Goal: Task Accomplishment & Management: Manage account settings

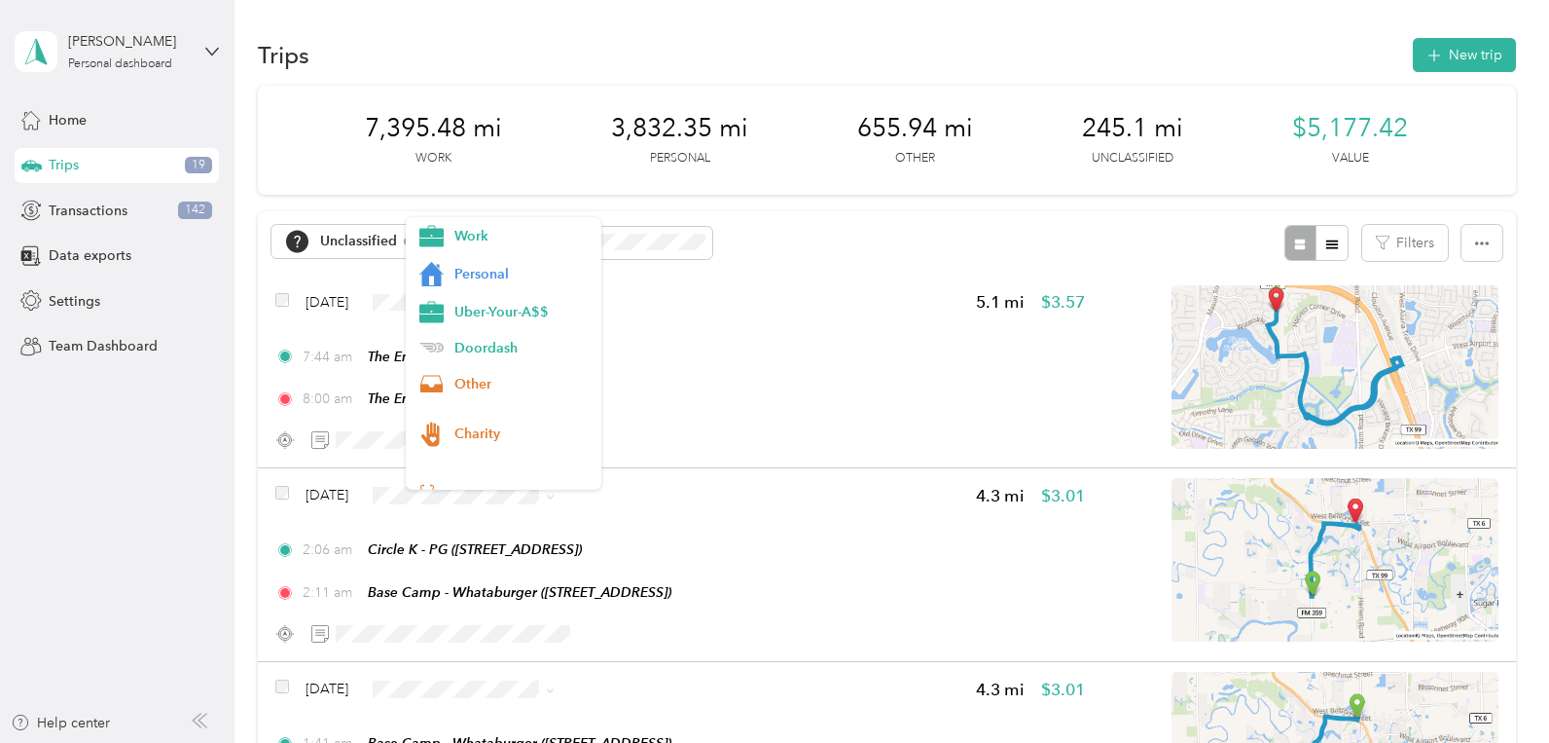
scroll to position [104, 0]
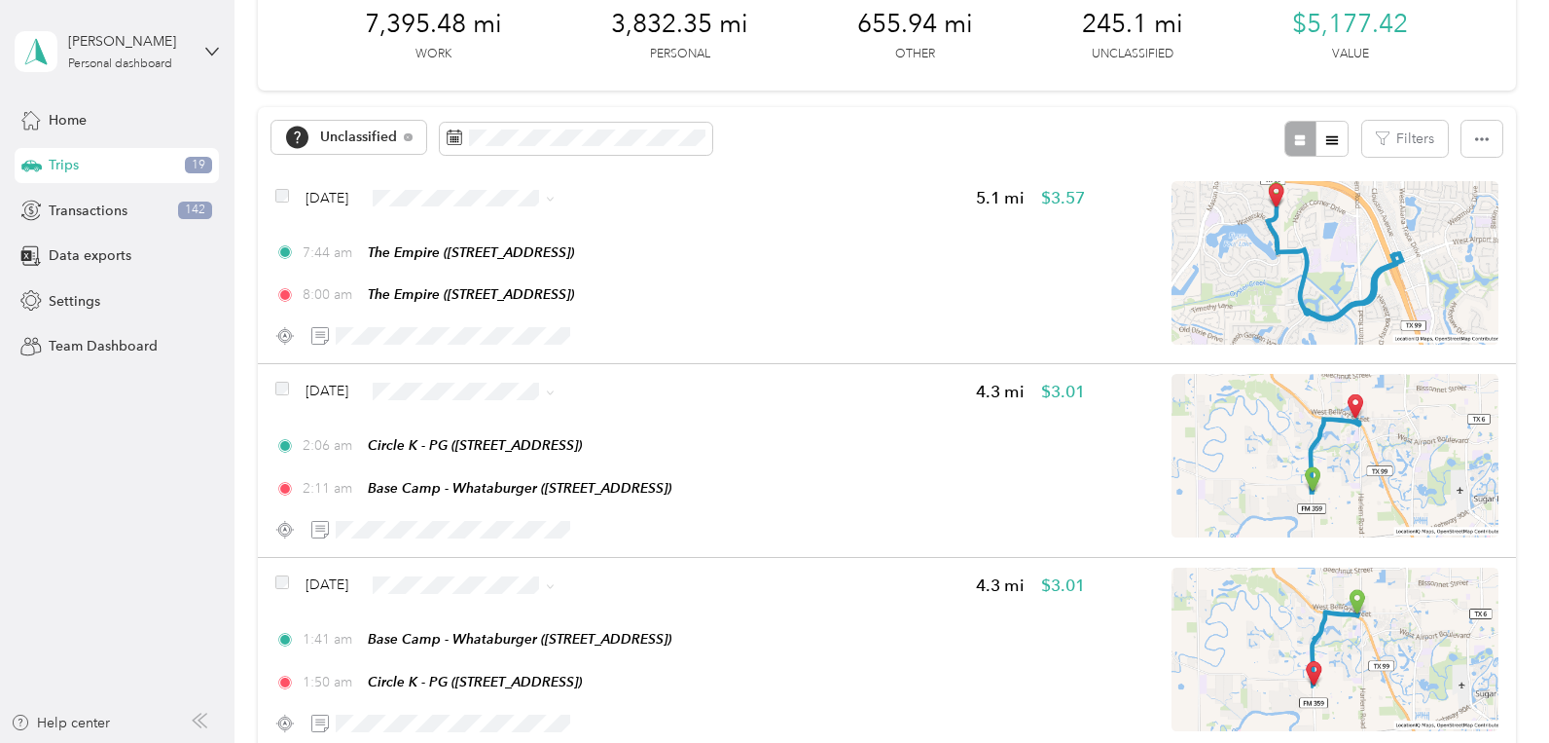
click at [54, 635] on aside "[PERSON_NAME] Personal dashboard Home Trips 19 Transactions 142 Data exports Se…" at bounding box center [117, 371] width 235 height 743
click at [380, 134] on span "Unclassified" at bounding box center [359, 137] width 78 height 14
click at [132, 430] on aside "[PERSON_NAME] Personal dashboard Home Trips 19 Transactions 142 Data exports Se…" at bounding box center [117, 371] width 235 height 743
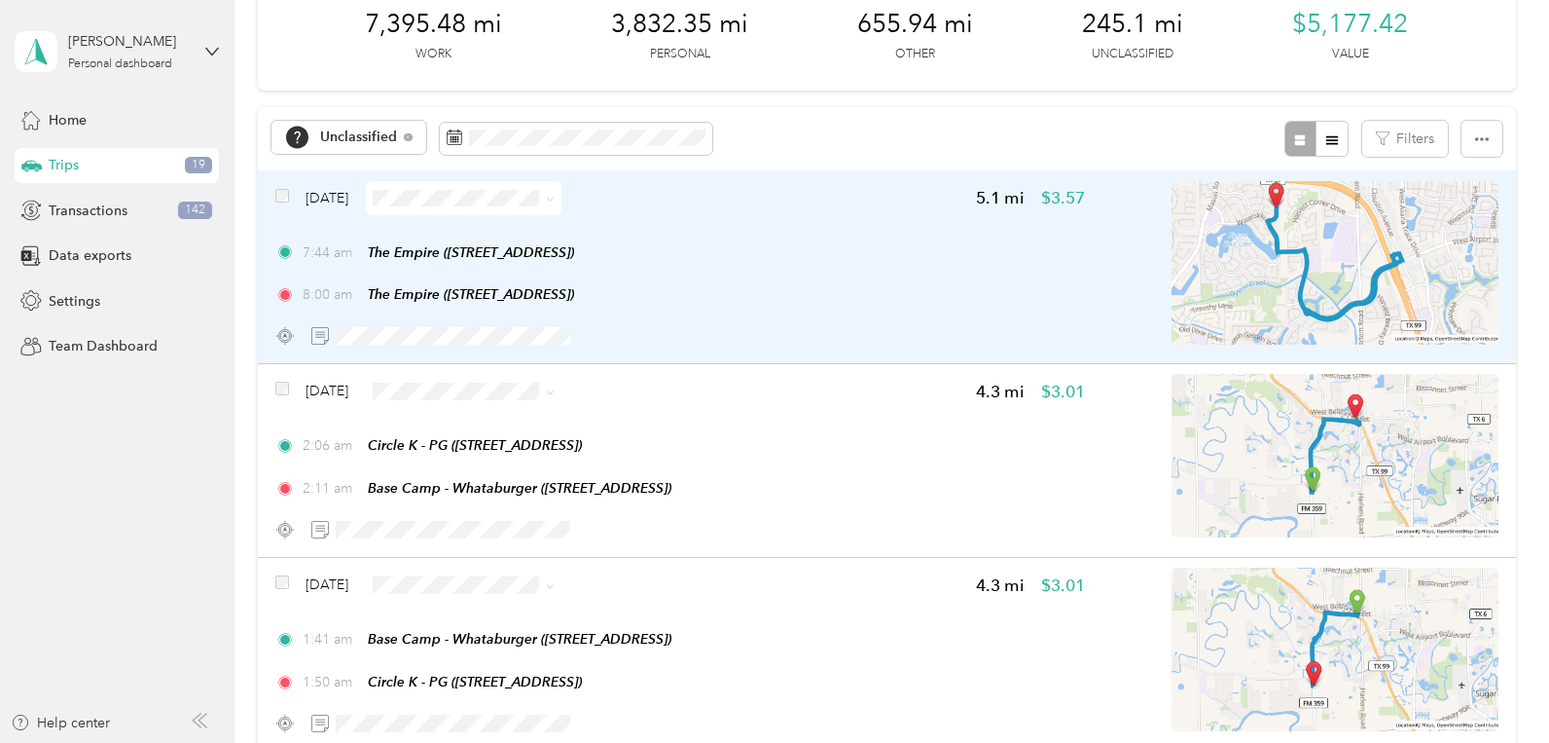
click at [509, 210] on span at bounding box center [464, 198] width 196 height 34
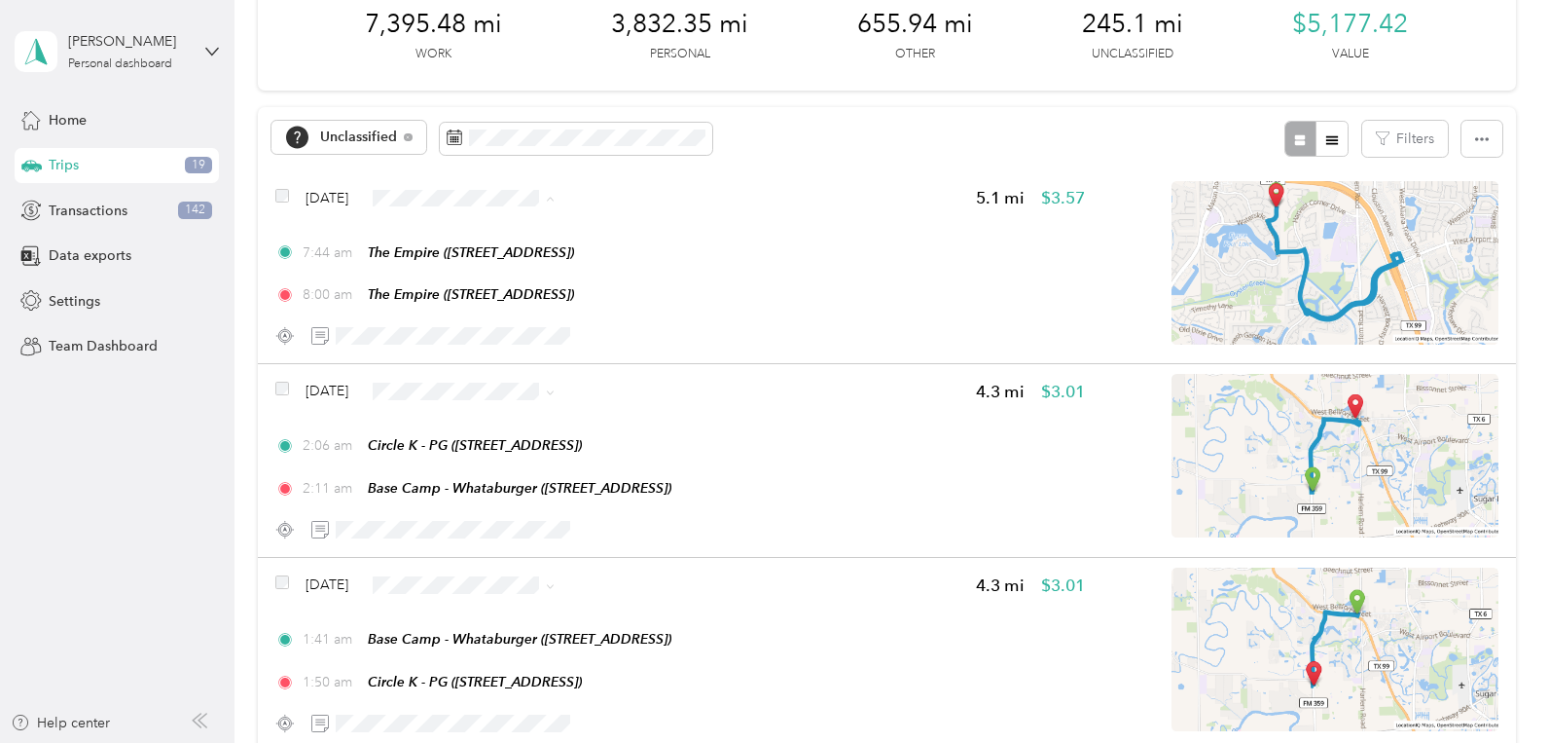
click at [493, 309] on span "Uber-Your-A$$" at bounding box center [521, 312] width 134 height 20
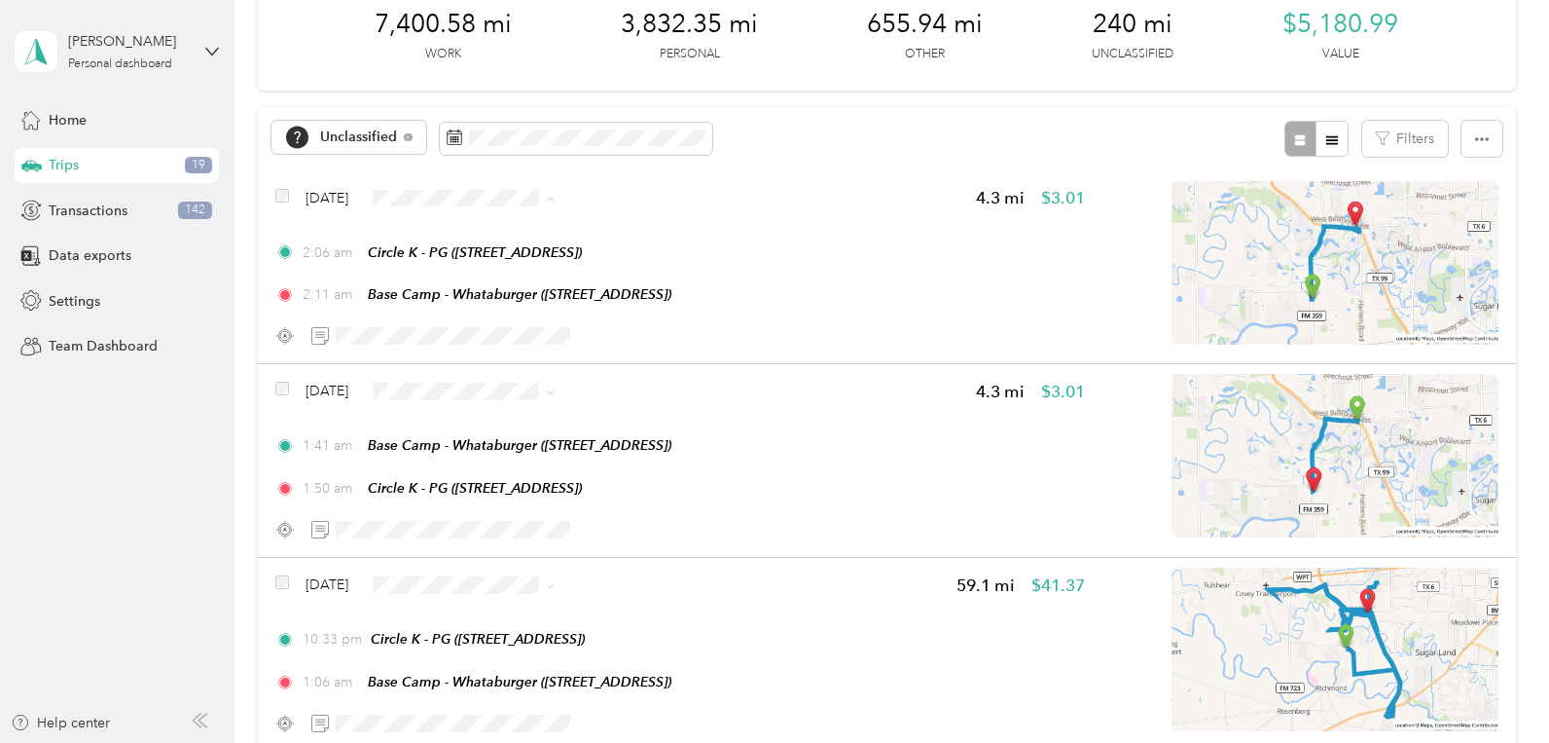
click at [478, 348] on span "Doordash" at bounding box center [521, 348] width 134 height 20
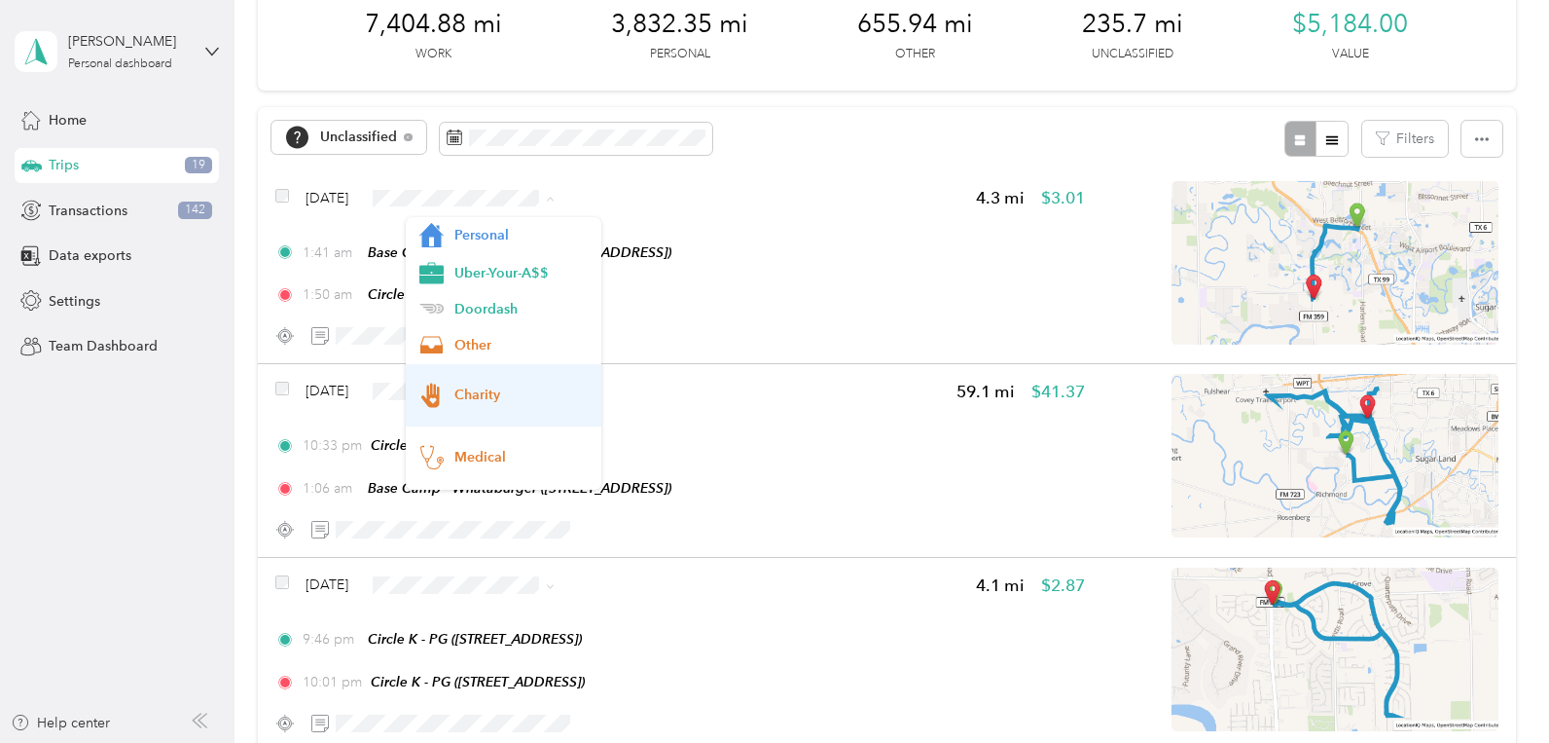
scroll to position [0, 0]
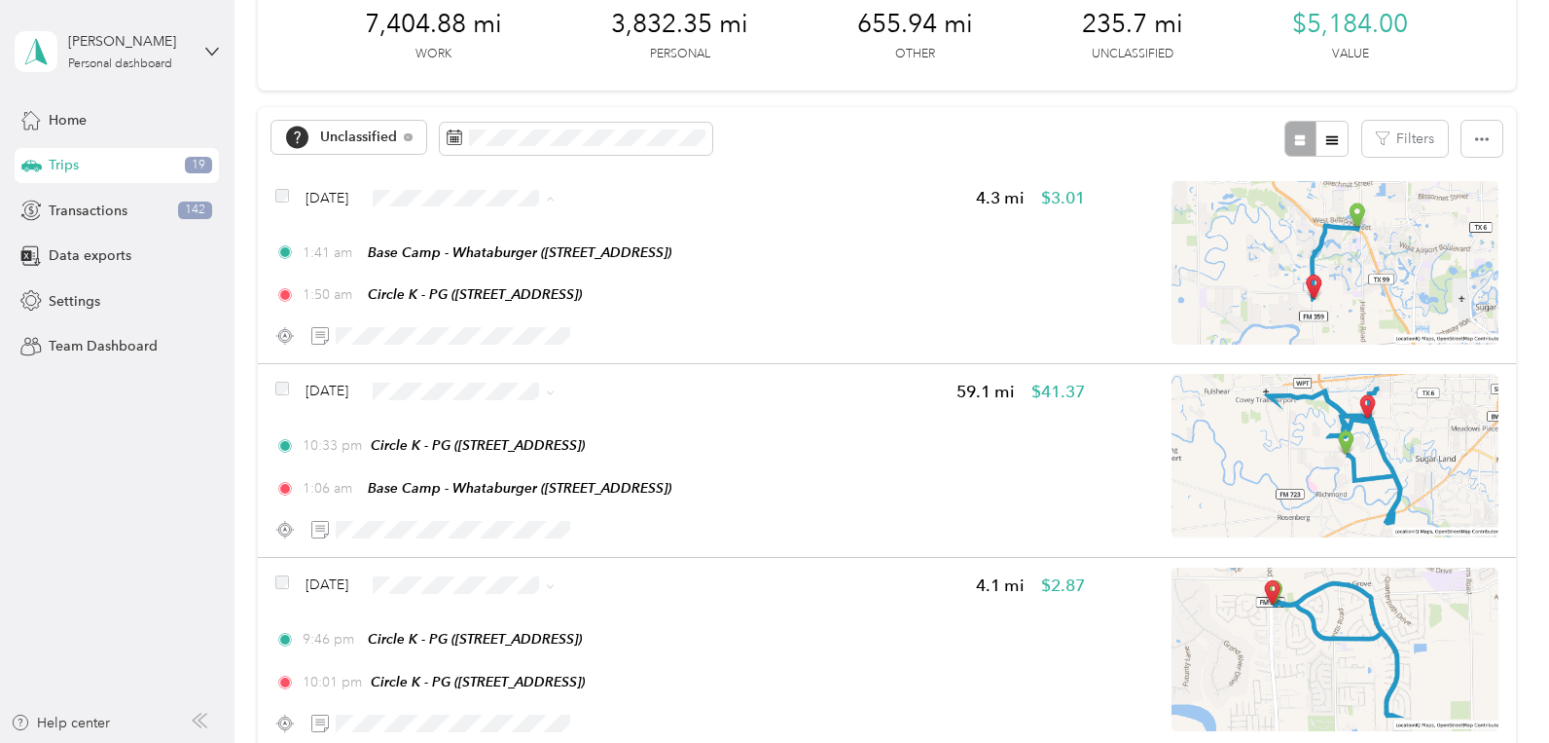
click at [479, 338] on span "Doordash" at bounding box center [521, 348] width 134 height 20
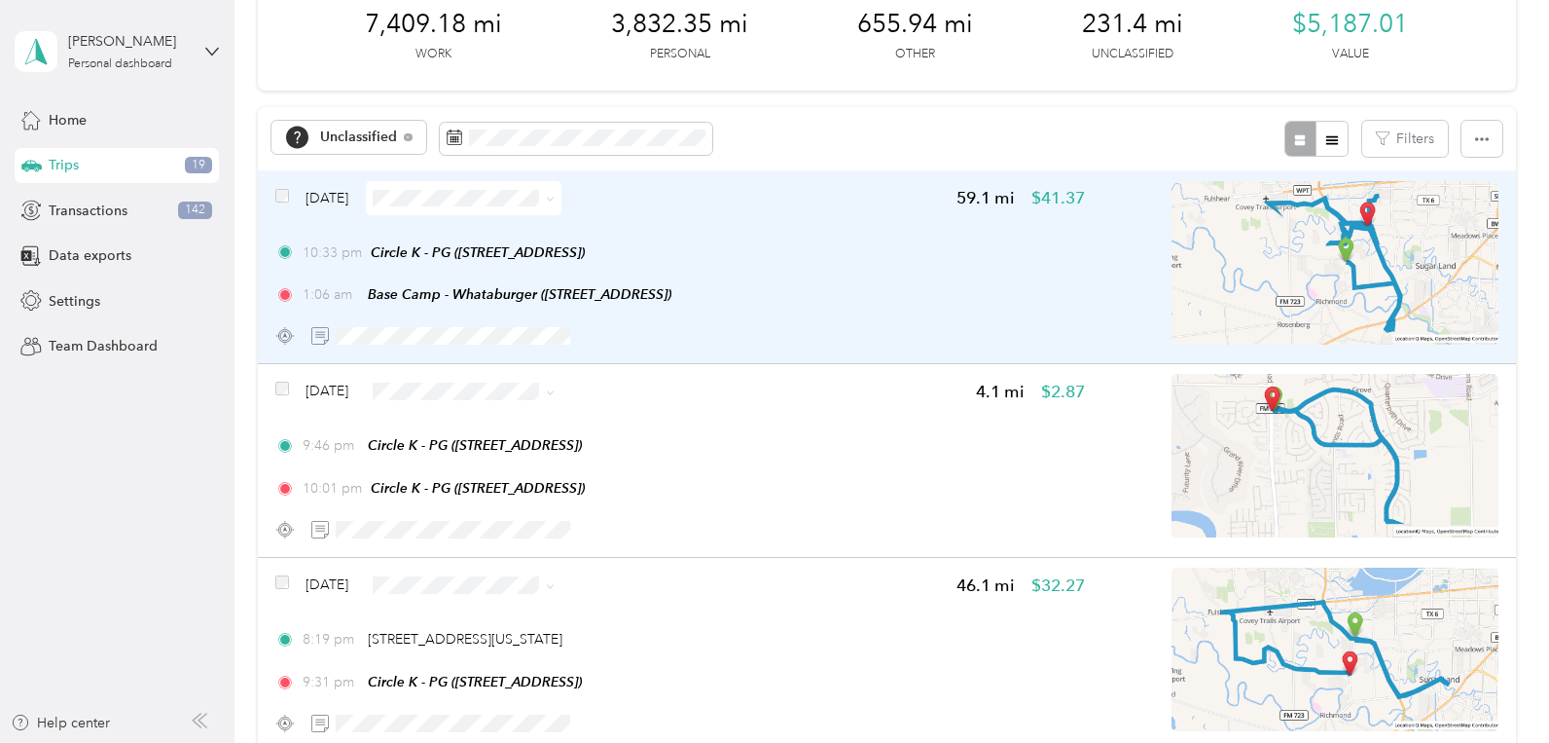
click at [465, 186] on span at bounding box center [464, 198] width 196 height 34
click at [466, 207] on span at bounding box center [464, 198] width 196 height 34
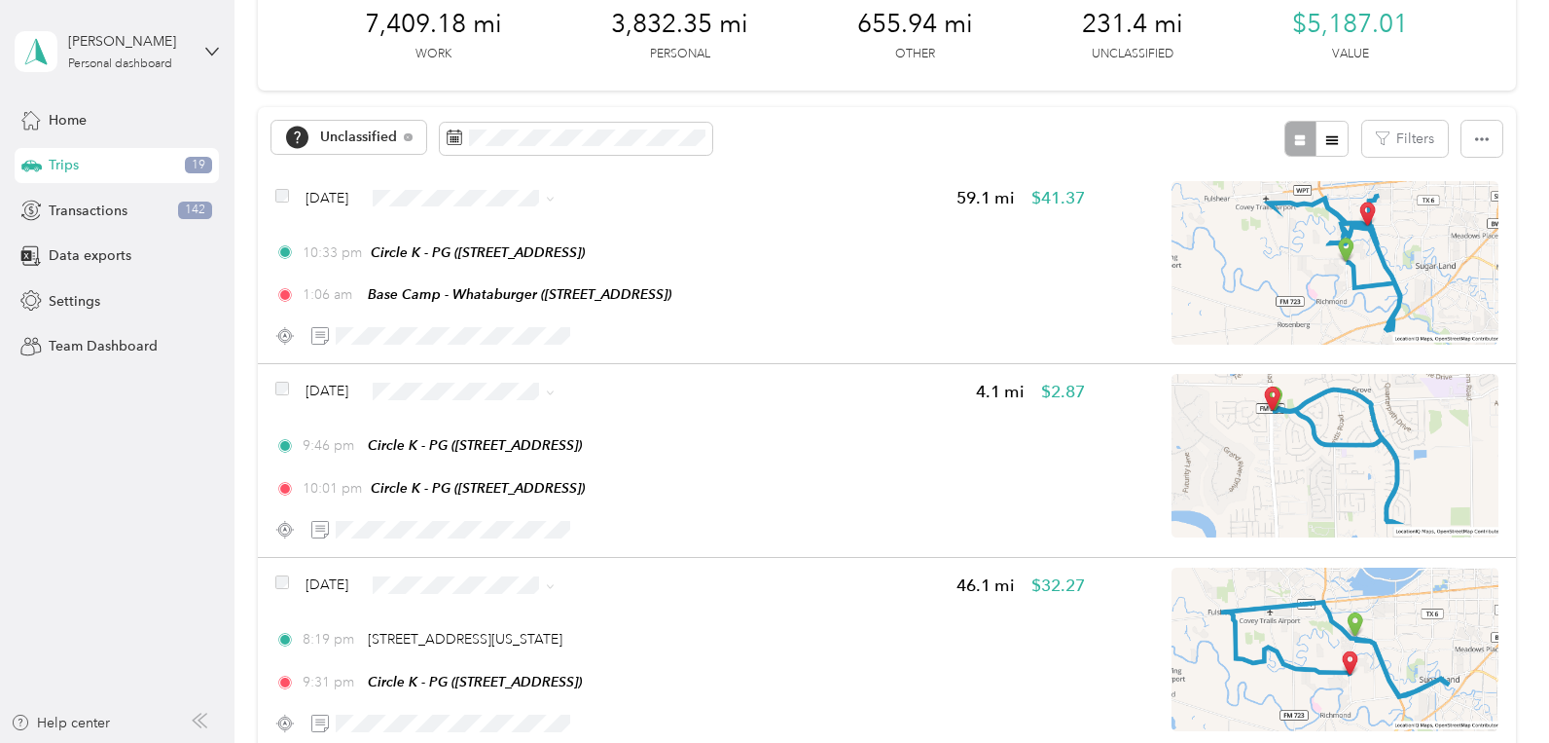
click at [476, 315] on span "Uber-Your-A$$" at bounding box center [521, 310] width 134 height 20
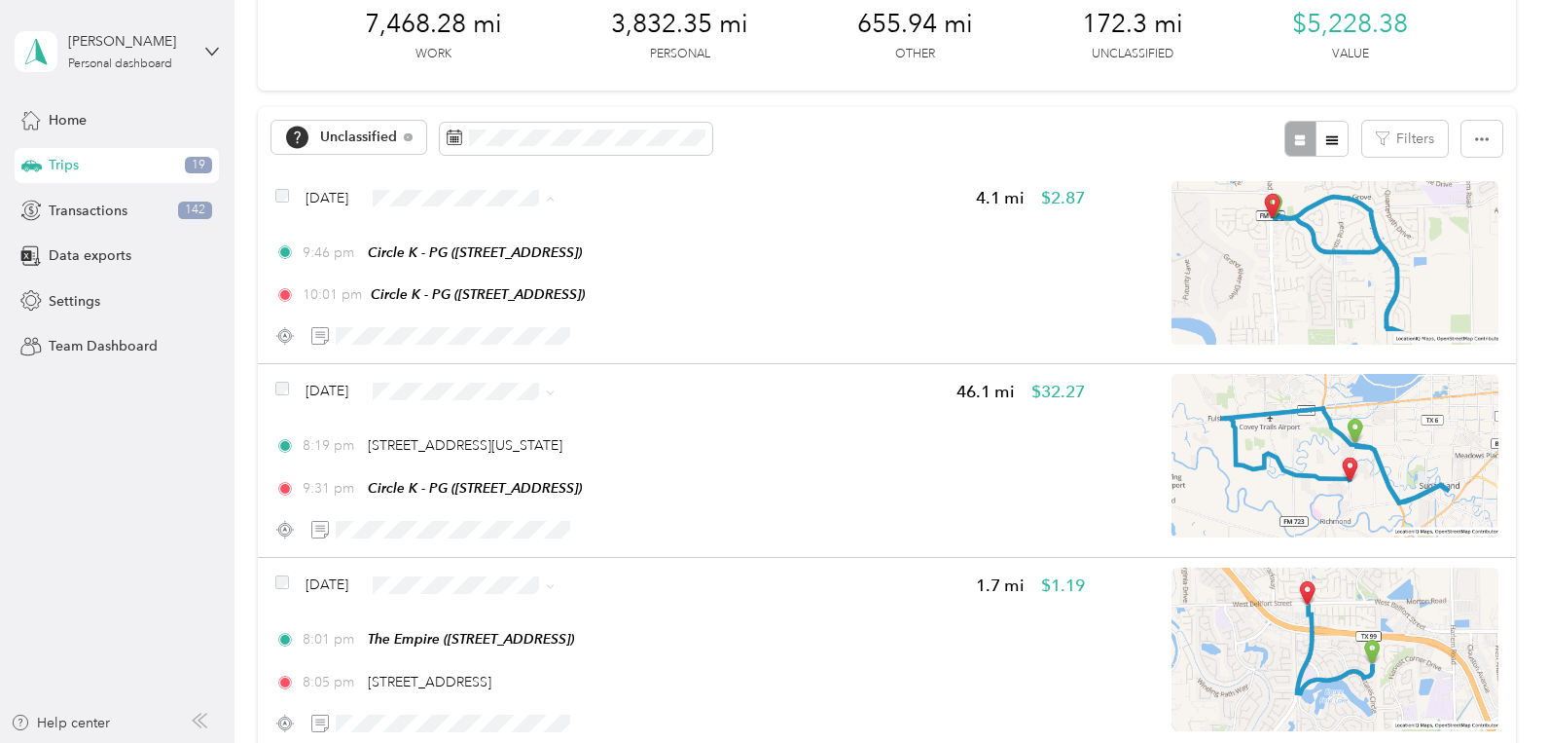
click at [490, 320] on li "Uber-Your-A$$" at bounding box center [504, 312] width 196 height 38
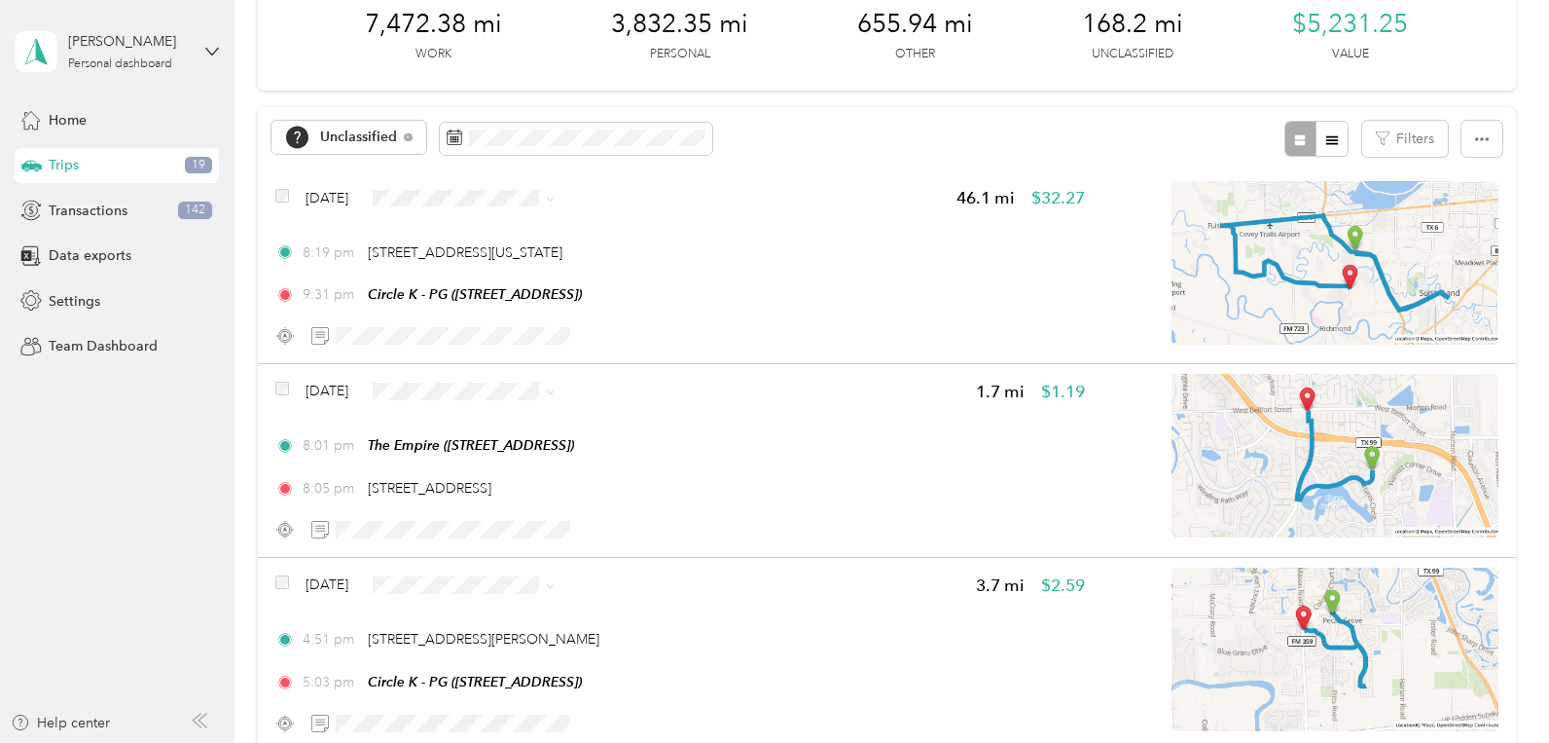
click at [159, 433] on aside "[PERSON_NAME] Personal dashboard Home Trips 19 Transactions 142 Data exports Se…" at bounding box center [117, 371] width 235 height 743
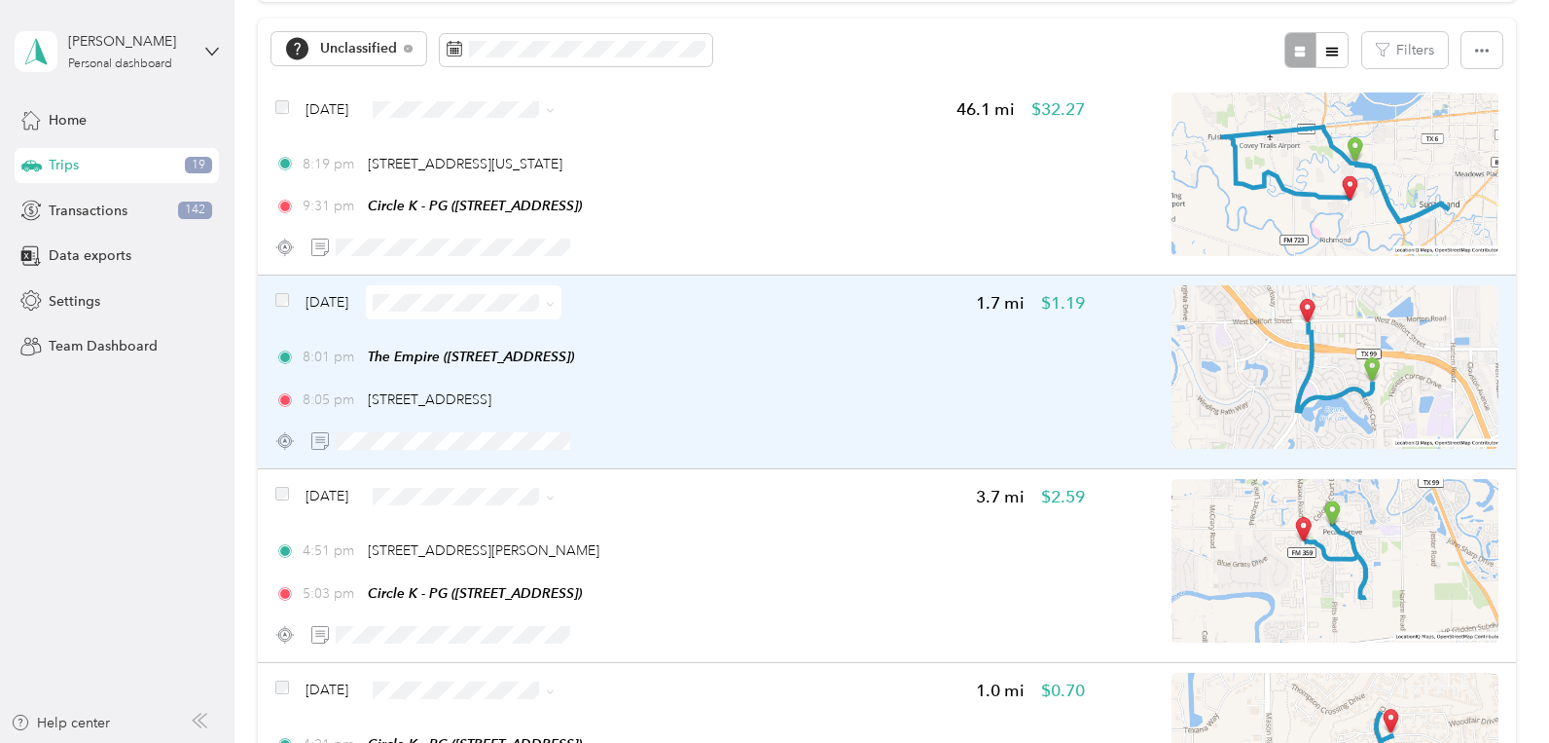
scroll to position [203, 0]
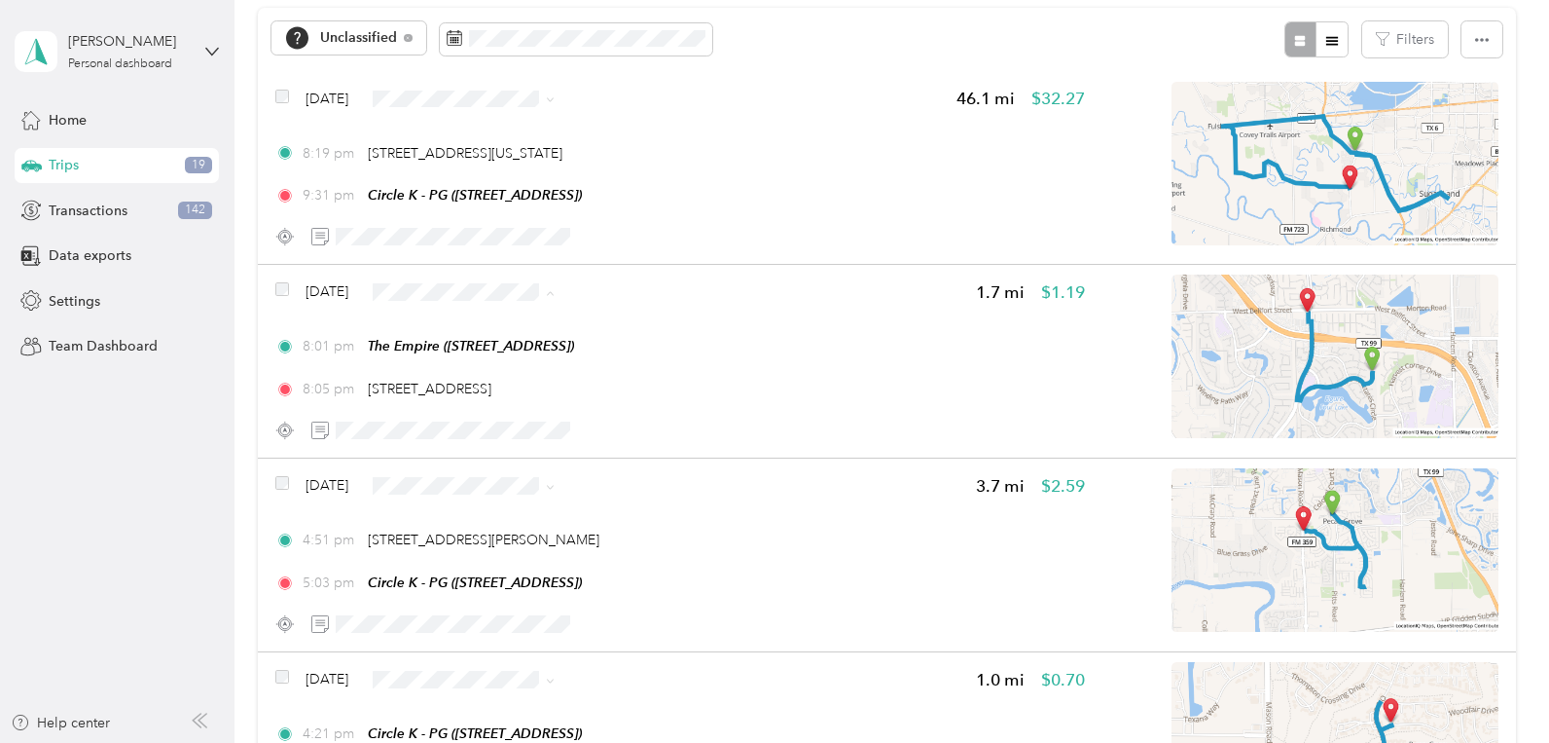
click at [496, 450] on li "Doordash" at bounding box center [504, 442] width 196 height 34
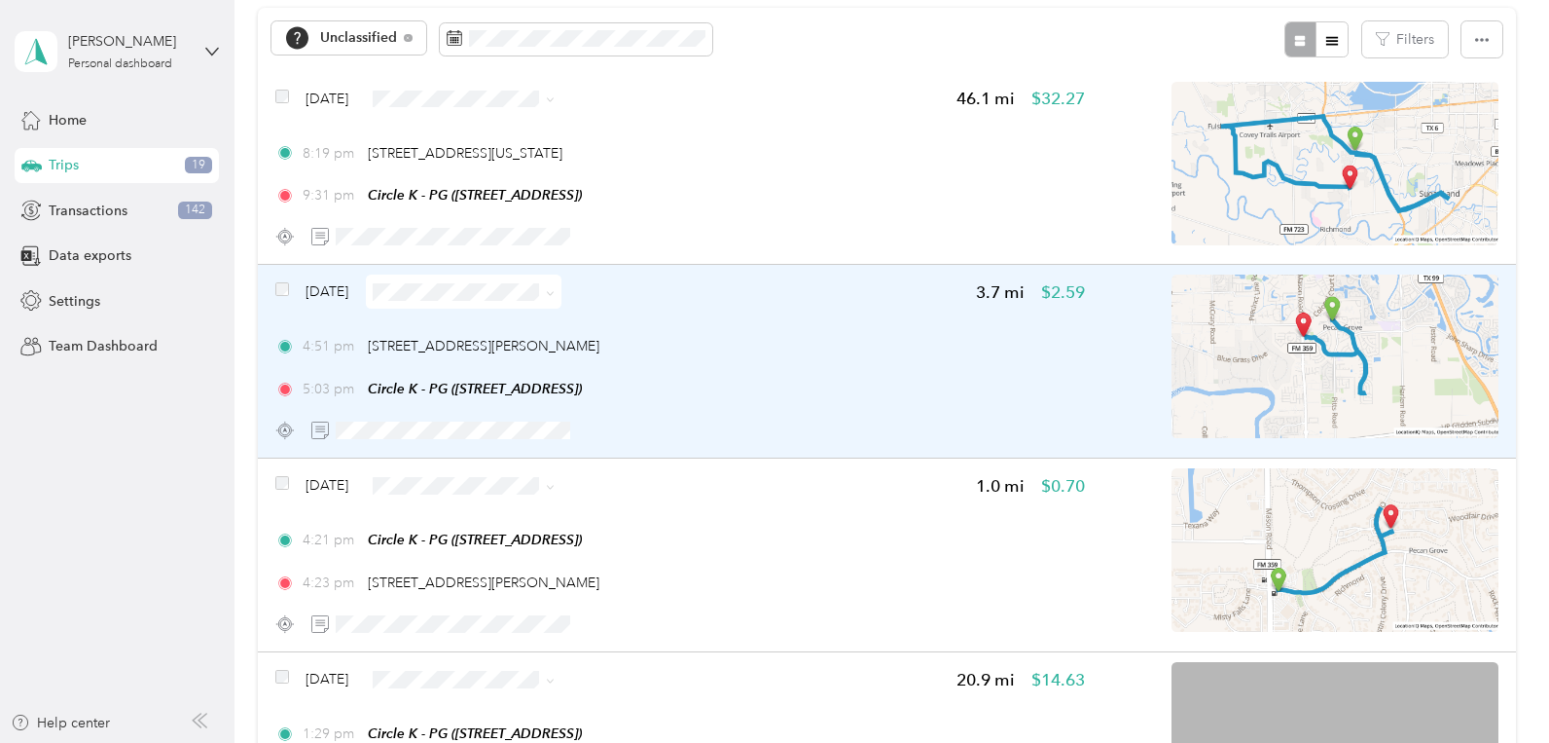
click at [495, 309] on div "[DATE] 3.7 mi $2.59 4:51 pm [STREET_ADDRESS][PERSON_NAME] 5:03 pm Circle K - PG…" at bounding box center [680, 360] width 810 height 172
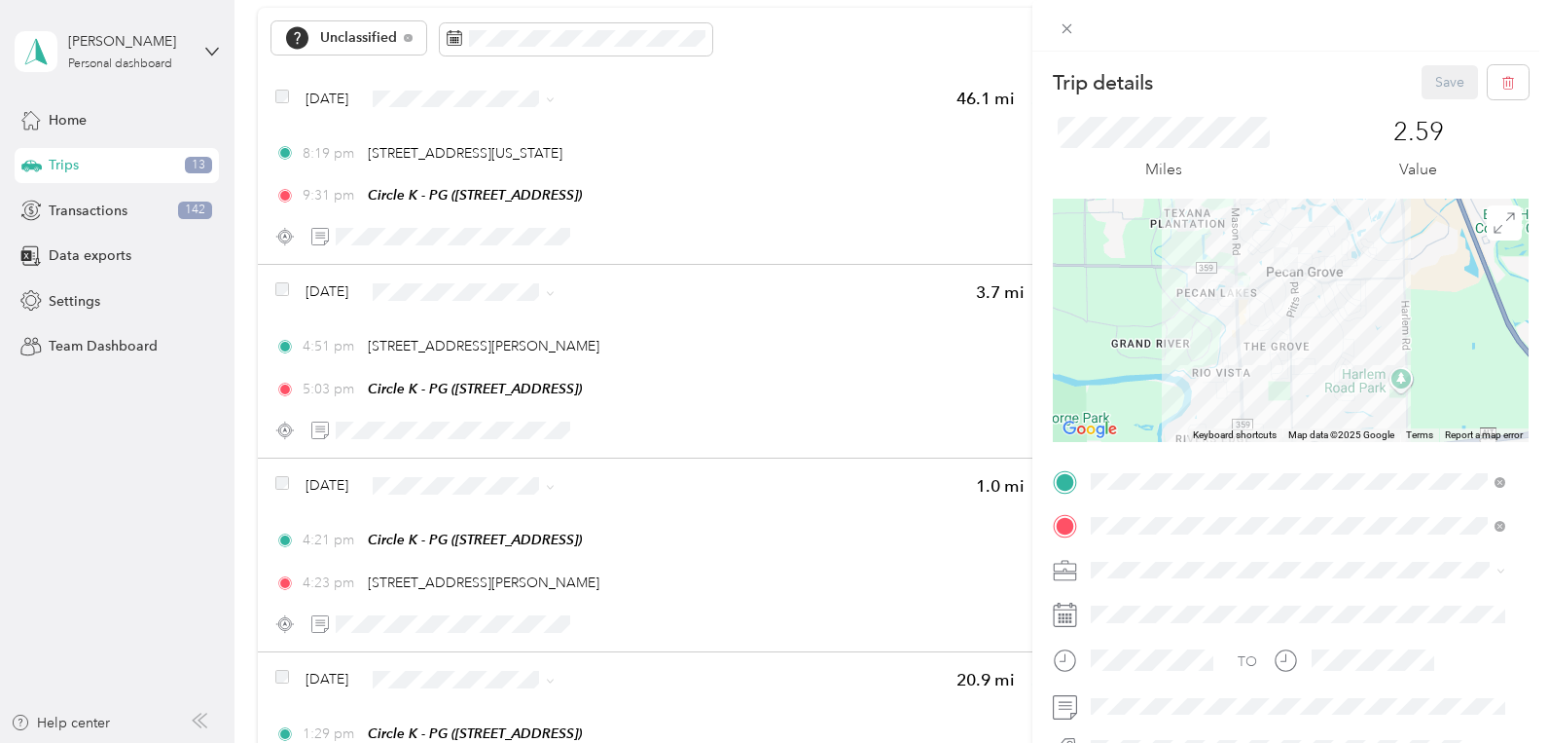
click at [102, 461] on div "Trip details Save This trip cannot be edited because it is either under review,…" at bounding box center [774, 371] width 1549 height 743
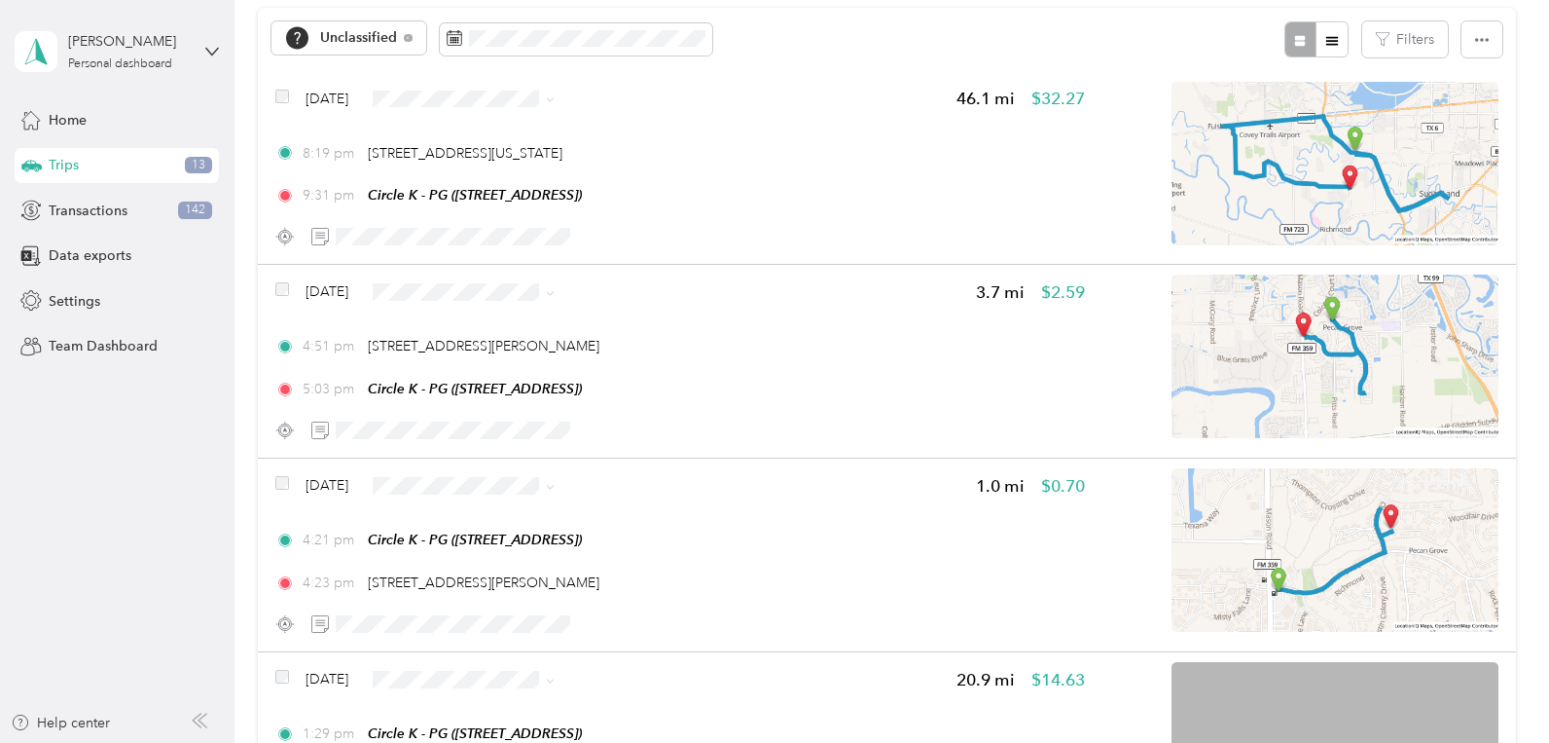
click at [733, 304] on div at bounding box center [774, 371] width 1549 height 743
click at [485, 369] on span "Personal" at bounding box center [521, 368] width 134 height 20
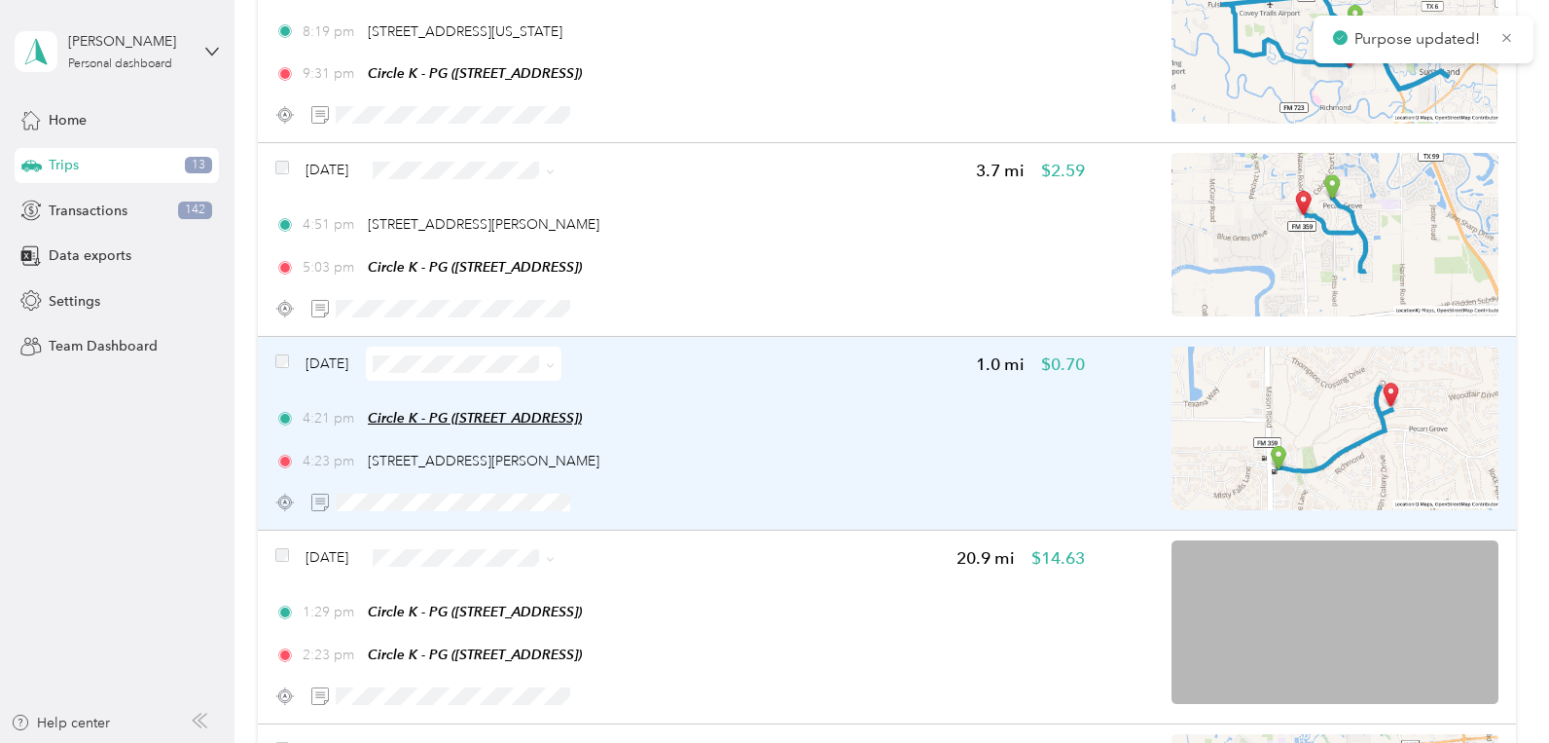
scroll to position [402, 0]
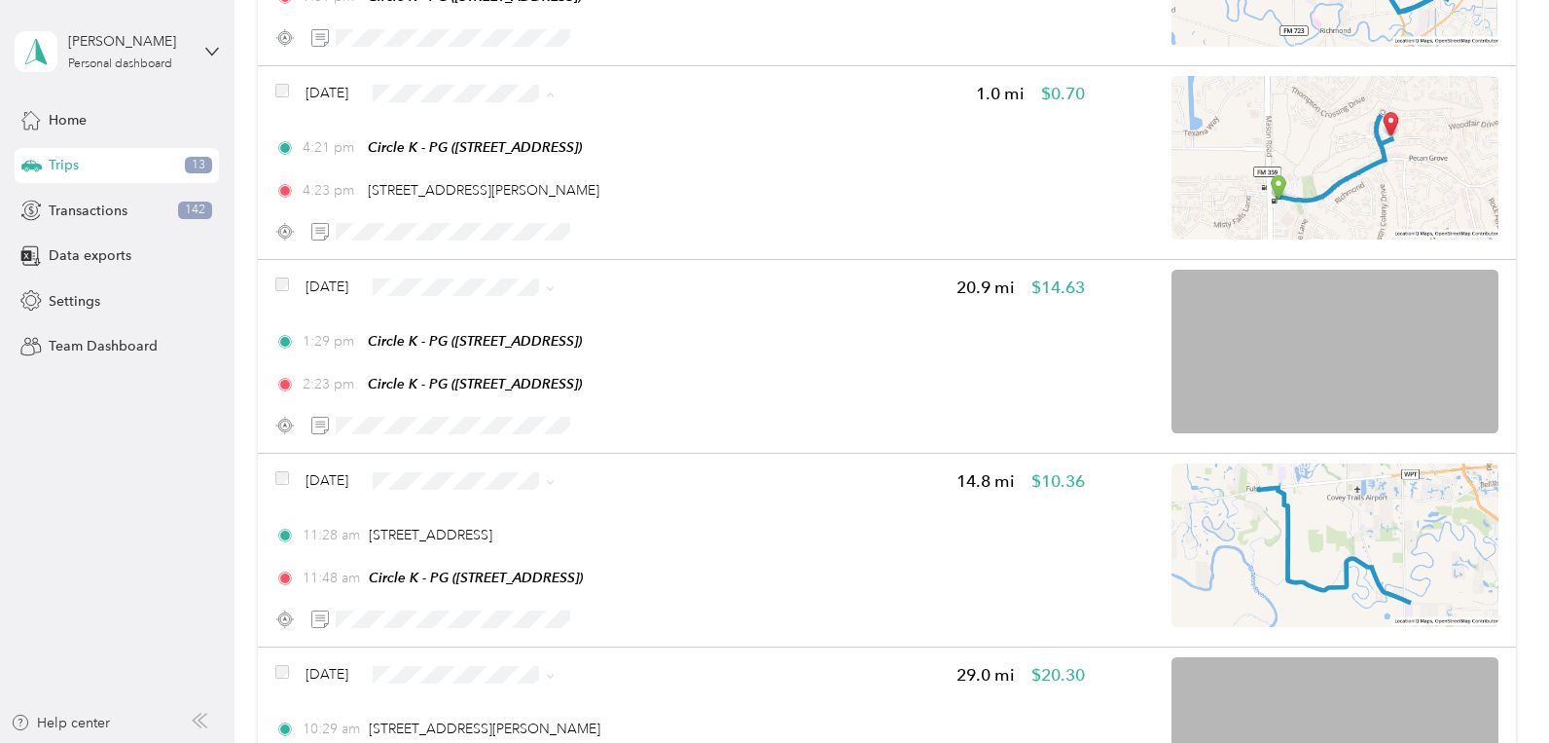
click at [494, 218] on li "Uber-Your-A$$" at bounding box center [504, 208] width 196 height 38
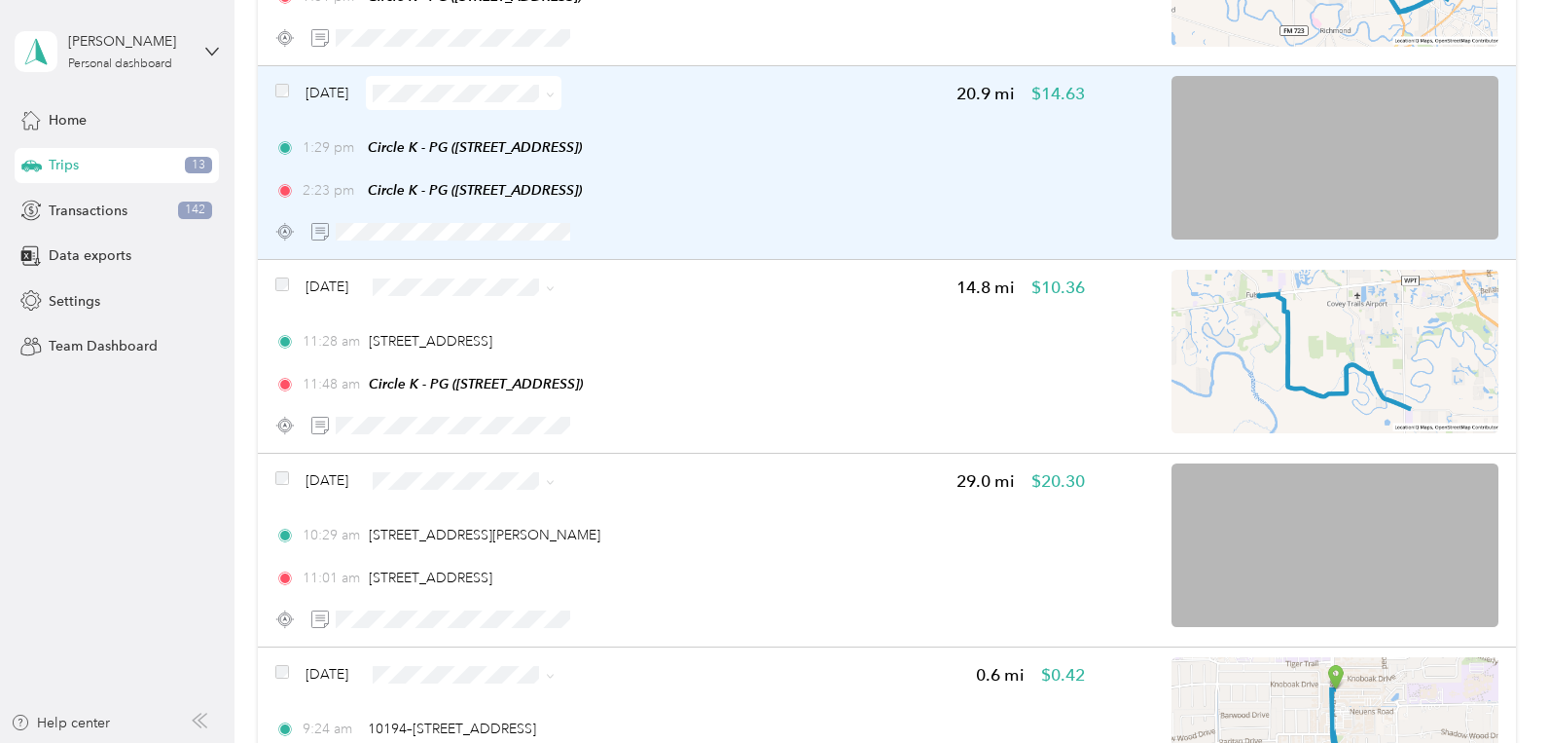
click at [440, 110] on span at bounding box center [464, 93] width 196 height 34
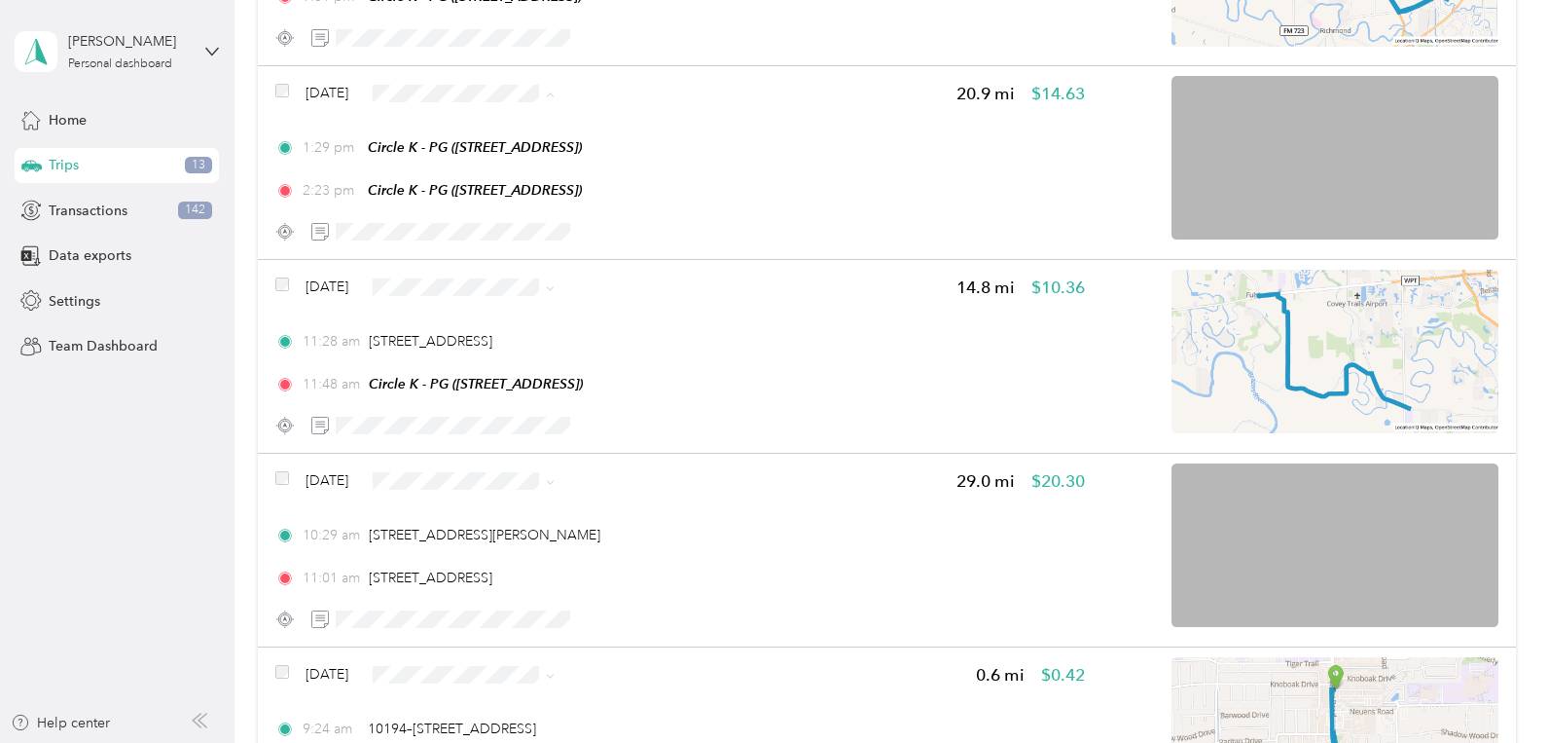
click at [502, 215] on li "Uber-Your-A$$" at bounding box center [504, 208] width 196 height 38
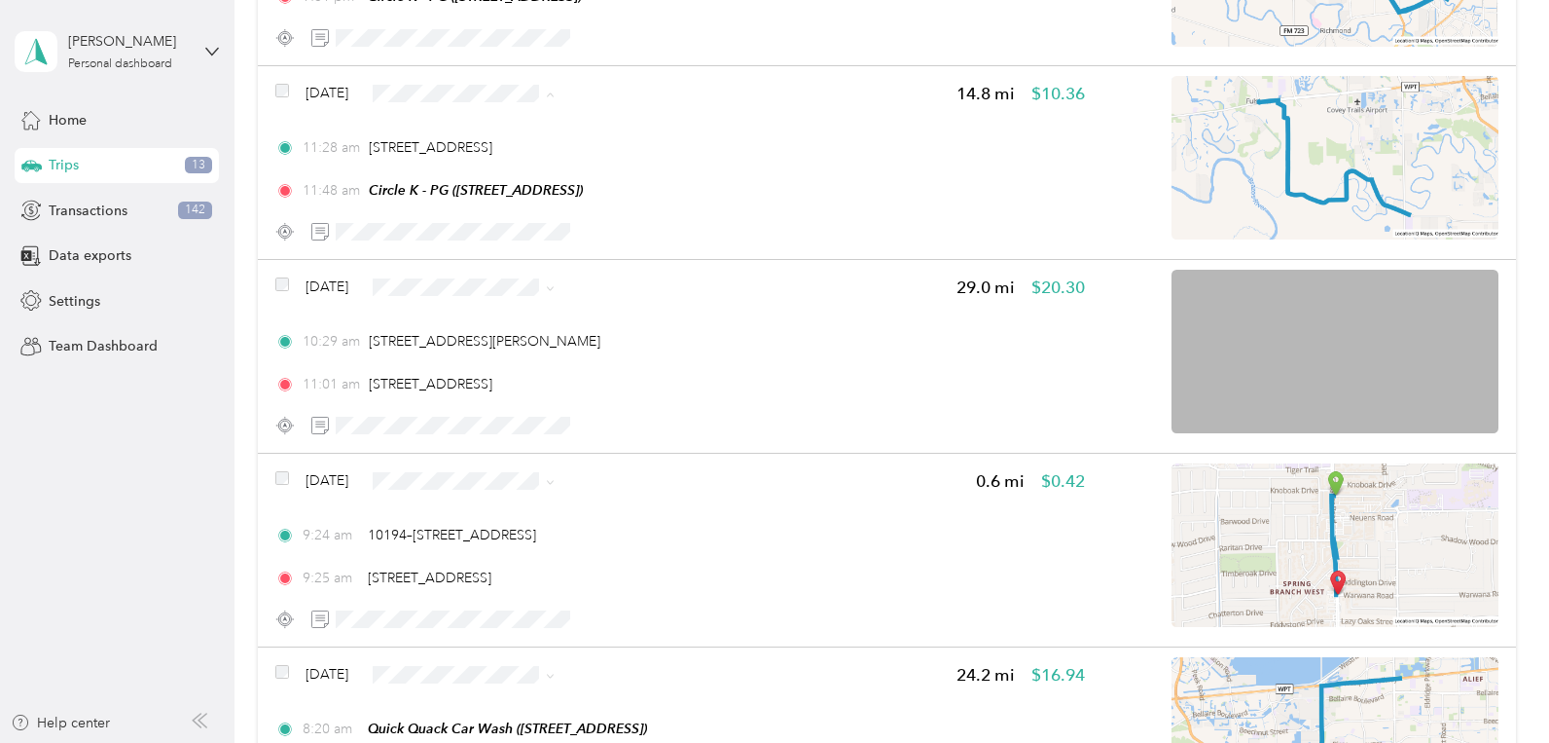
click at [487, 216] on li "Uber-Your-A$$" at bounding box center [504, 208] width 196 height 38
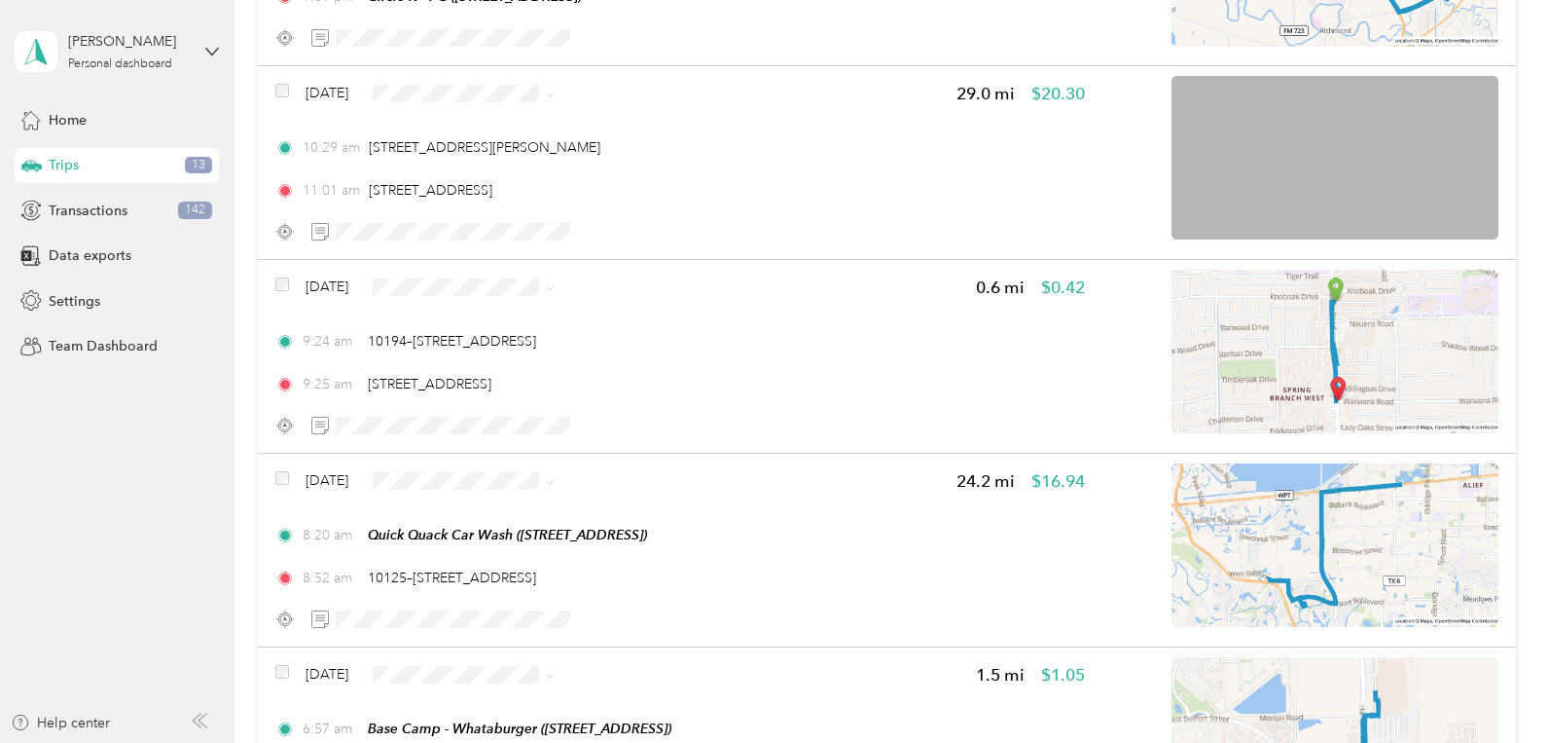
click at [486, 210] on span "Uber-Your-A$$" at bounding box center [521, 202] width 134 height 20
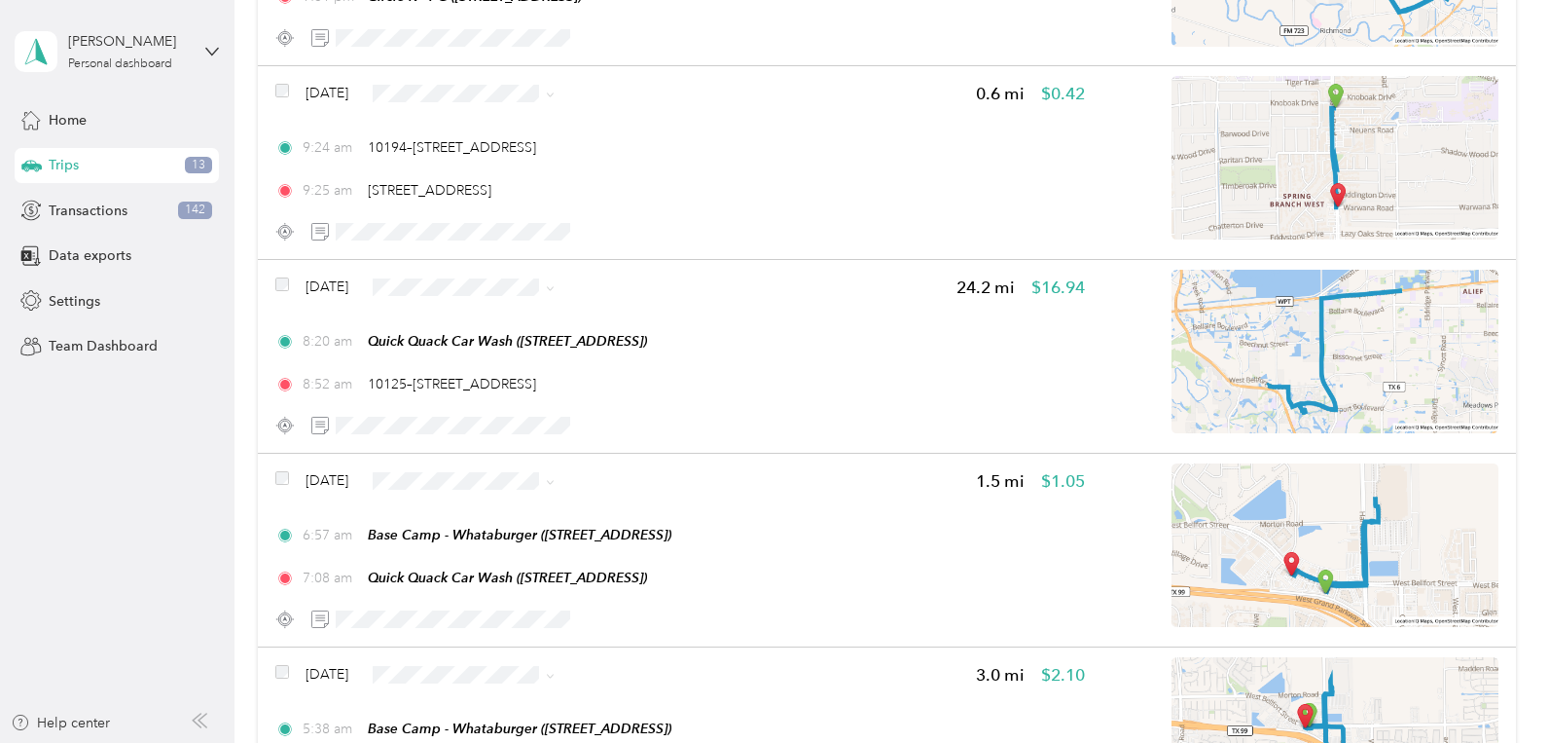
click at [493, 169] on span "Personal" at bounding box center [521, 170] width 134 height 20
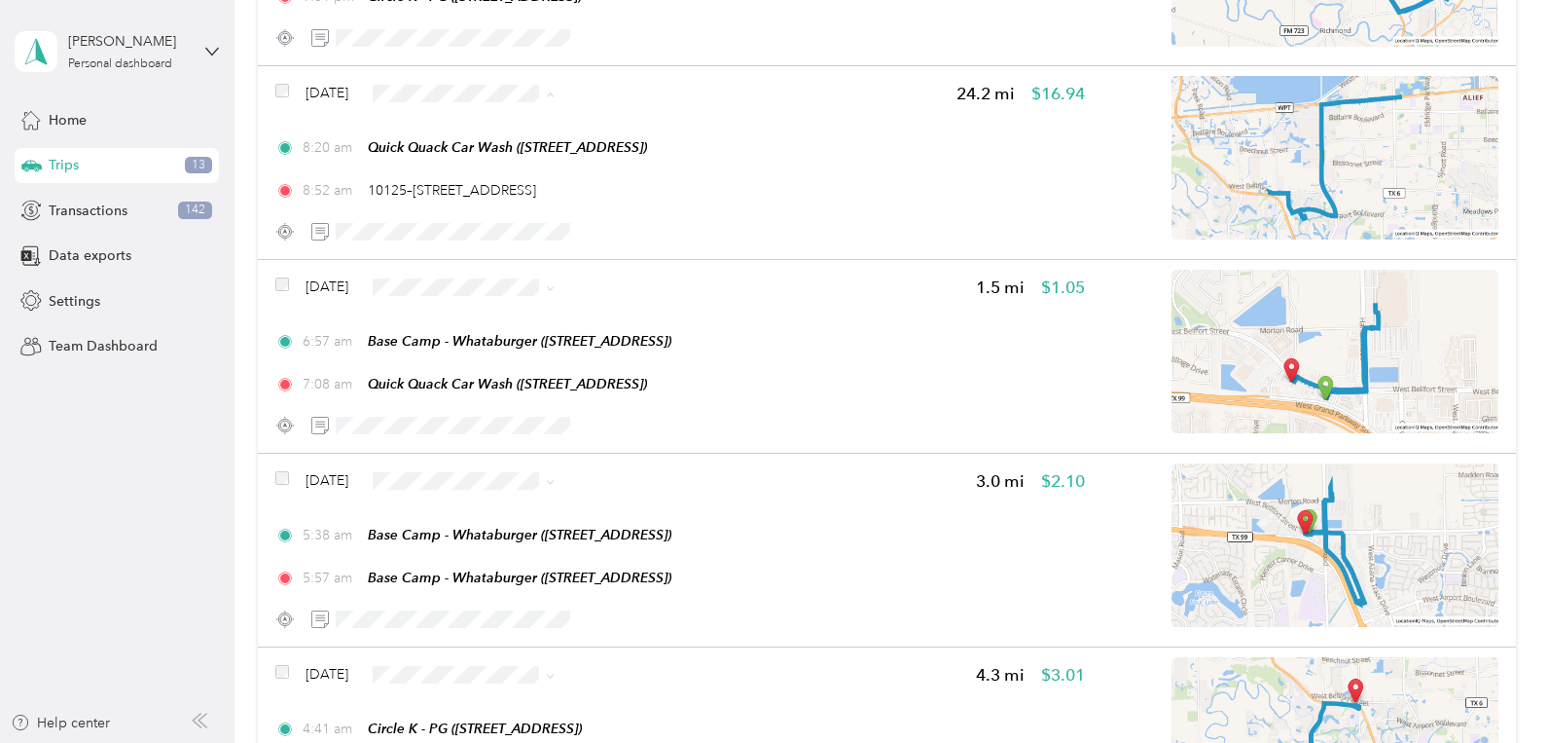
click at [489, 163] on span "Personal" at bounding box center [521, 170] width 134 height 20
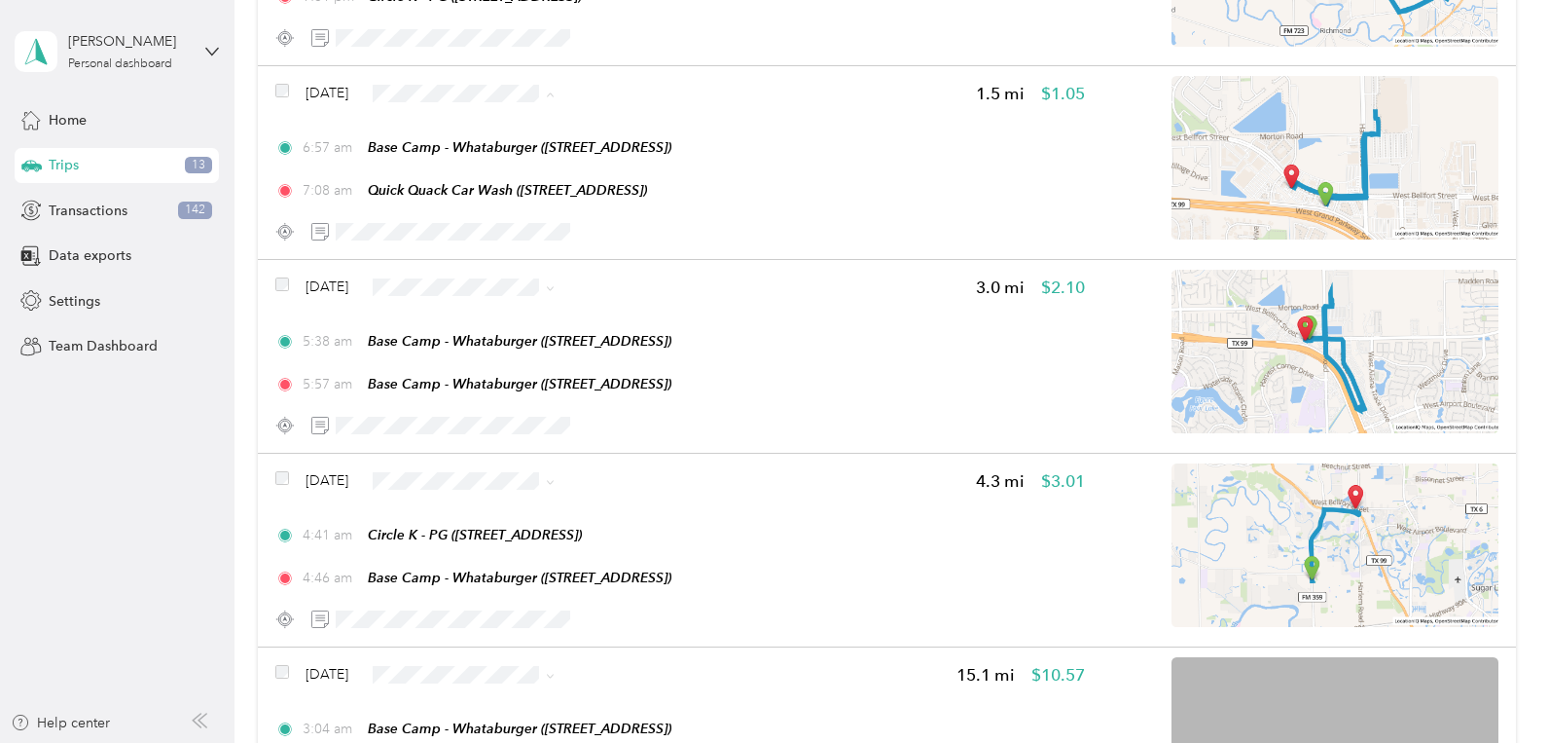
click at [493, 250] on li "Doordash" at bounding box center [504, 244] width 196 height 34
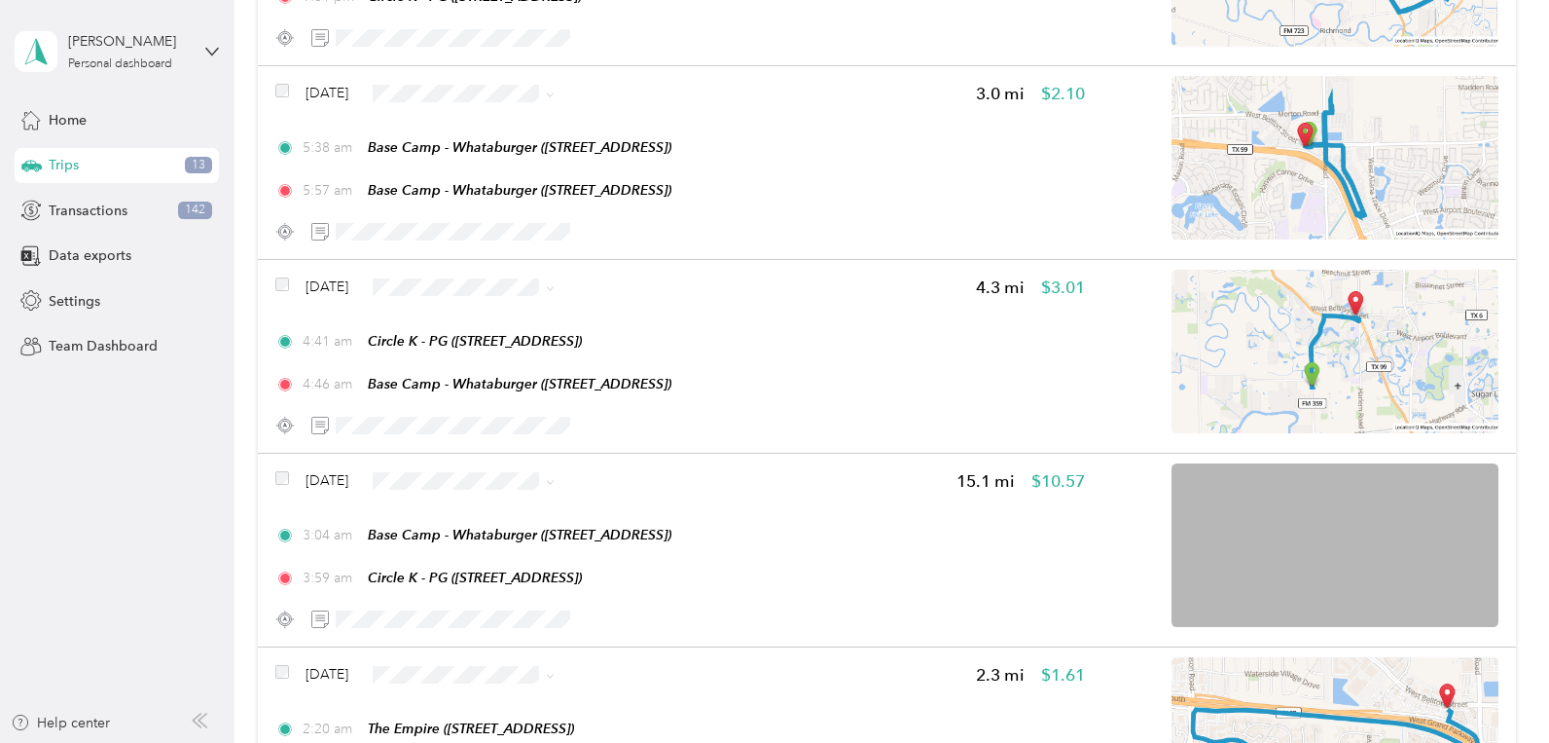
click at [484, 242] on span "Doordash" at bounding box center [521, 244] width 134 height 20
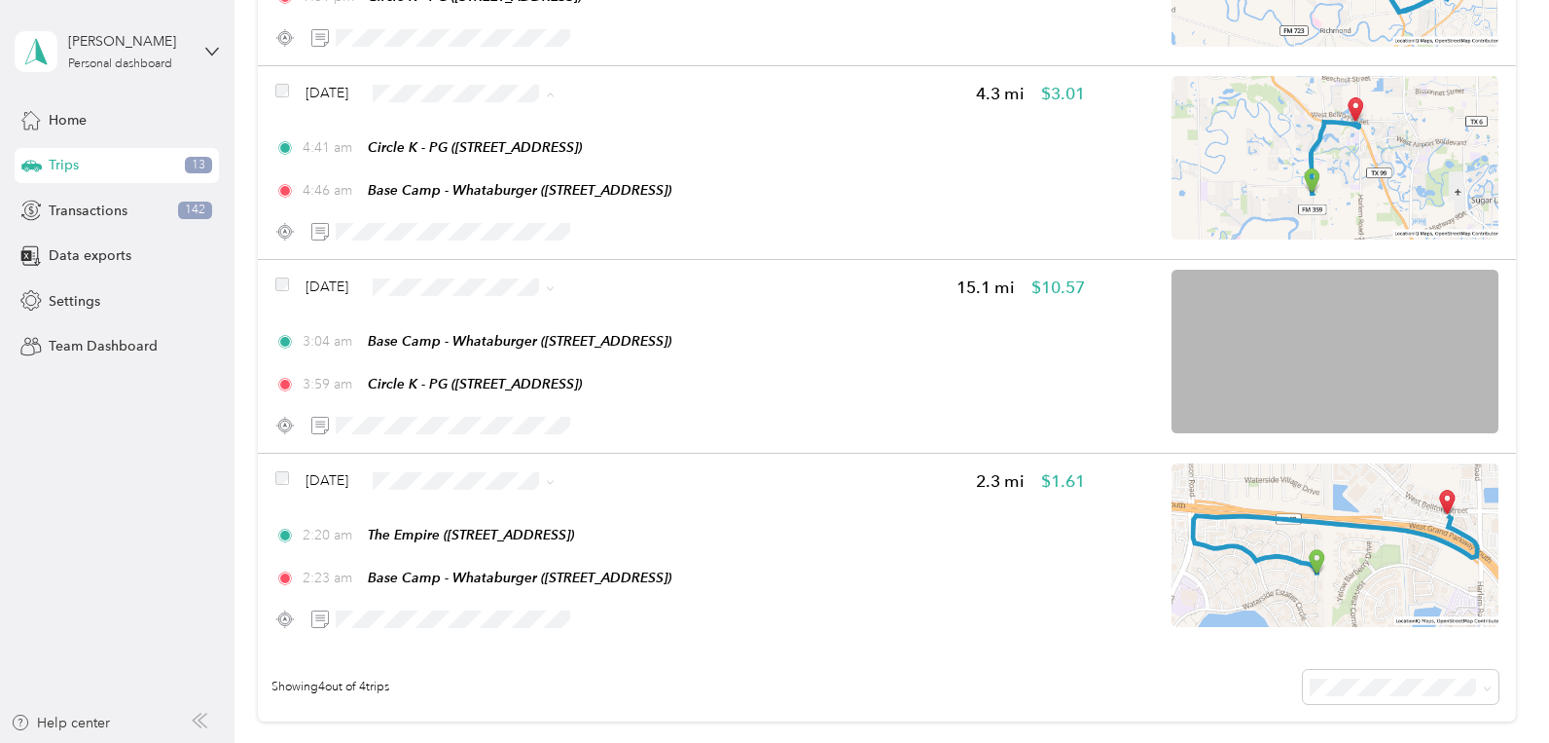
click at [480, 252] on li "Doordash" at bounding box center [504, 244] width 196 height 34
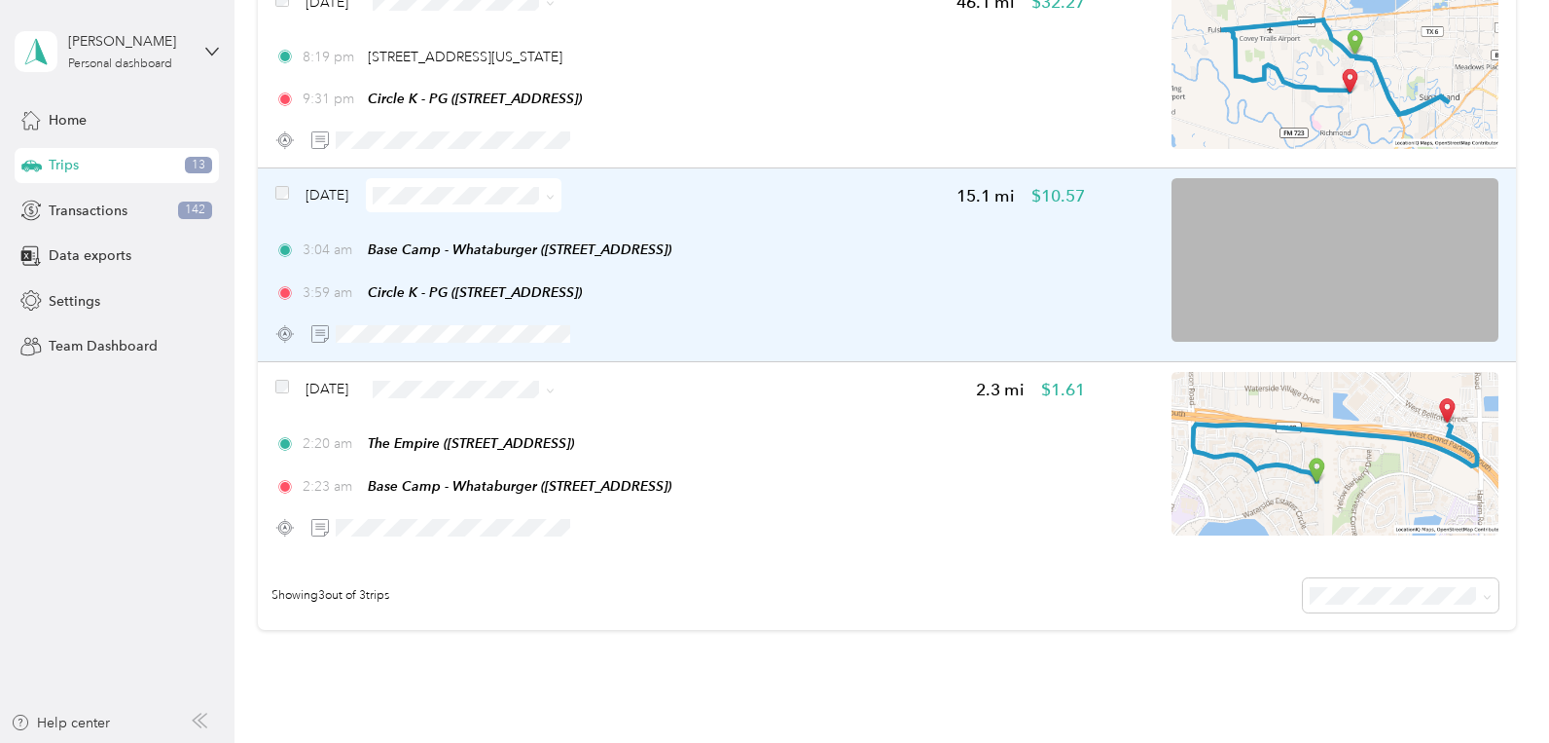
scroll to position [303, 0]
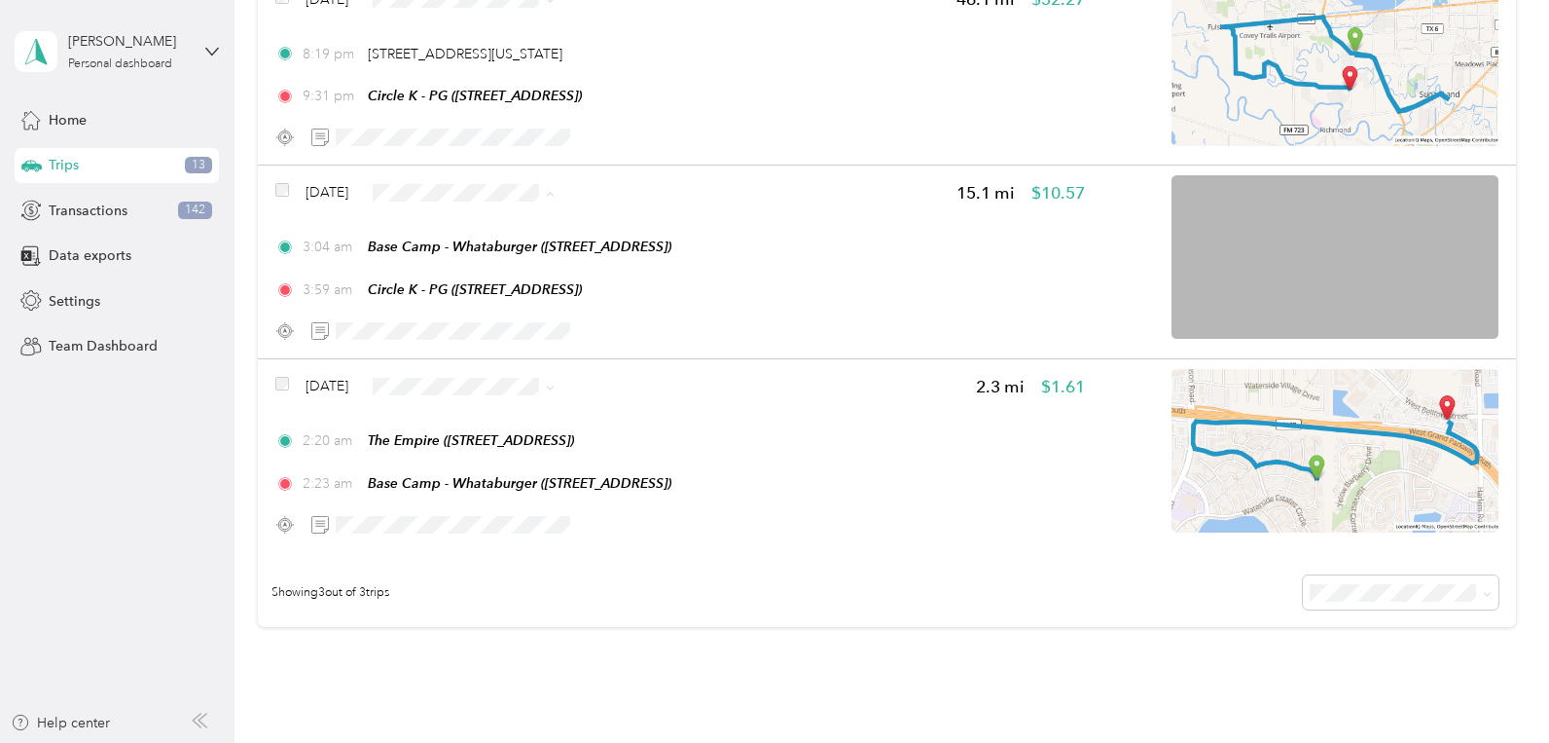
click at [477, 341] on span "Doordash" at bounding box center [521, 343] width 134 height 20
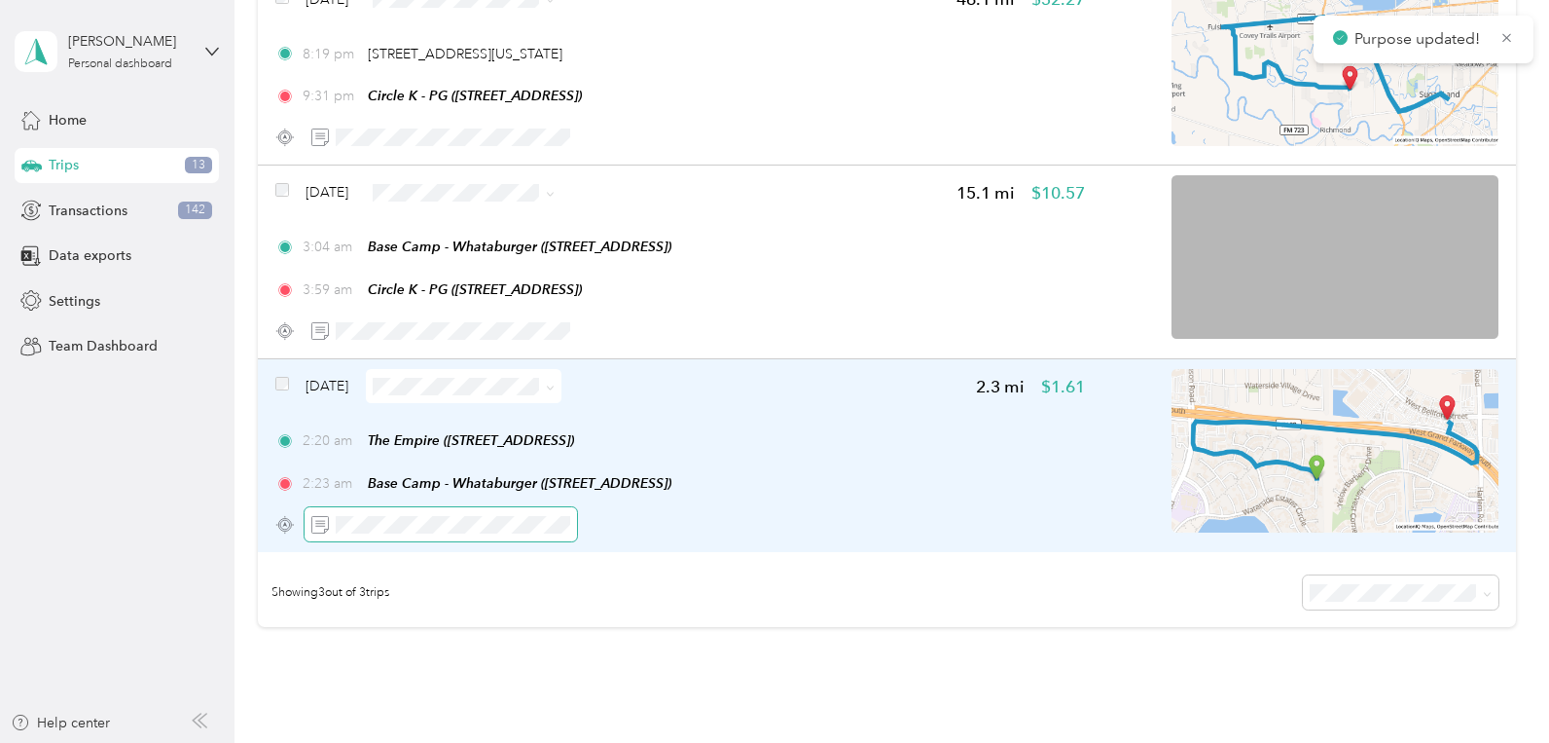
scroll to position [263, 0]
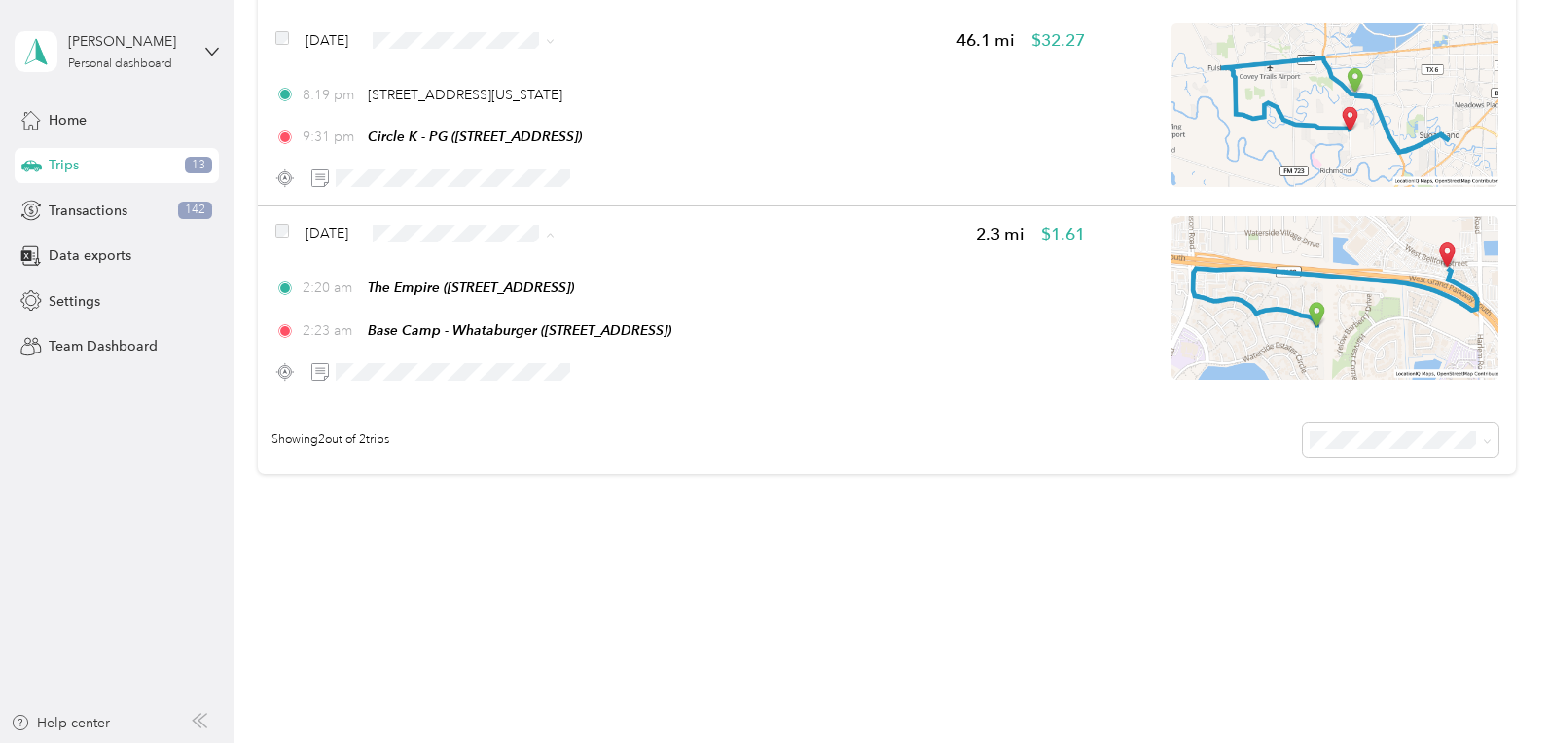
click at [503, 387] on li "Doordash" at bounding box center [504, 383] width 196 height 34
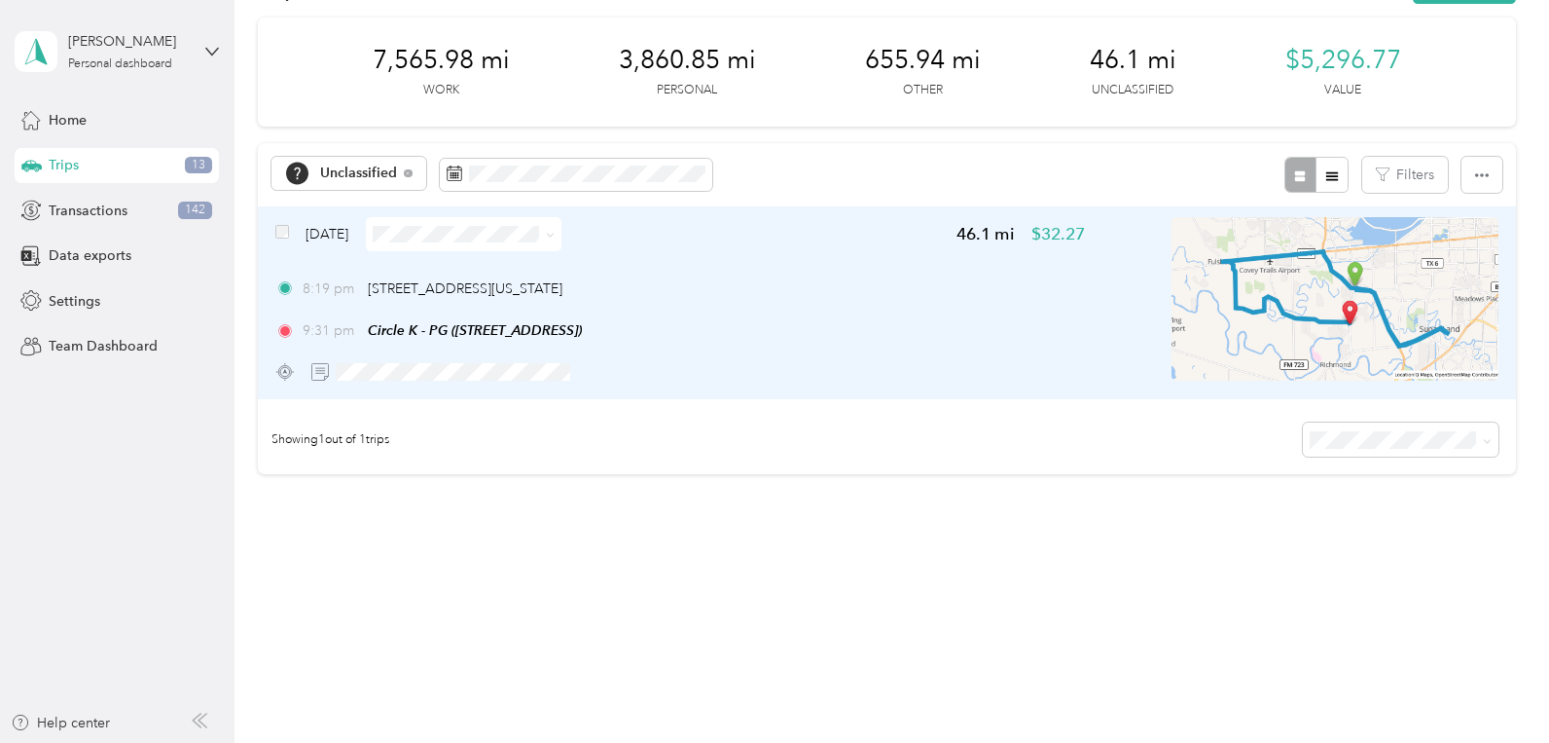
click at [829, 344] on div "[DATE] 46.1 mi $32.27 8:19 pm [STREET_ADDRESS][US_STATE] 9:31 pm Circle K - PG …" at bounding box center [680, 303] width 810 height 172
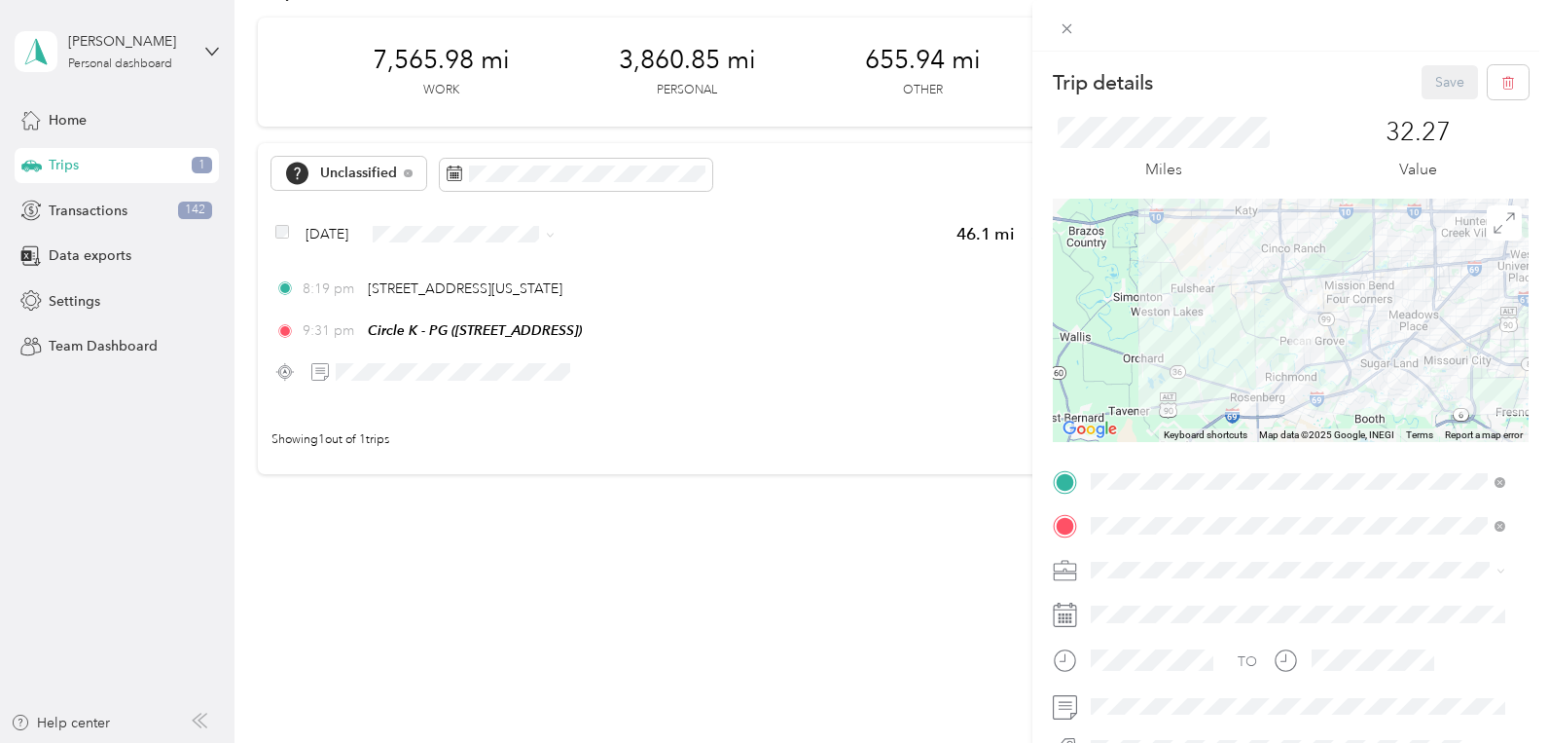
click at [1241, 299] on div at bounding box center [1291, 320] width 476 height 243
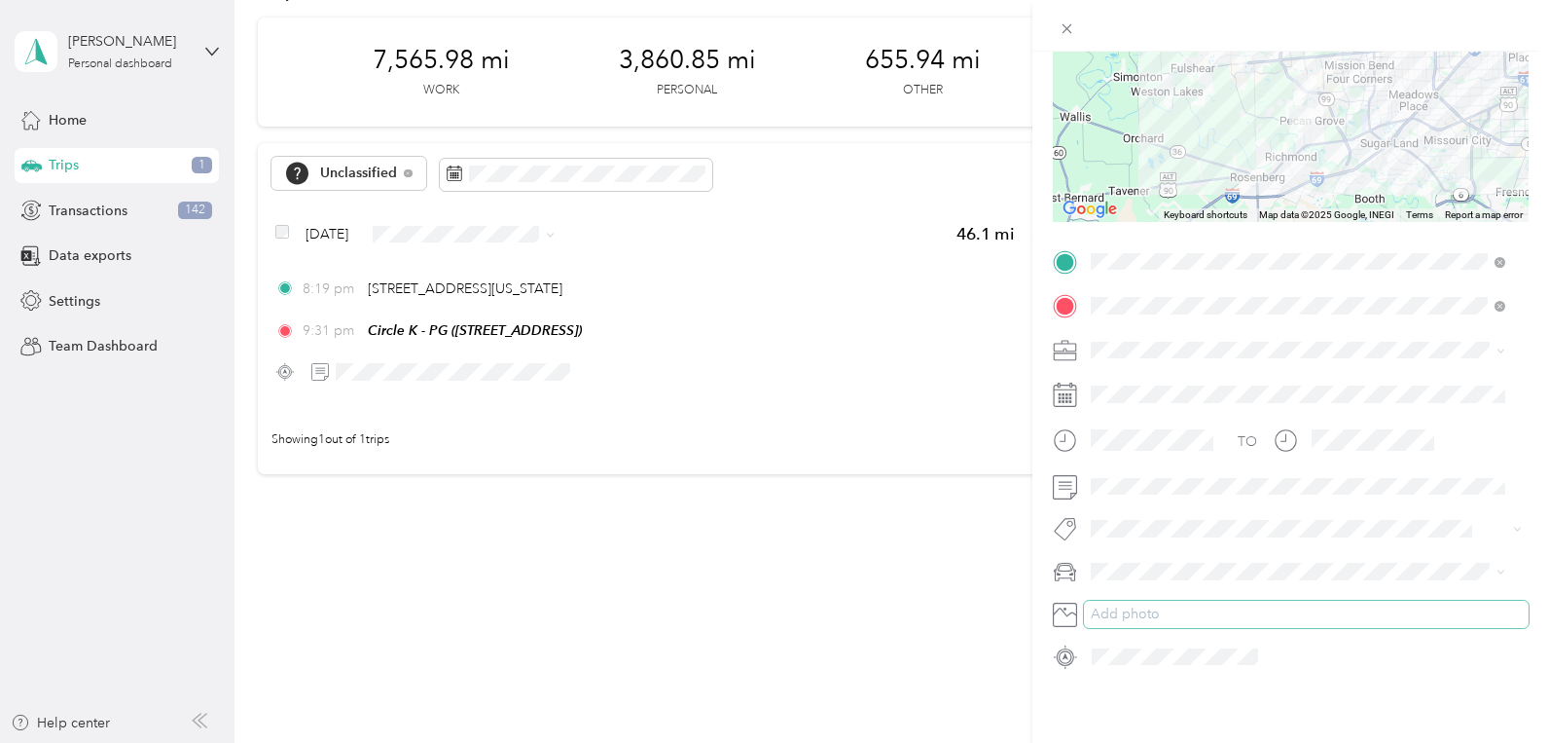
scroll to position [236, 0]
click at [638, 604] on div "Trip details Save This trip cannot be edited because it is either under review,…" at bounding box center [774, 371] width 1549 height 743
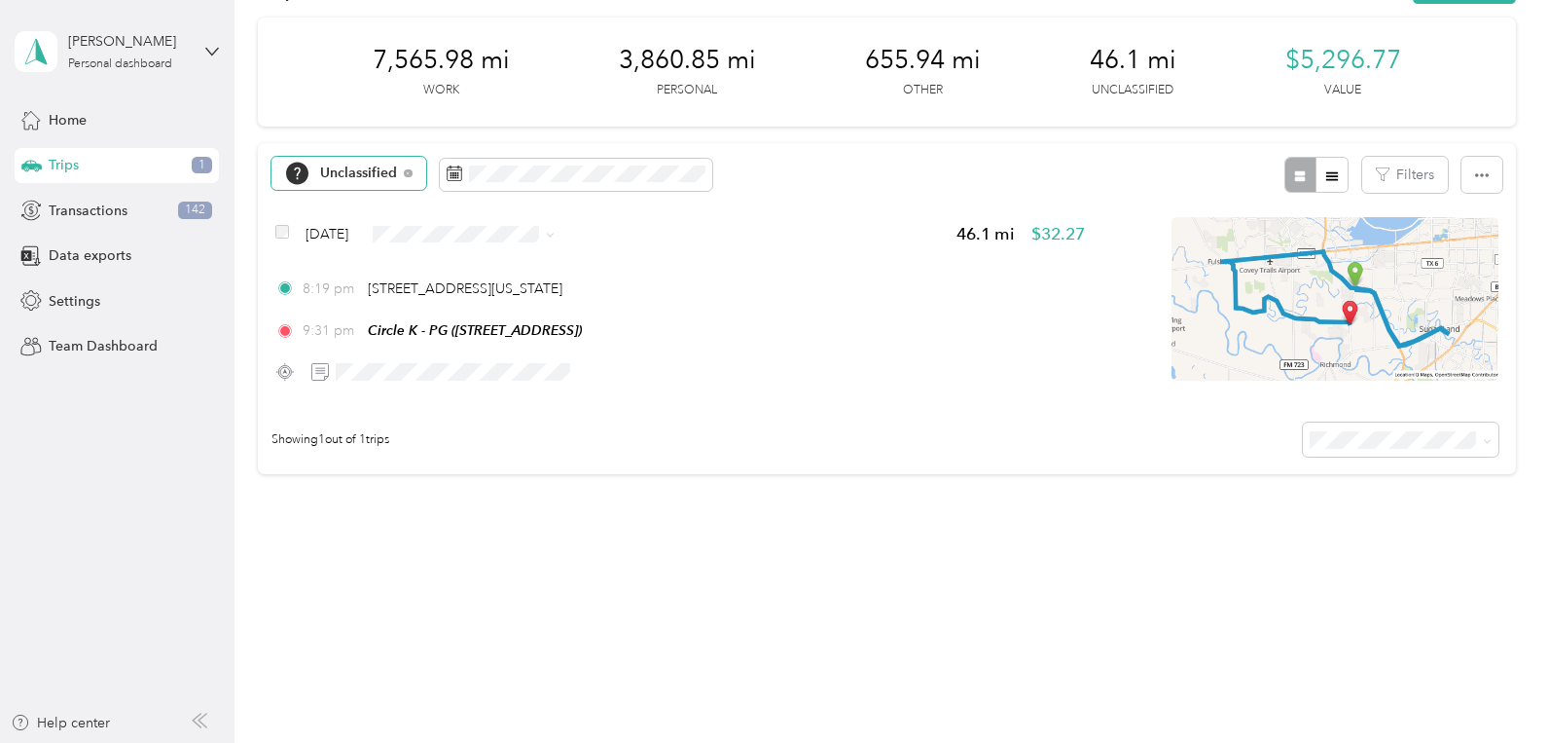
click at [367, 180] on span "Unclassified" at bounding box center [359, 173] width 78 height 14
click at [370, 387] on span "Uber-Your-A$$" at bounding box center [370, 382] width 101 height 20
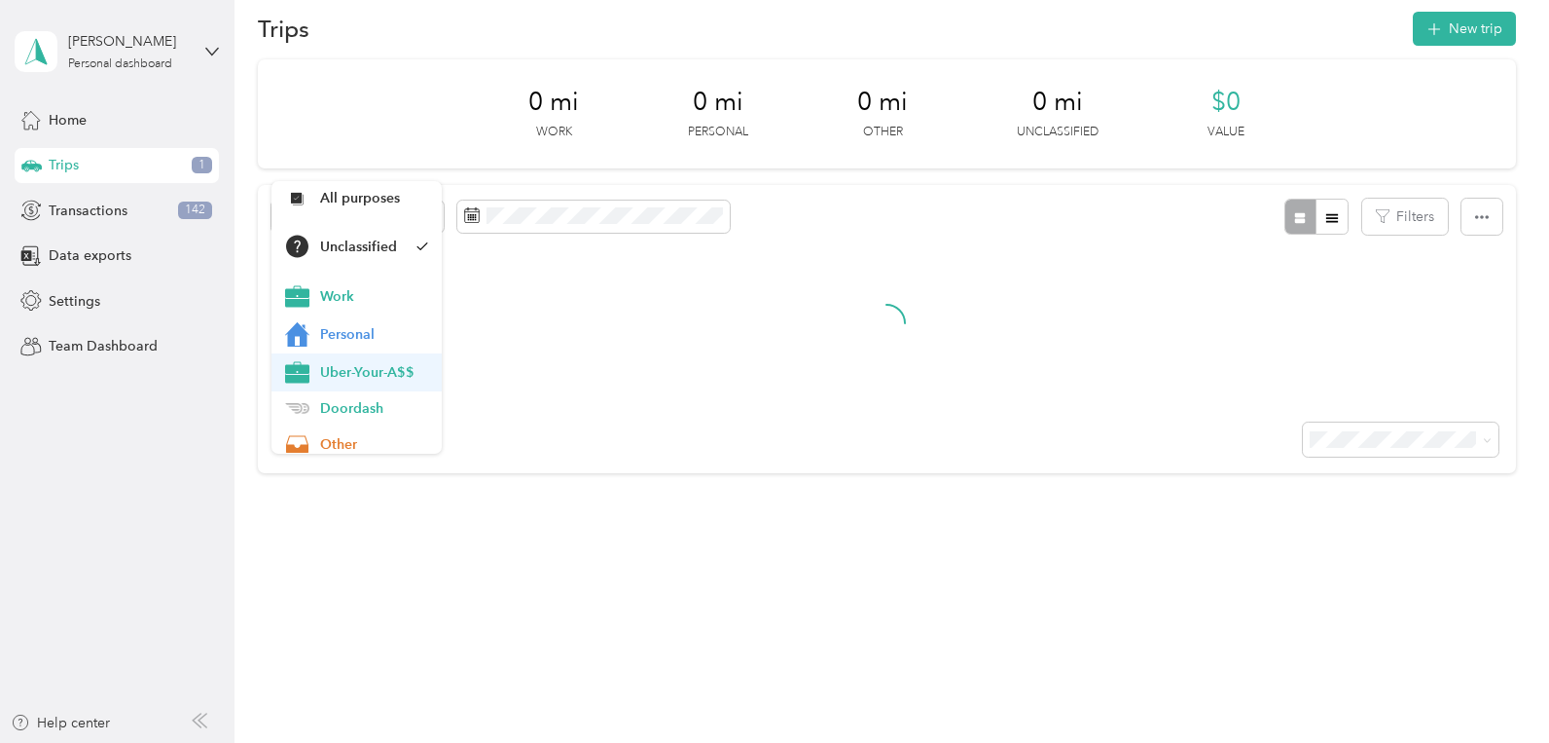
scroll to position [26, 0]
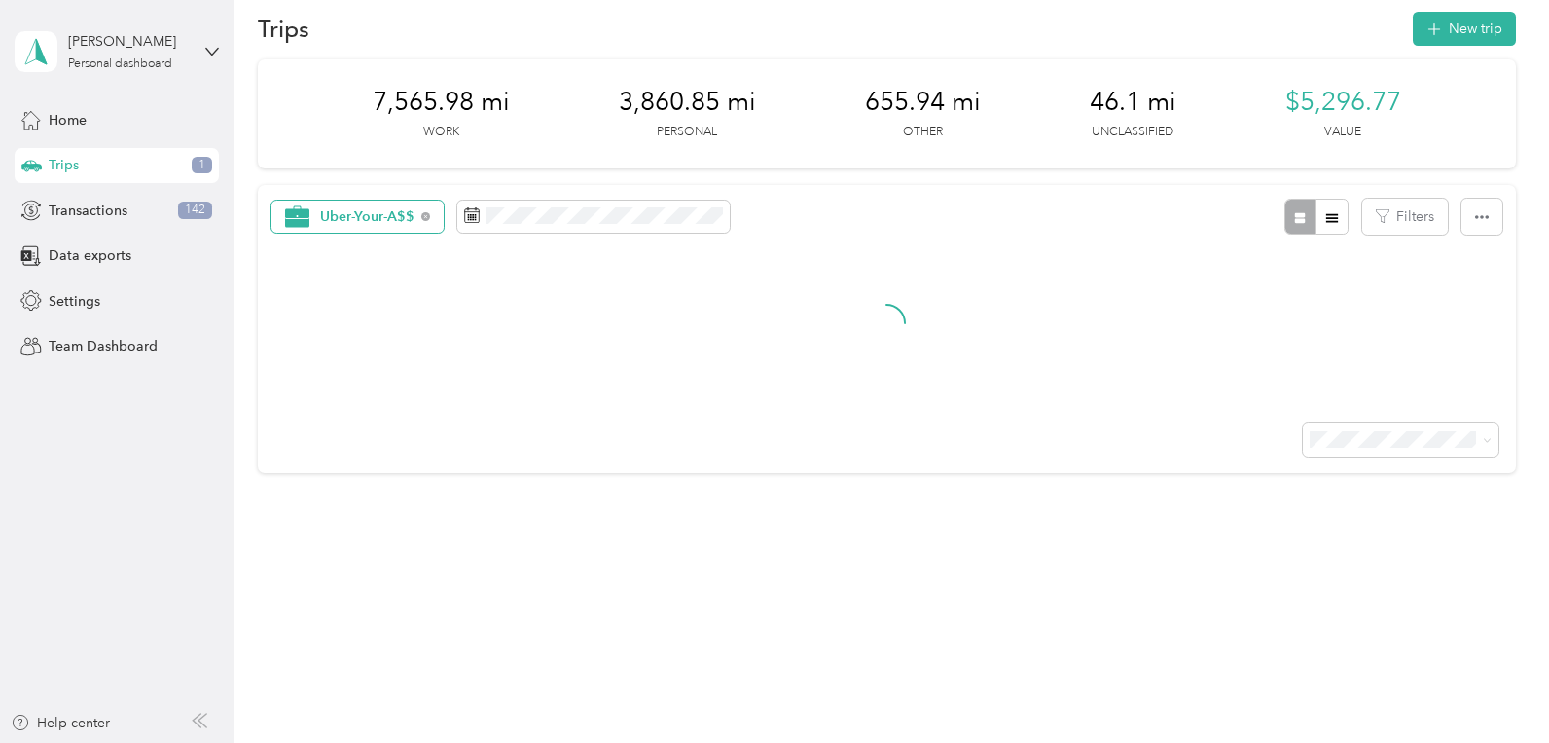
click at [367, 220] on span "Uber-Your-A$$" at bounding box center [367, 217] width 95 height 14
click at [368, 303] on span "Unclassified" at bounding box center [379, 300] width 119 height 20
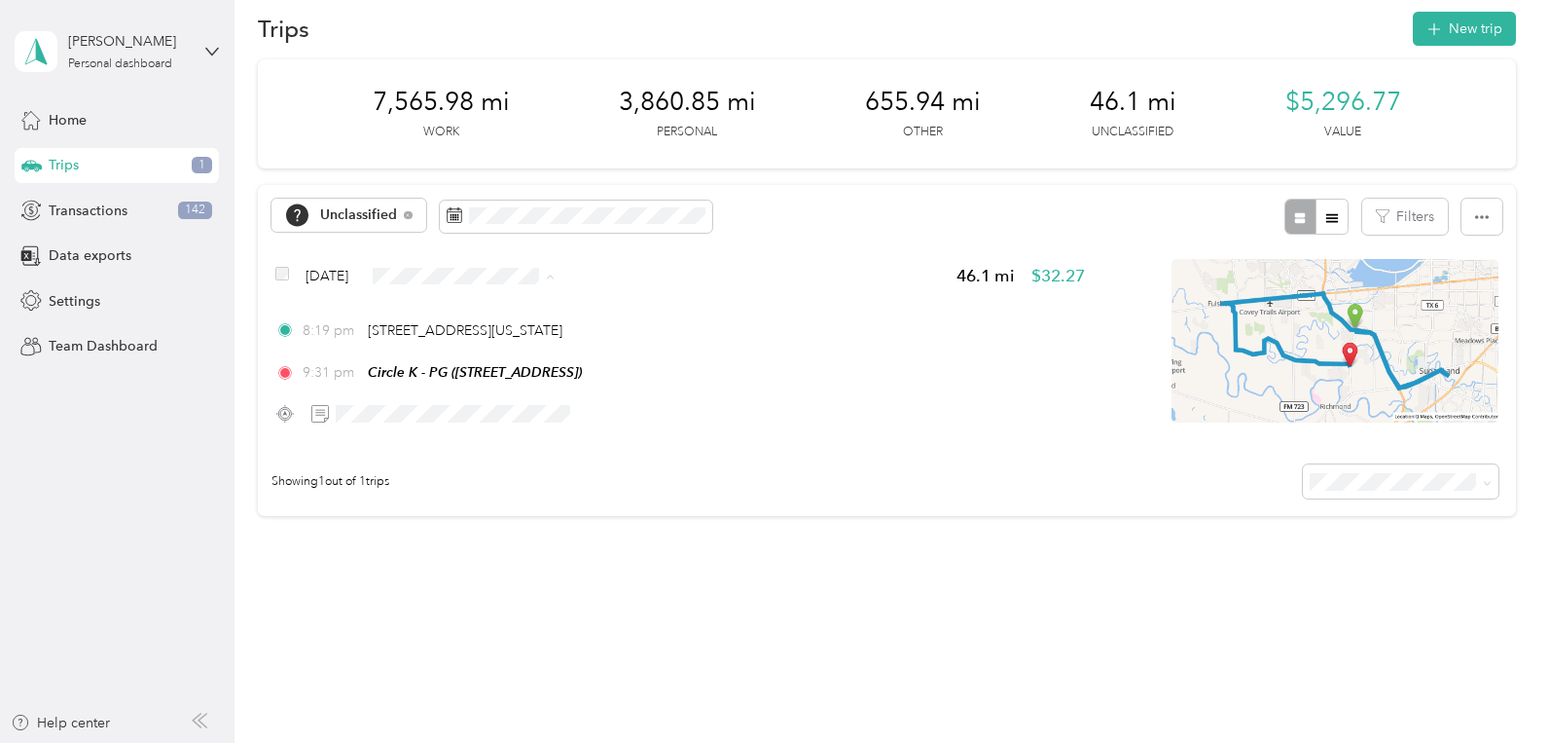
click at [919, 526] on div "7,565.98 mi Work 3,860.85 mi Personal 655.94 mi Other 46.1 mi Unclassified $5,2…" at bounding box center [886, 321] width 1257 height 525
click at [454, 498] on div "Showing 1 out of 1 trips" at bounding box center [886, 482] width 1257 height 68
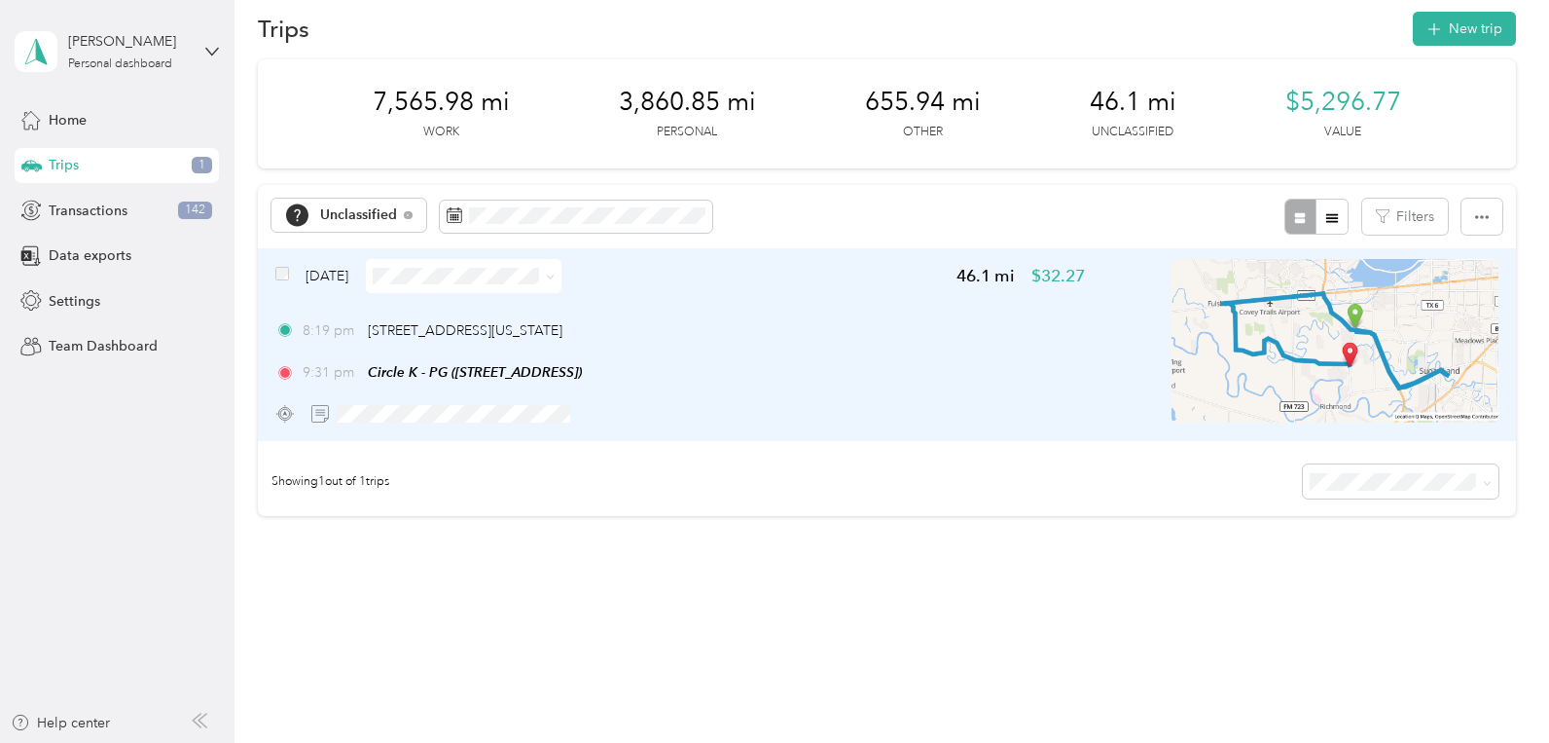
click at [555, 276] on icon at bounding box center [550, 276] width 9 height 9
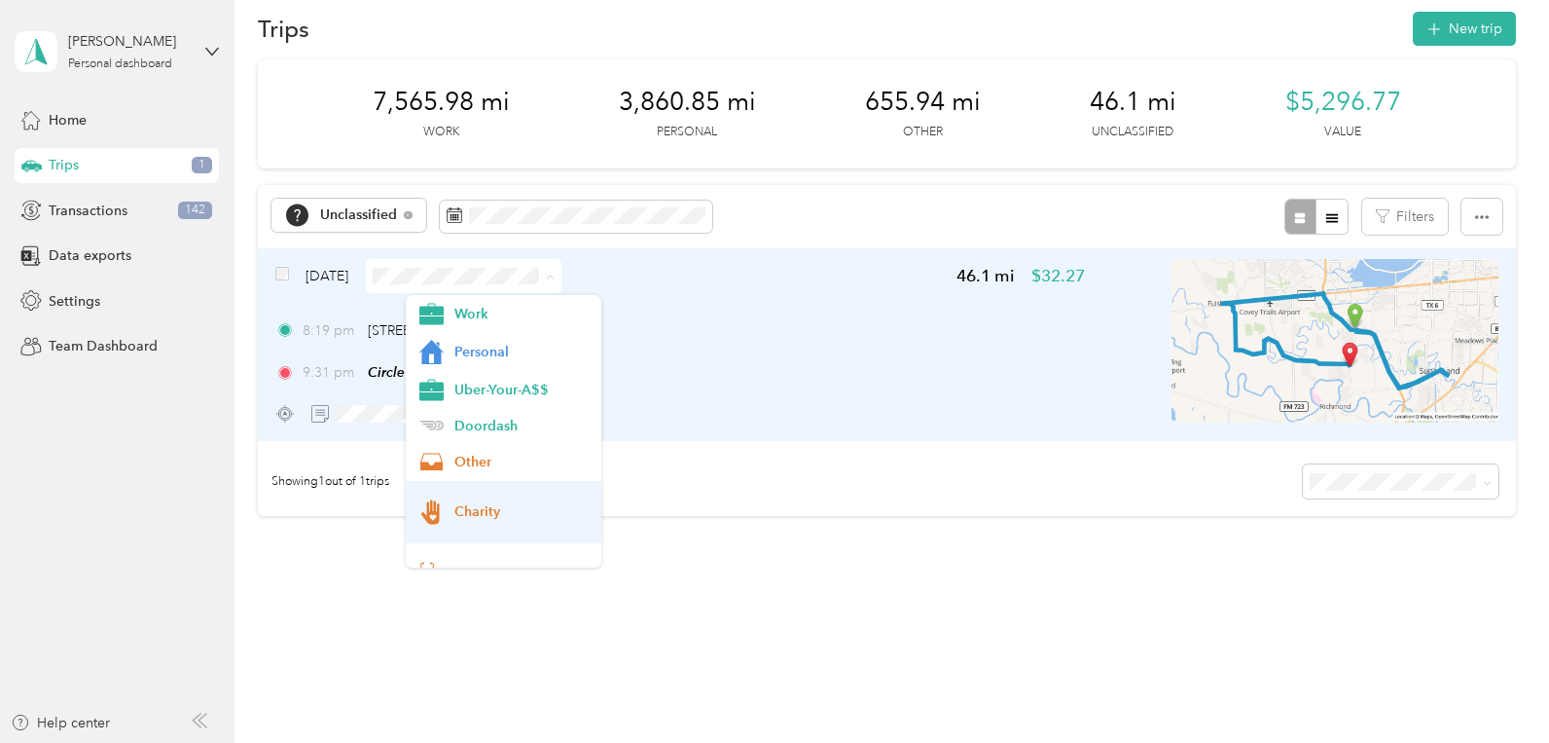
scroll to position [163, 0]
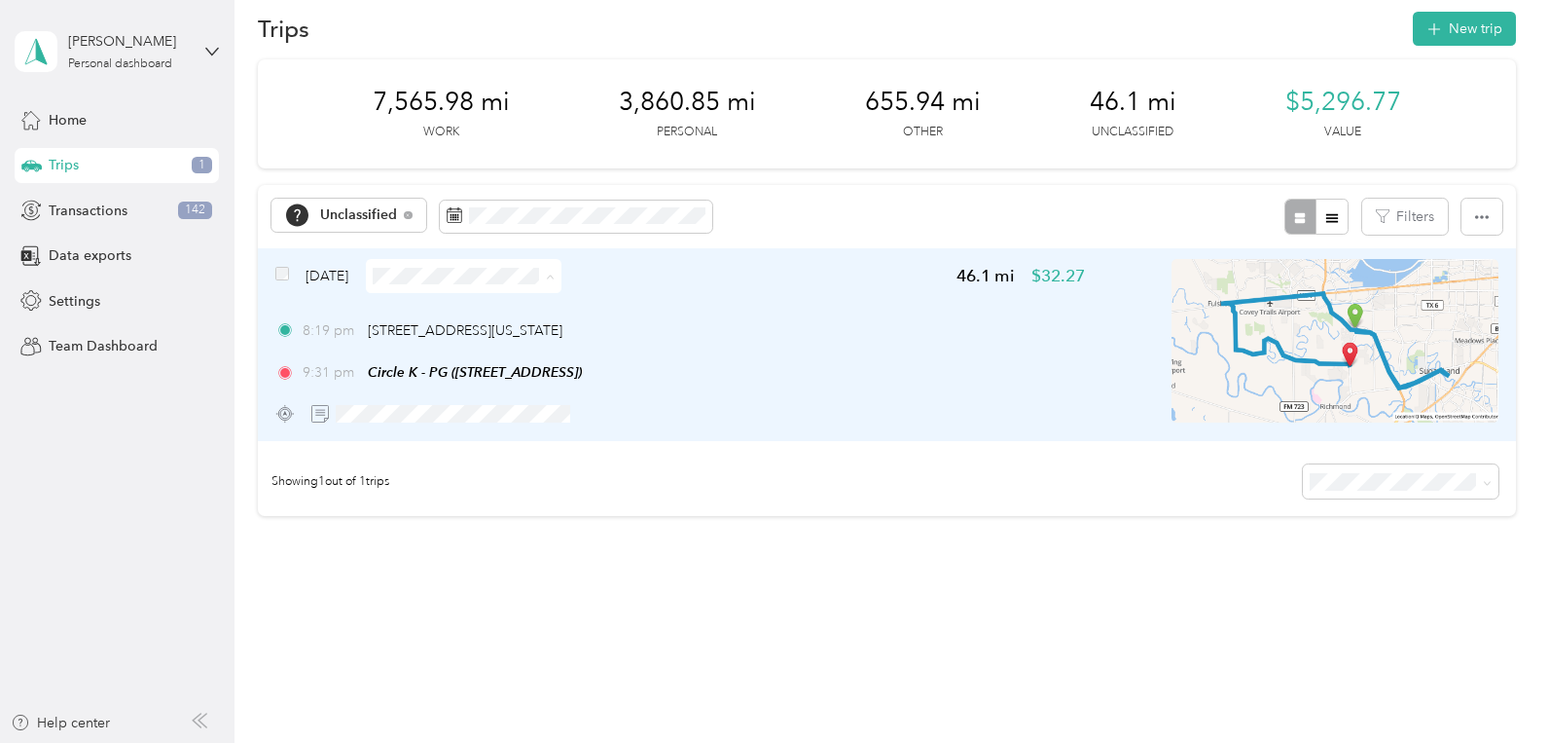
click at [879, 272] on div "[DATE] 46.1 mi $32.27" at bounding box center [680, 276] width 810 height 34
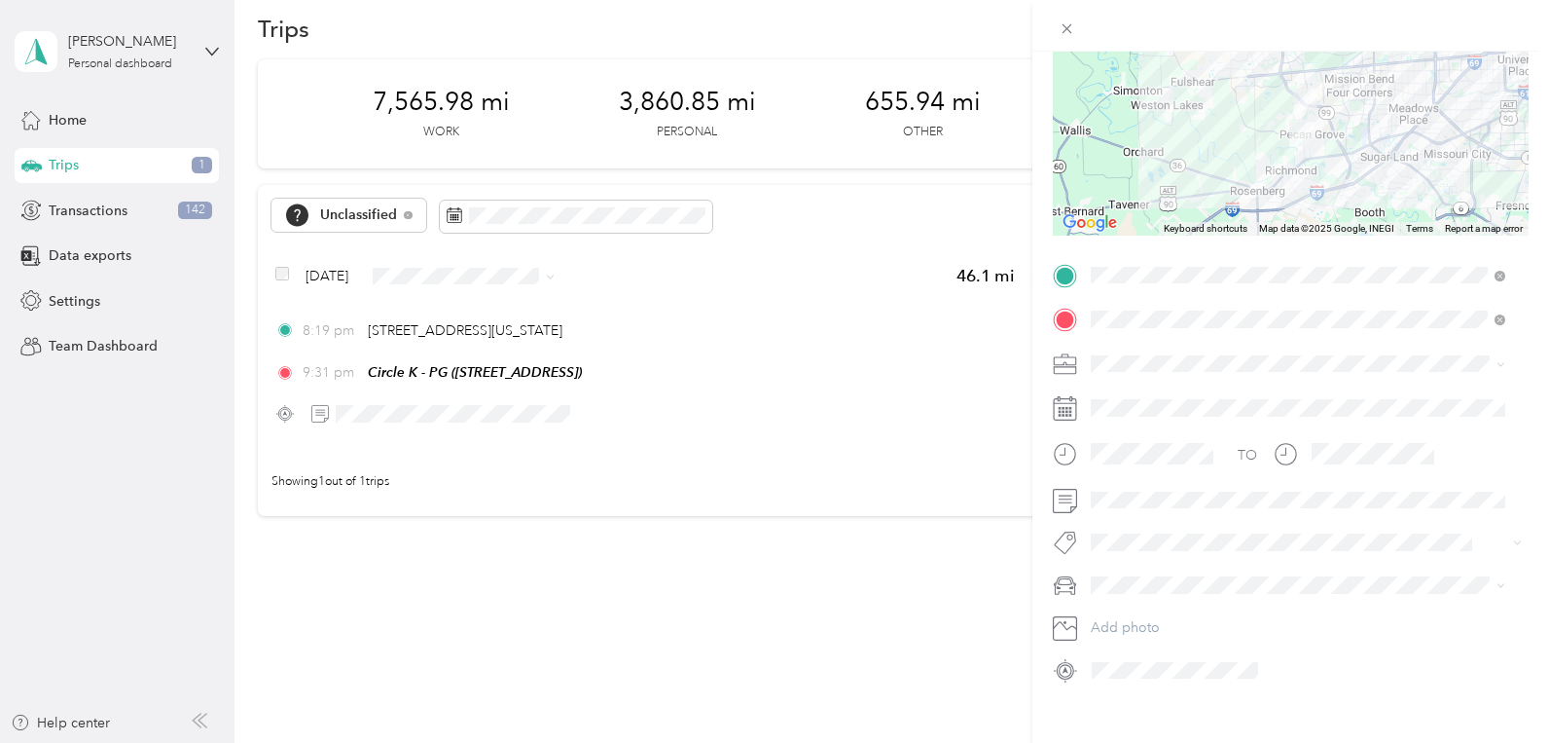
scroll to position [236, 0]
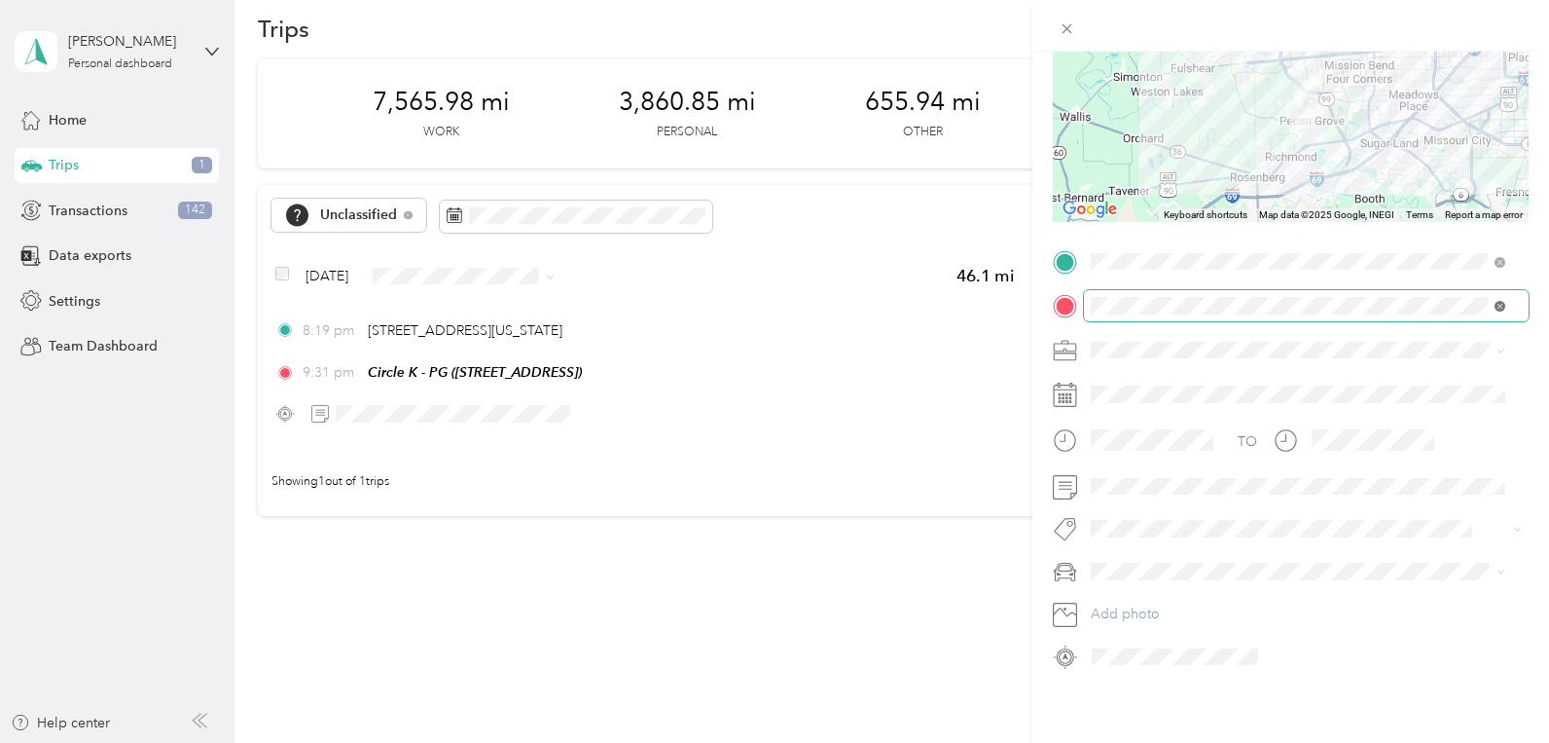
click at [1497, 301] on icon at bounding box center [1500, 306] width 11 height 11
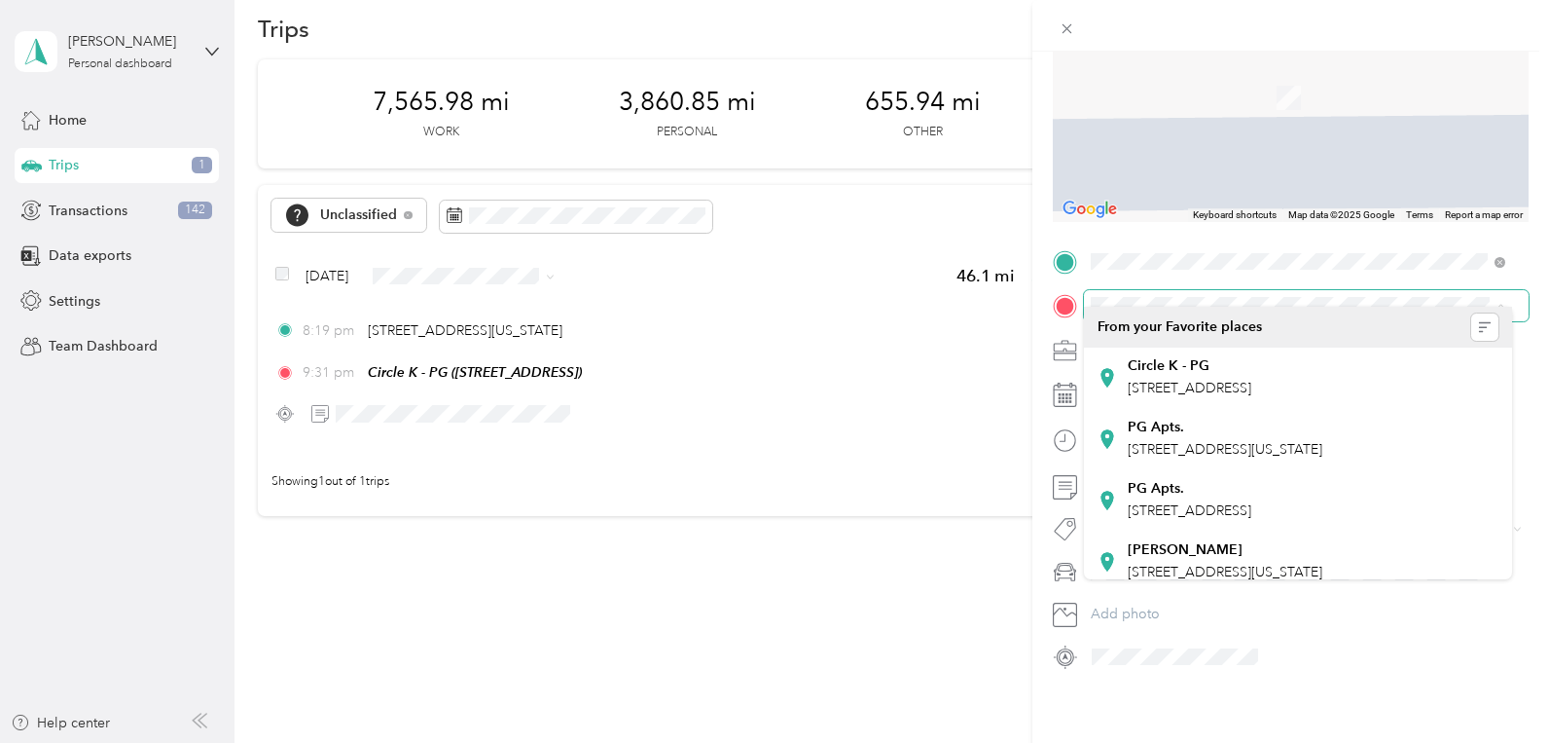
click at [699, 561] on div "Trip details Save This trip cannot be edited because it is either under review,…" at bounding box center [774, 371] width 1549 height 743
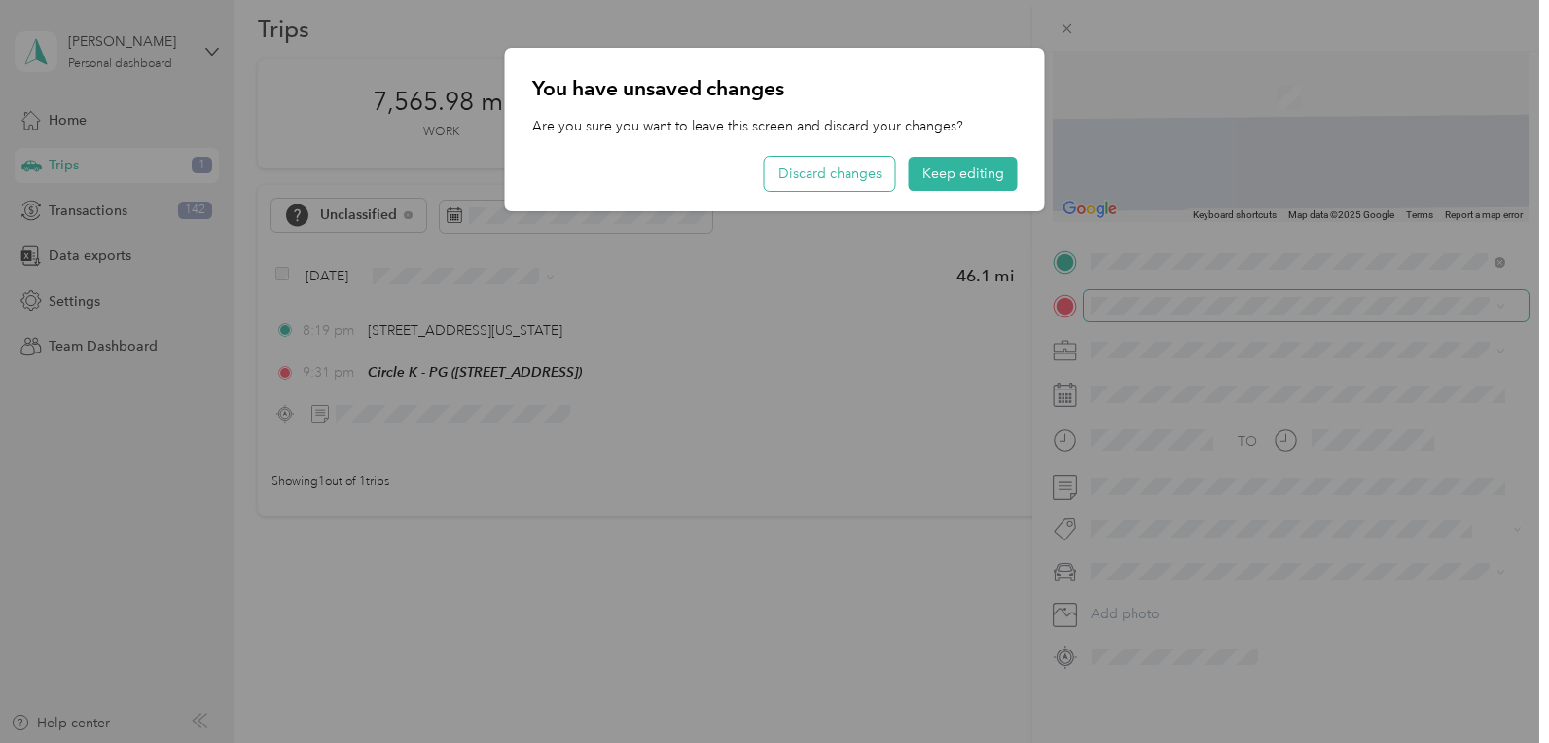
click at [869, 179] on button "Discard changes" at bounding box center [830, 174] width 130 height 34
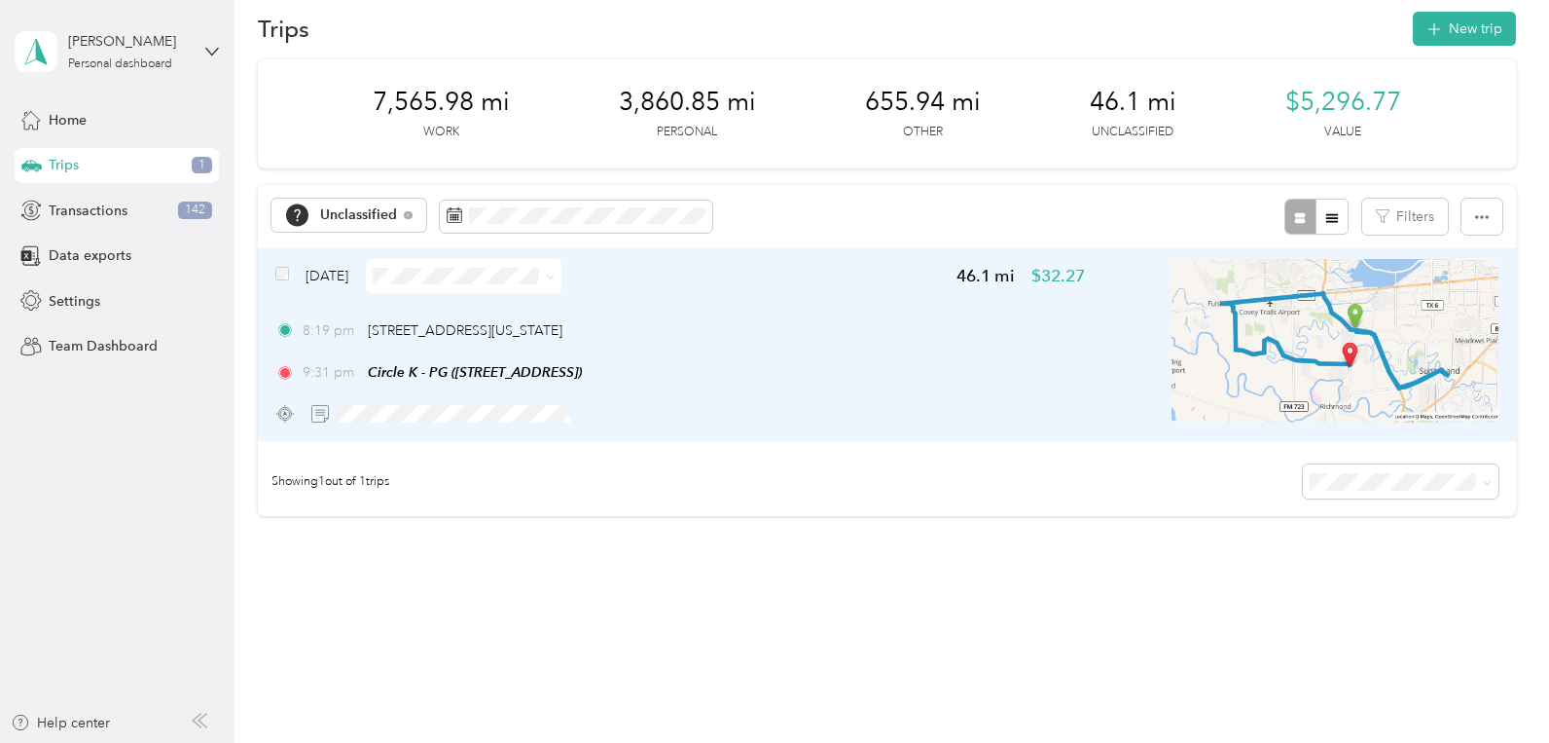
click at [1034, 344] on div "8:19 pm [STREET_ADDRESS][US_STATE] 9:31 pm Circle K - PG ([STREET_ADDRESS])" at bounding box center [680, 351] width 810 height 63
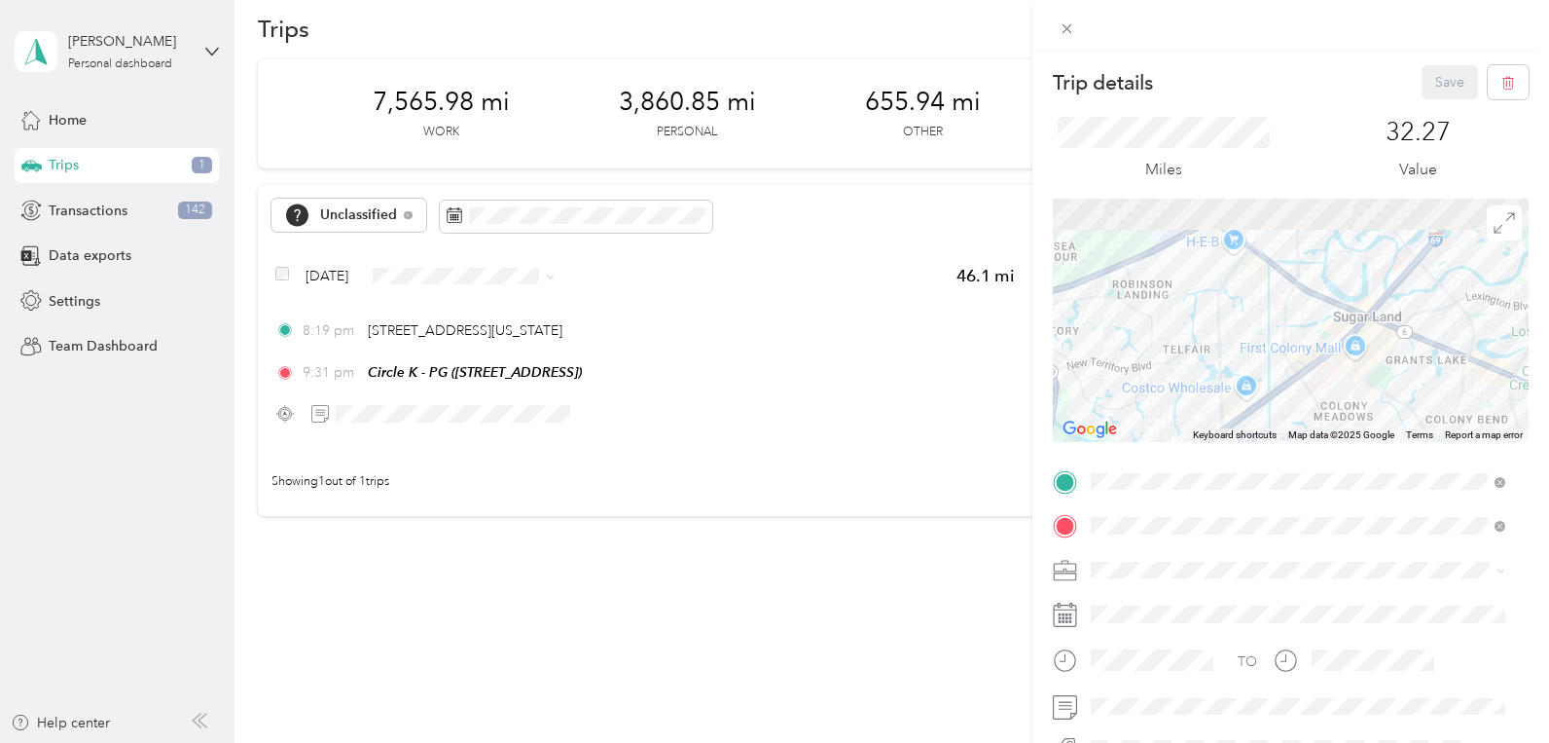
drag, startPoint x: 1449, startPoint y: 281, endPoint x: 1340, endPoint y: 420, distance: 176.8
click at [1341, 432] on div "Keyboard shortcuts Map Data Map data ©2025 Google Map data ©2025 Google 1 km Cl…" at bounding box center [1291, 320] width 476 height 243
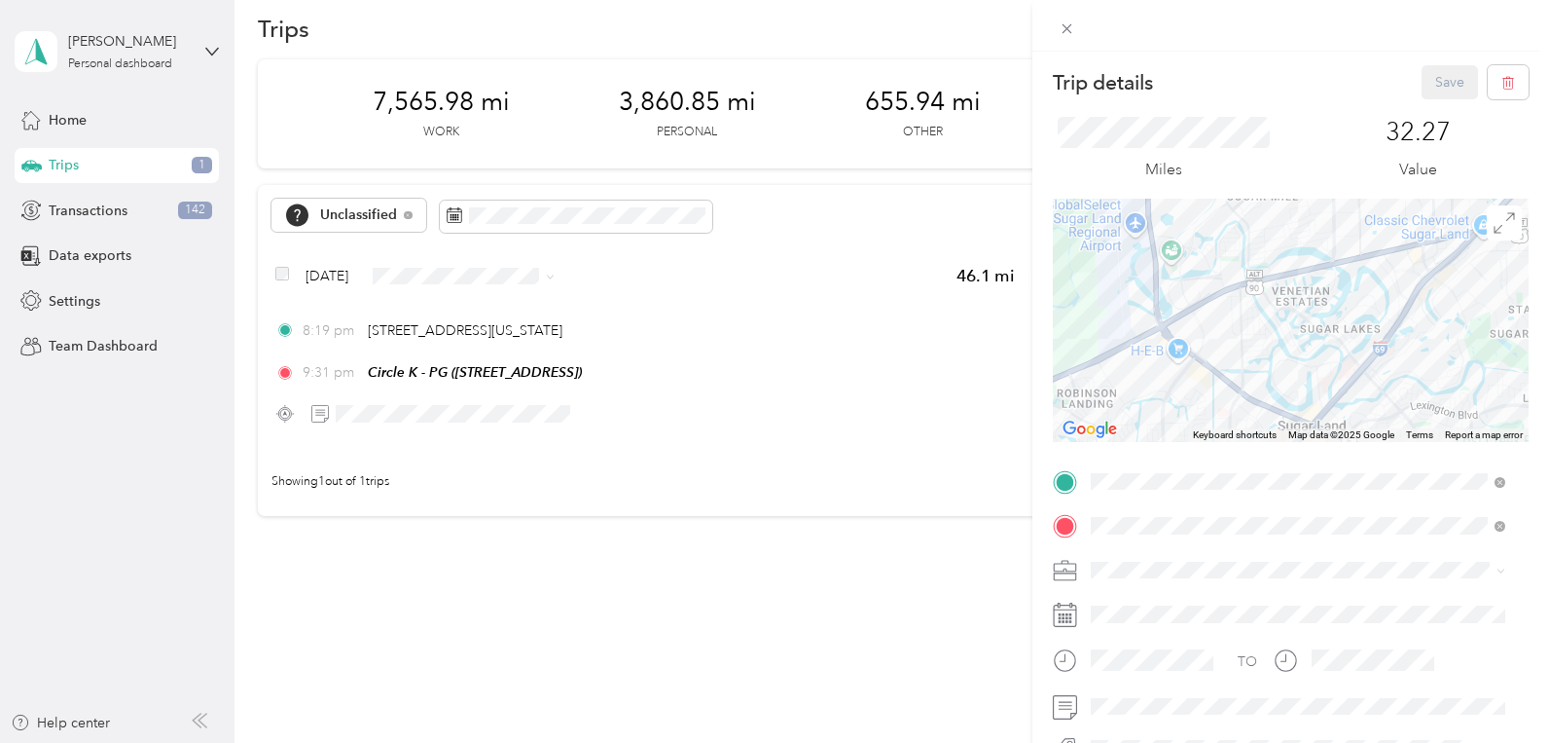
drag, startPoint x: 1344, startPoint y: 253, endPoint x: 1289, endPoint y: 348, distance: 110.3
click at [1292, 351] on div at bounding box center [1291, 320] width 476 height 243
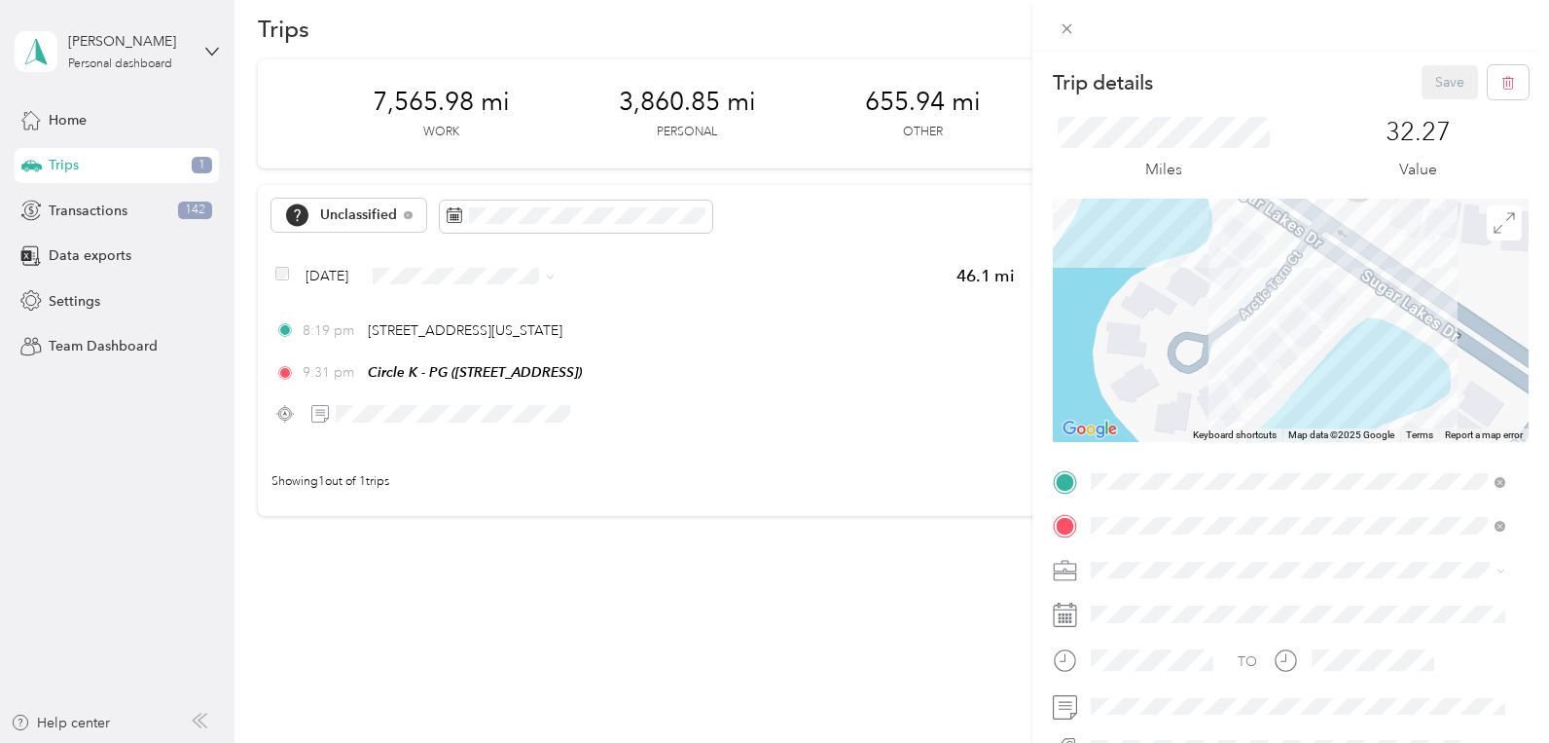
drag, startPoint x: 1224, startPoint y: 231, endPoint x: 1200, endPoint y: 346, distance: 118.3
click at [1200, 346] on div at bounding box center [1291, 320] width 476 height 243
click at [1245, 299] on div at bounding box center [1291, 320] width 476 height 243
click at [1251, 296] on div at bounding box center [1291, 320] width 476 height 243
click at [1203, 404] on div at bounding box center [1291, 320] width 476 height 243
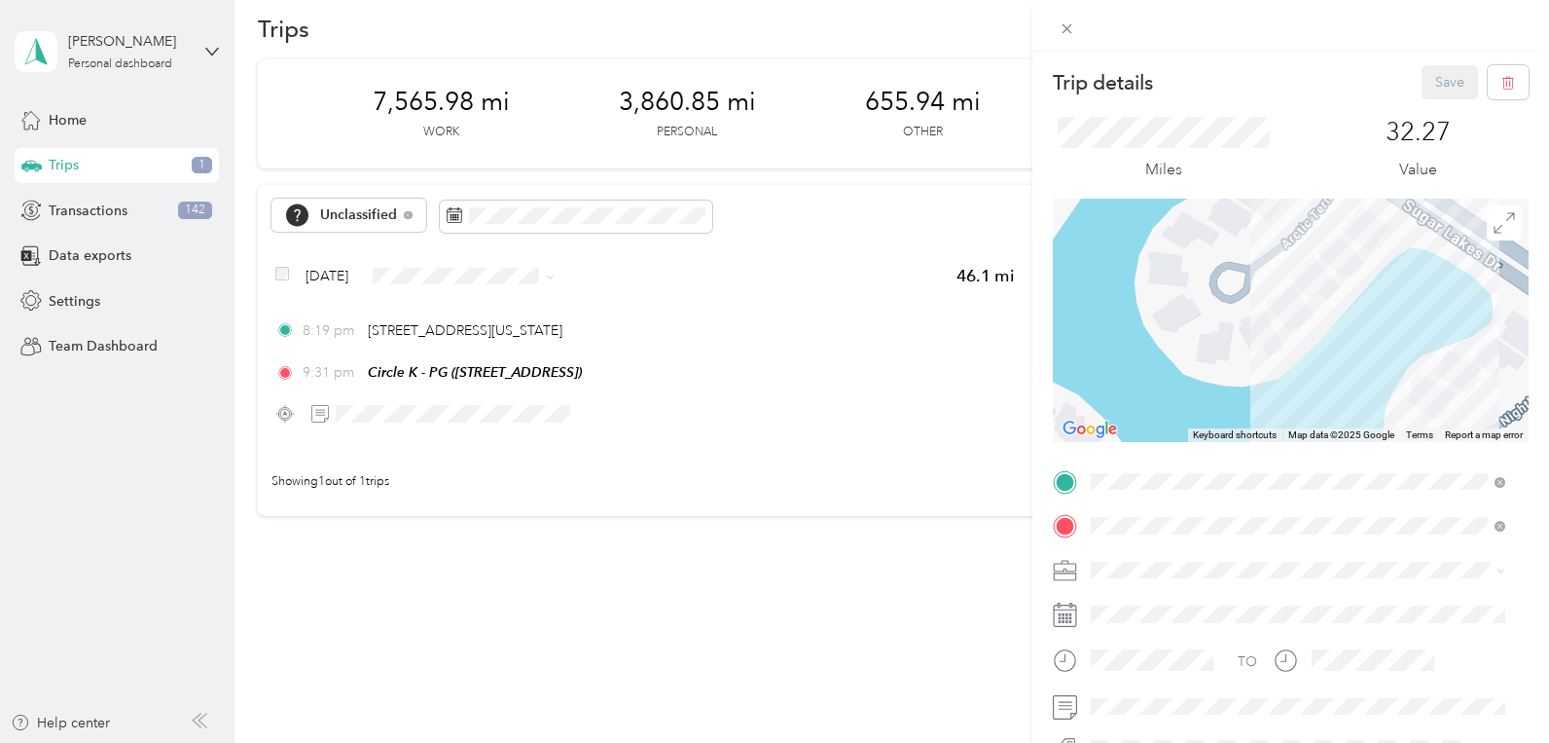
drag, startPoint x: 1207, startPoint y: 408, endPoint x: 1252, endPoint y: 336, distance: 84.8
click at [1252, 336] on div at bounding box center [1291, 320] width 476 height 243
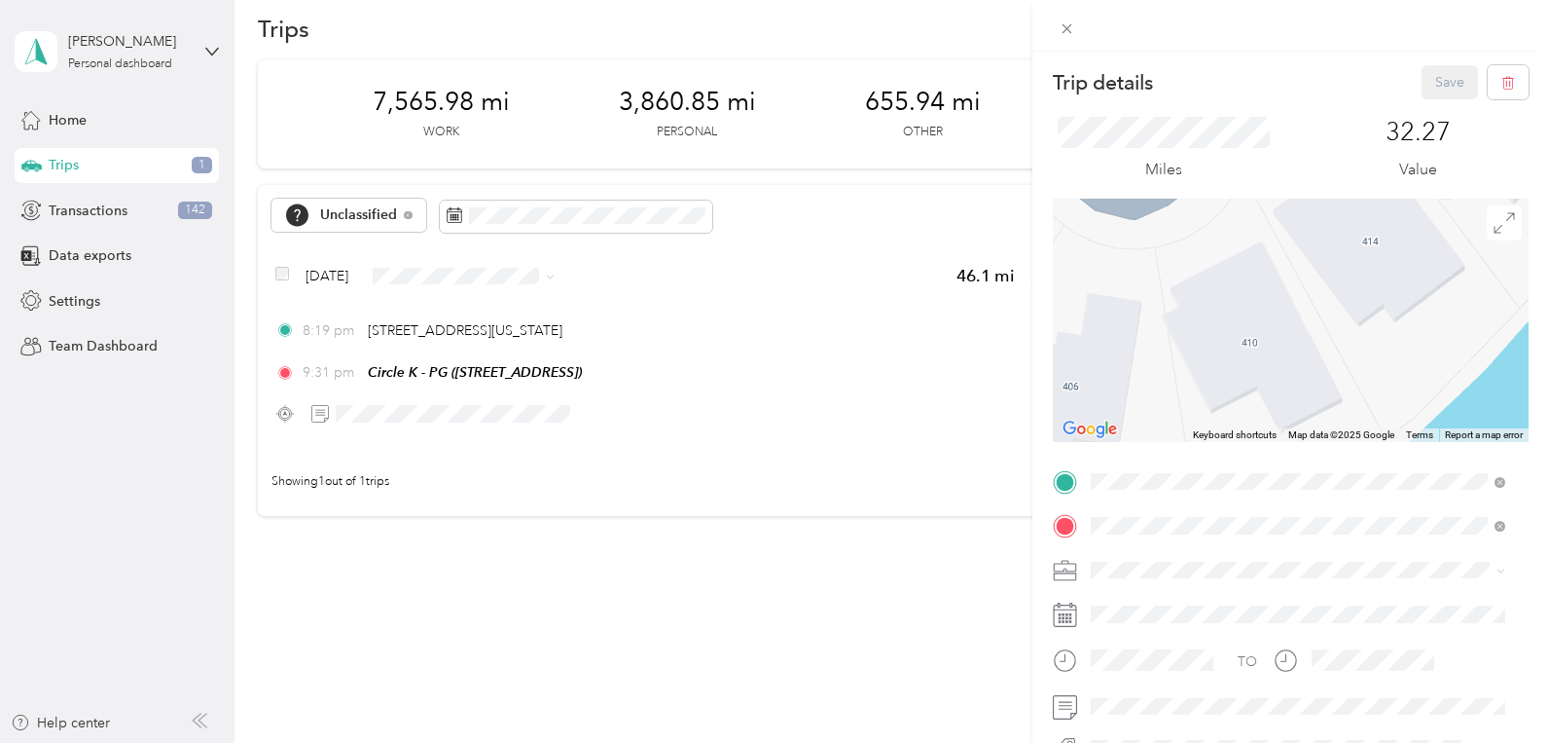
drag, startPoint x: 1260, startPoint y: 290, endPoint x: 1246, endPoint y: 352, distance: 64.0
click at [1246, 352] on div at bounding box center [1291, 320] width 476 height 243
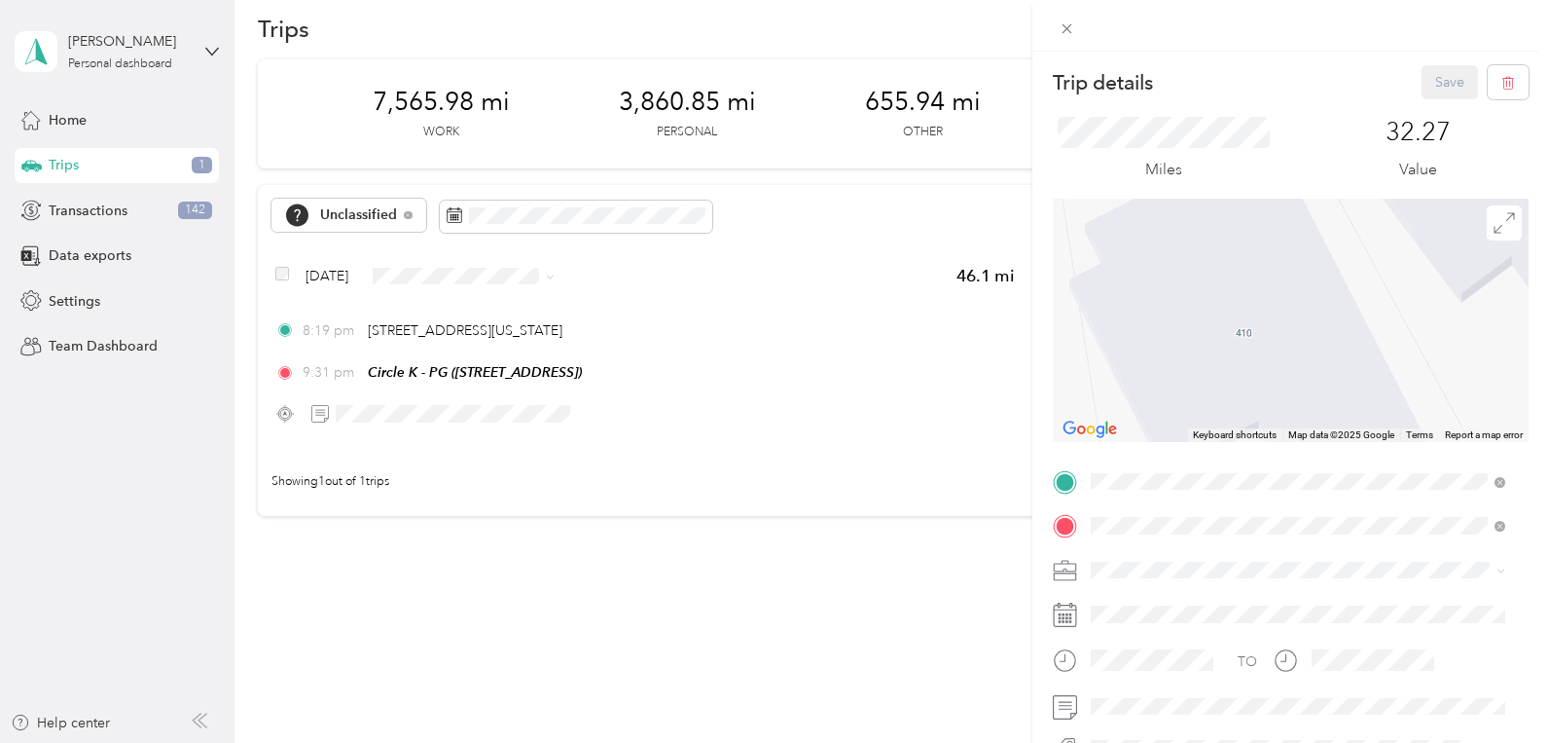
click at [1238, 335] on div at bounding box center [1291, 320] width 476 height 243
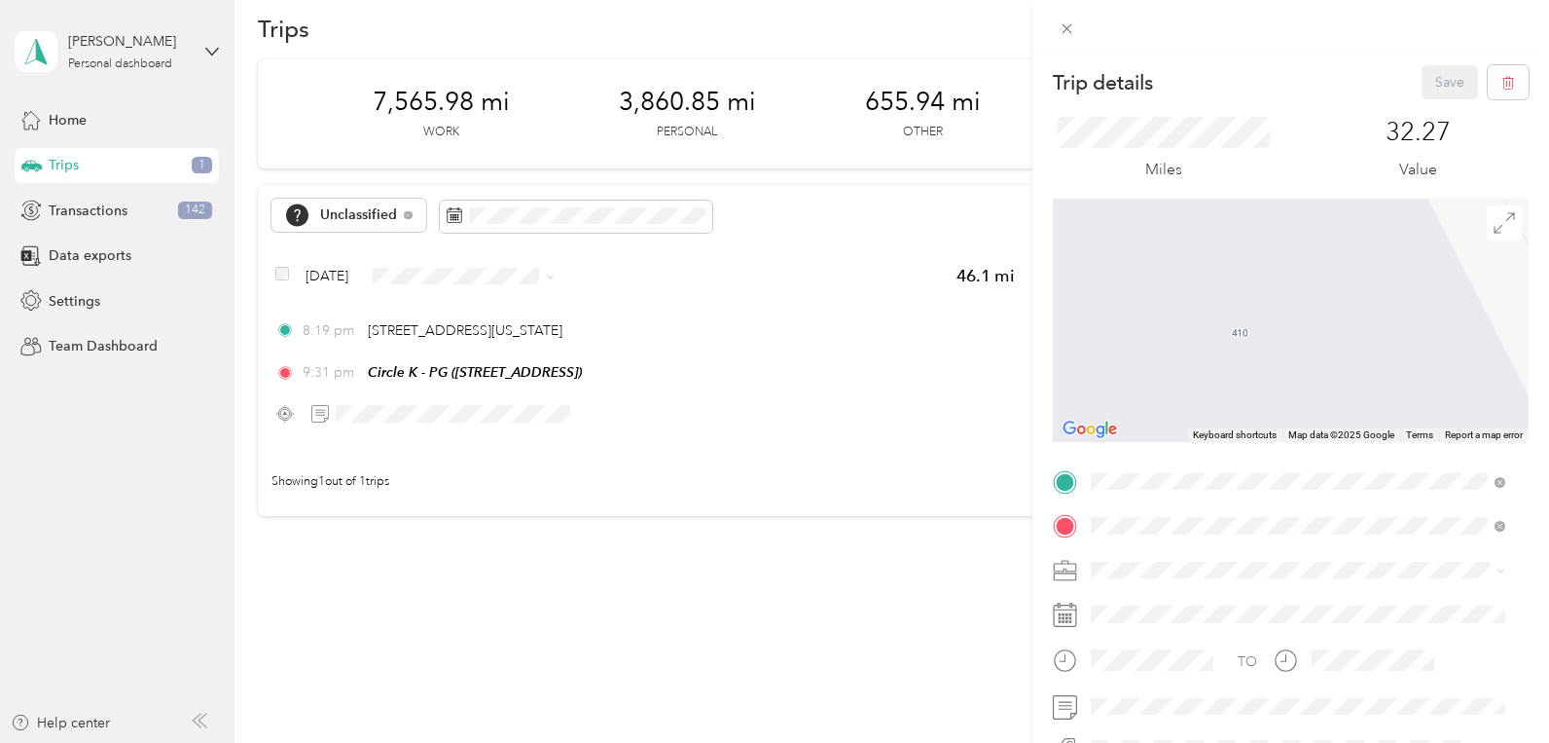
click at [1238, 335] on div at bounding box center [1291, 320] width 476 height 243
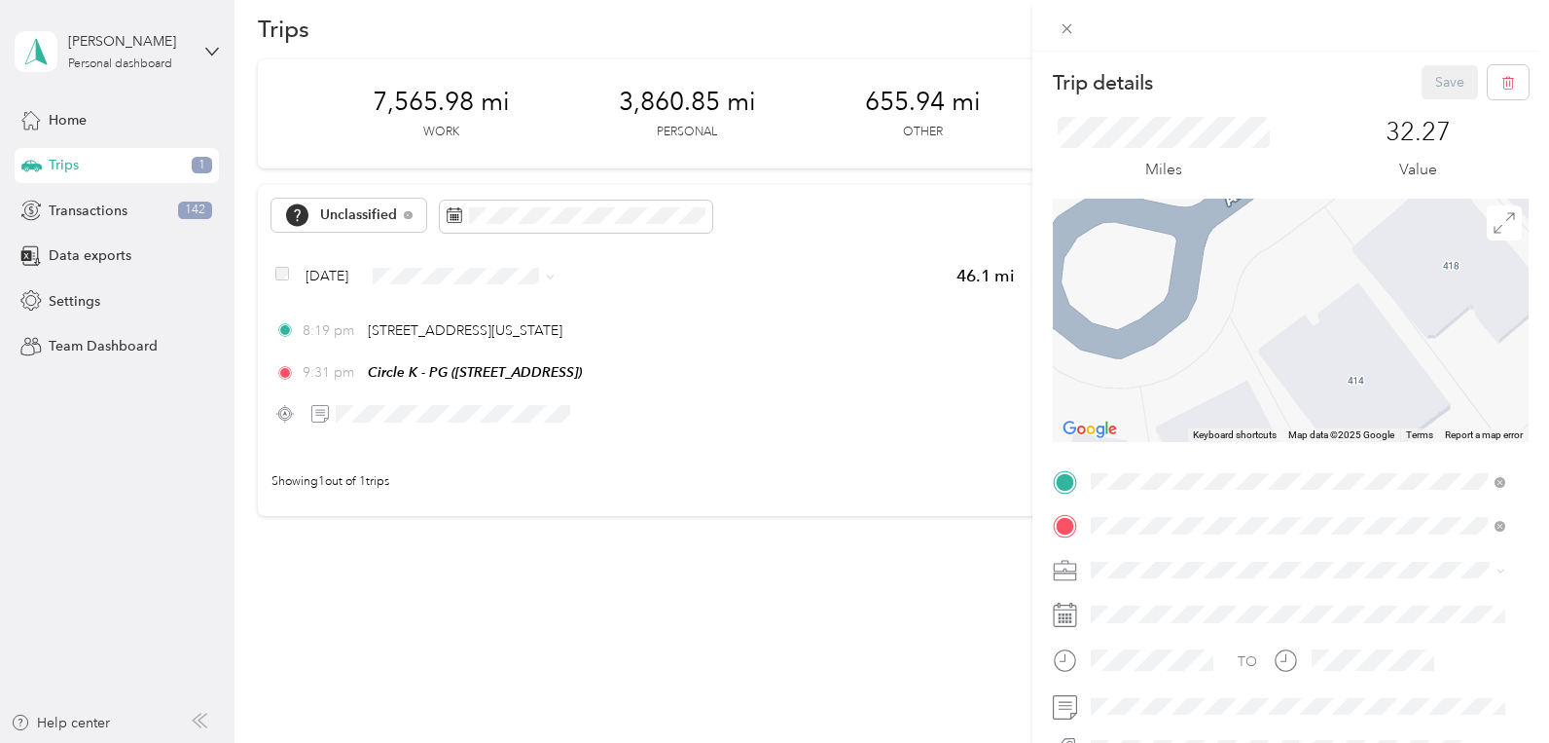
drag, startPoint x: 1152, startPoint y: 259, endPoint x: 1186, endPoint y: 426, distance: 170.8
click at [1185, 426] on div at bounding box center [1291, 320] width 476 height 243
click at [1161, 342] on div at bounding box center [1291, 320] width 476 height 243
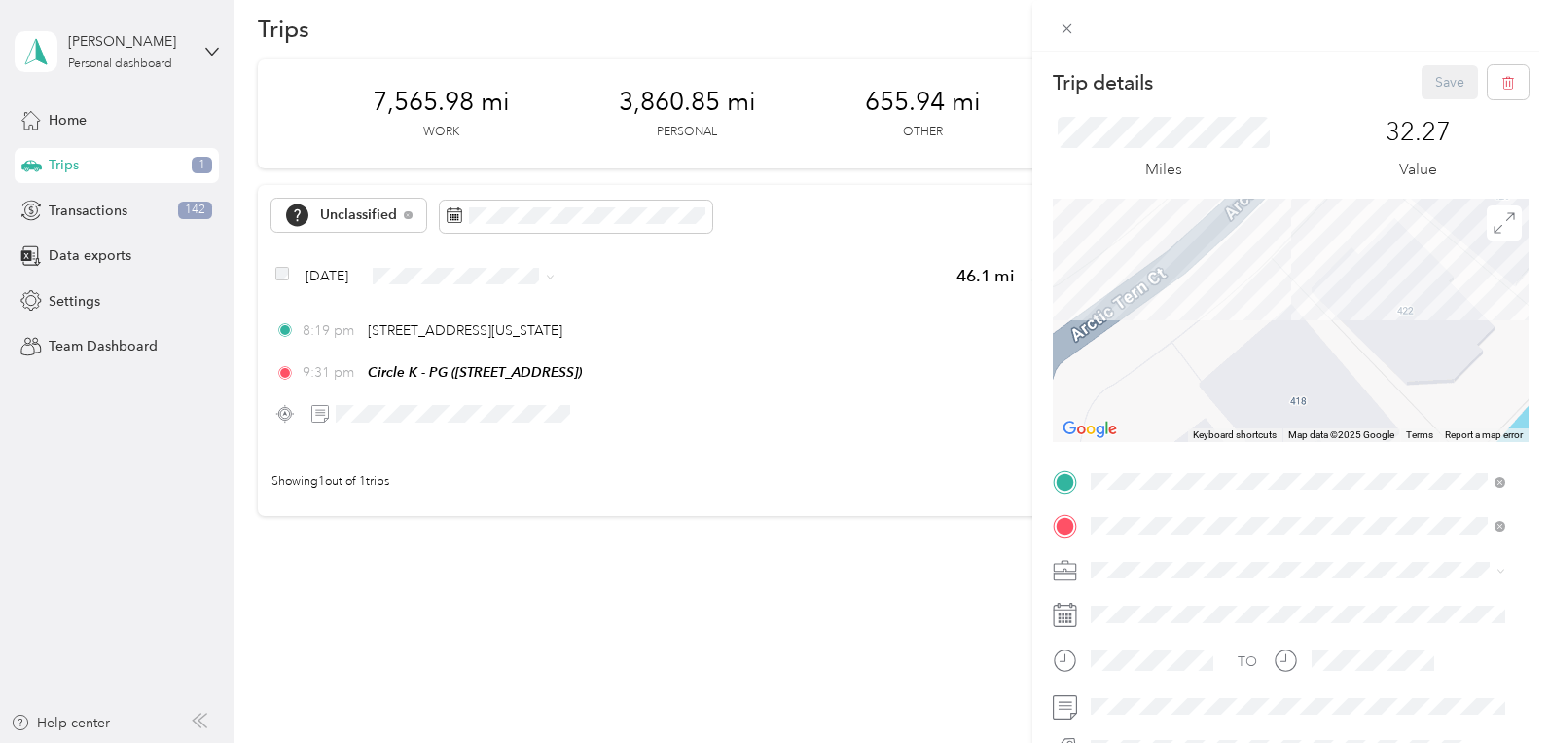
drag, startPoint x: 1166, startPoint y: 269, endPoint x: 1223, endPoint y: 252, distance: 59.8
click at [1053, 394] on div at bounding box center [1291, 320] width 476 height 243
drag, startPoint x: 1271, startPoint y: 193, endPoint x: 1203, endPoint y: 303, distance: 129.4
click at [1203, 303] on div "Trip details Save This trip cannot be edited because it is either under review,…" at bounding box center [1291, 478] width 476 height 826
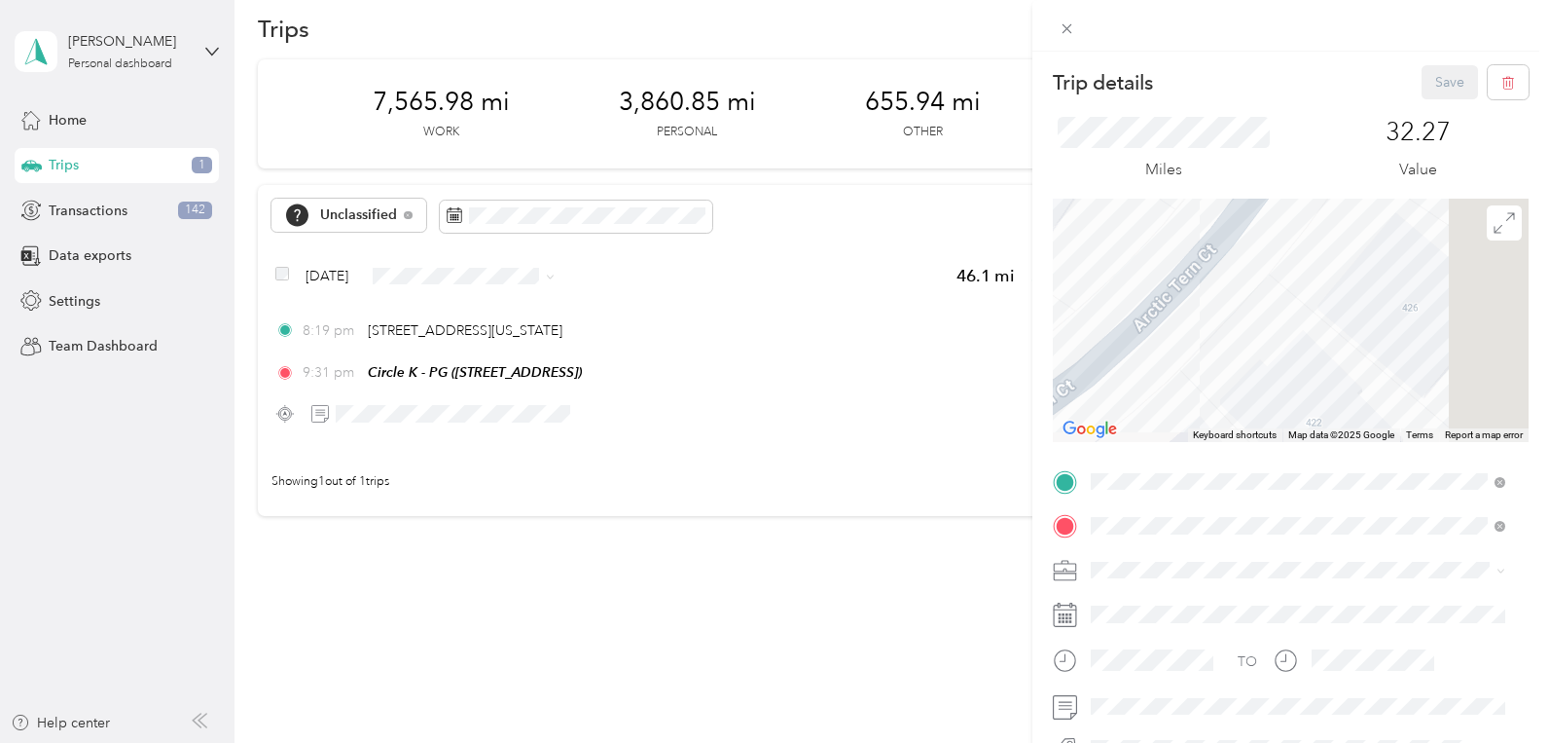
drag, startPoint x: 1215, startPoint y: 282, endPoint x: 1130, endPoint y: 384, distance: 132.7
click at [1133, 383] on div at bounding box center [1291, 320] width 476 height 243
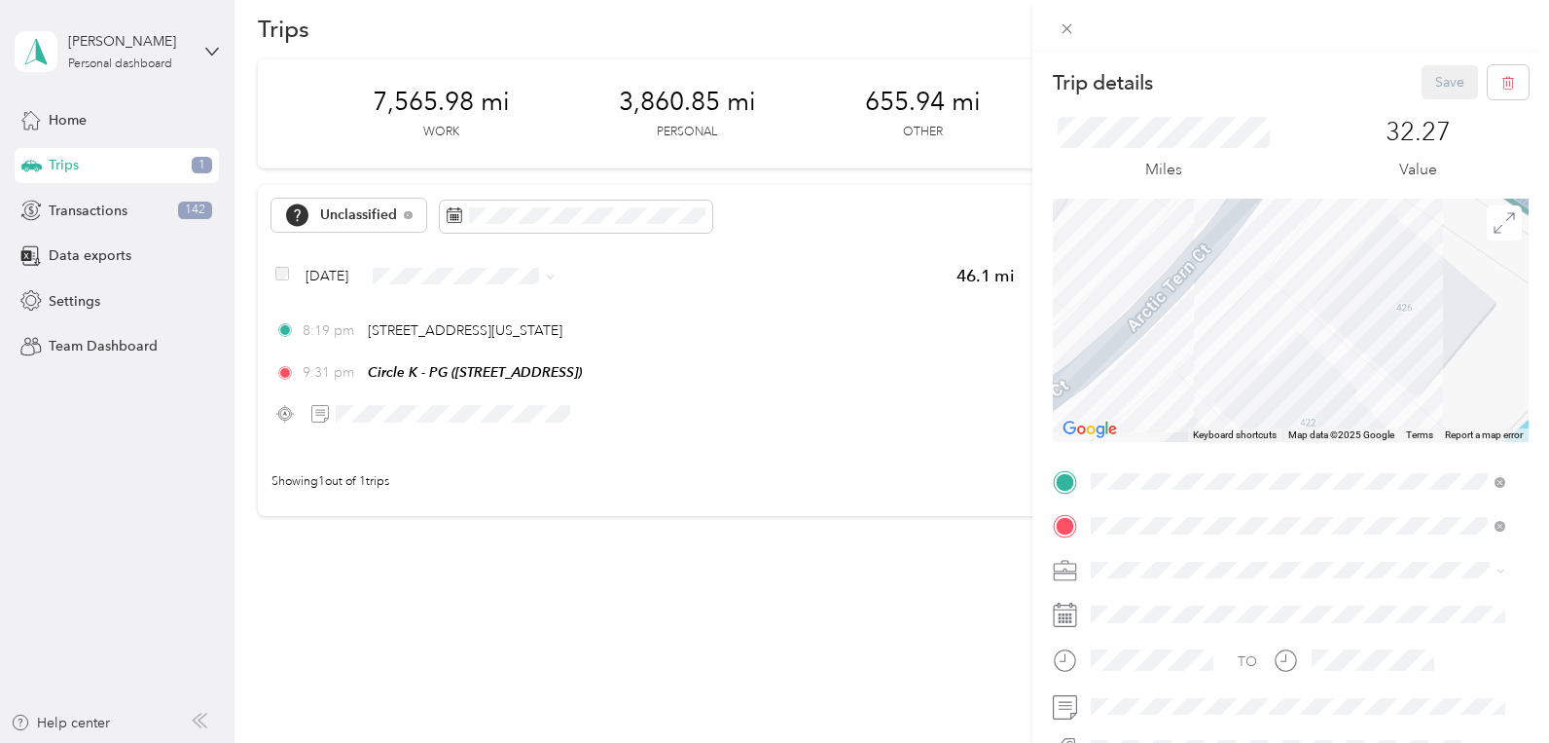
click at [1130, 309] on div at bounding box center [1291, 320] width 476 height 243
click at [1139, 309] on div at bounding box center [1291, 320] width 476 height 243
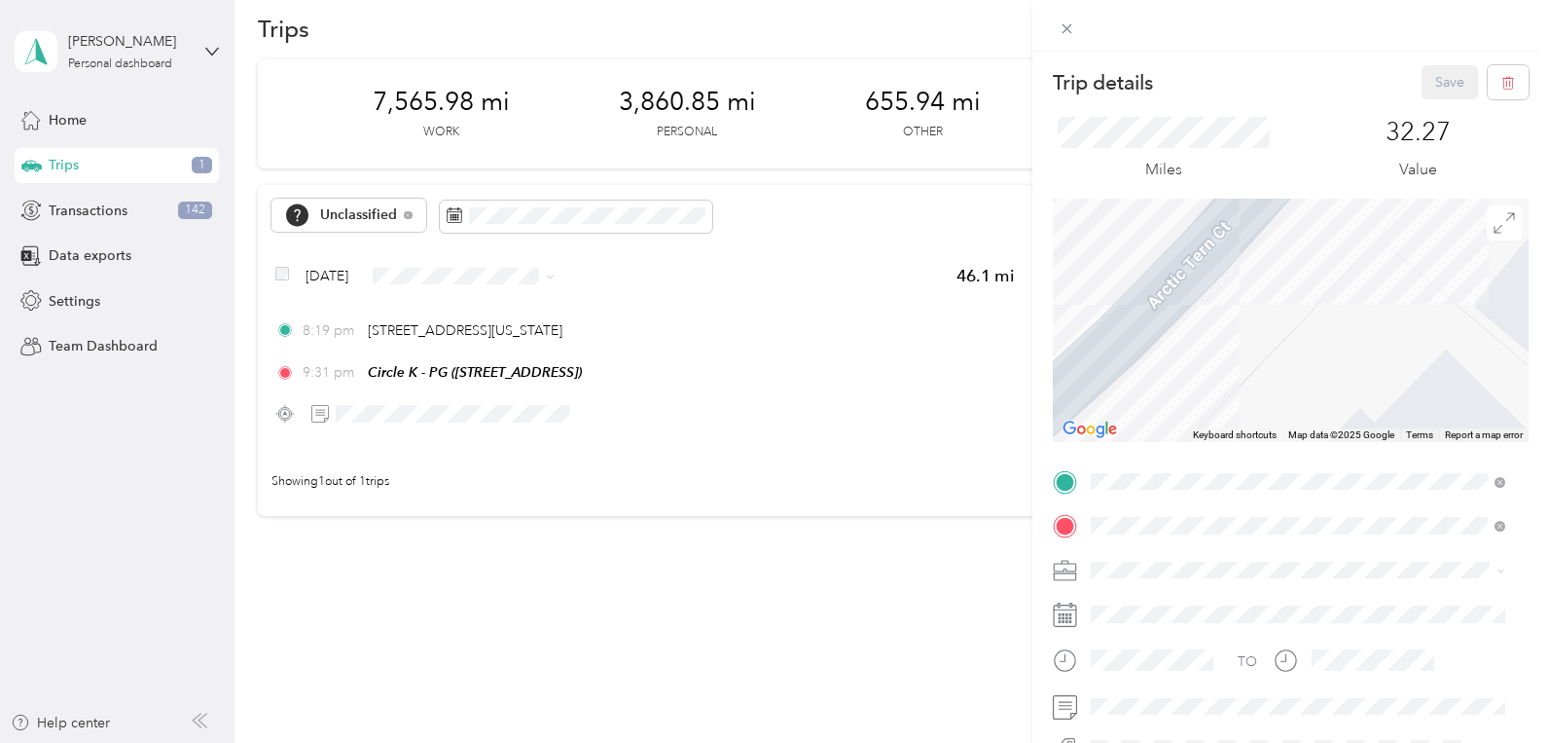
click at [510, 272] on div "Trip details Save This trip cannot be edited because it is either under review,…" at bounding box center [774, 371] width 1549 height 743
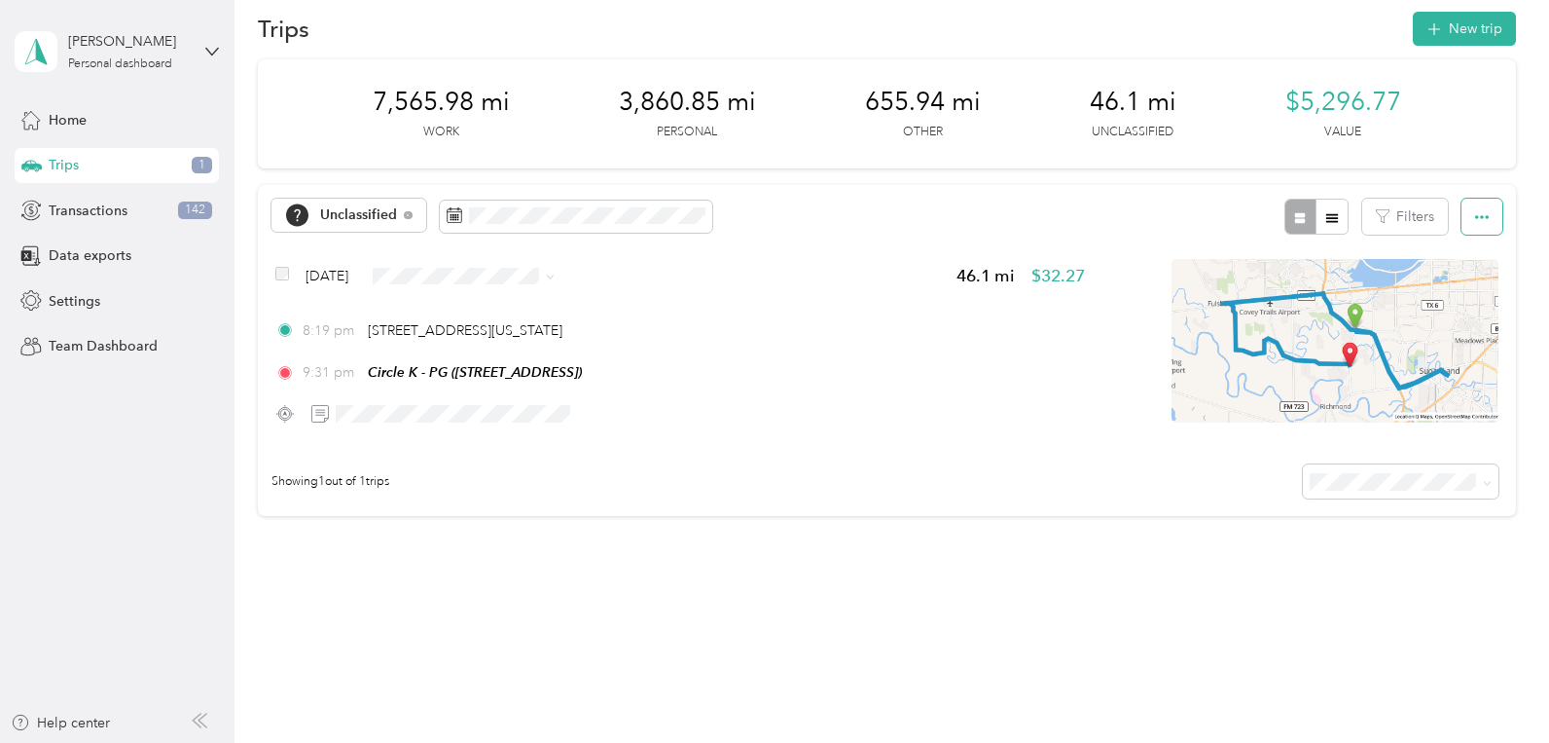
click at [1462, 220] on button "button" at bounding box center [1482, 217] width 41 height 36
click at [690, 501] on div "Showing 1 out of 1 trips" at bounding box center [886, 482] width 1257 height 68
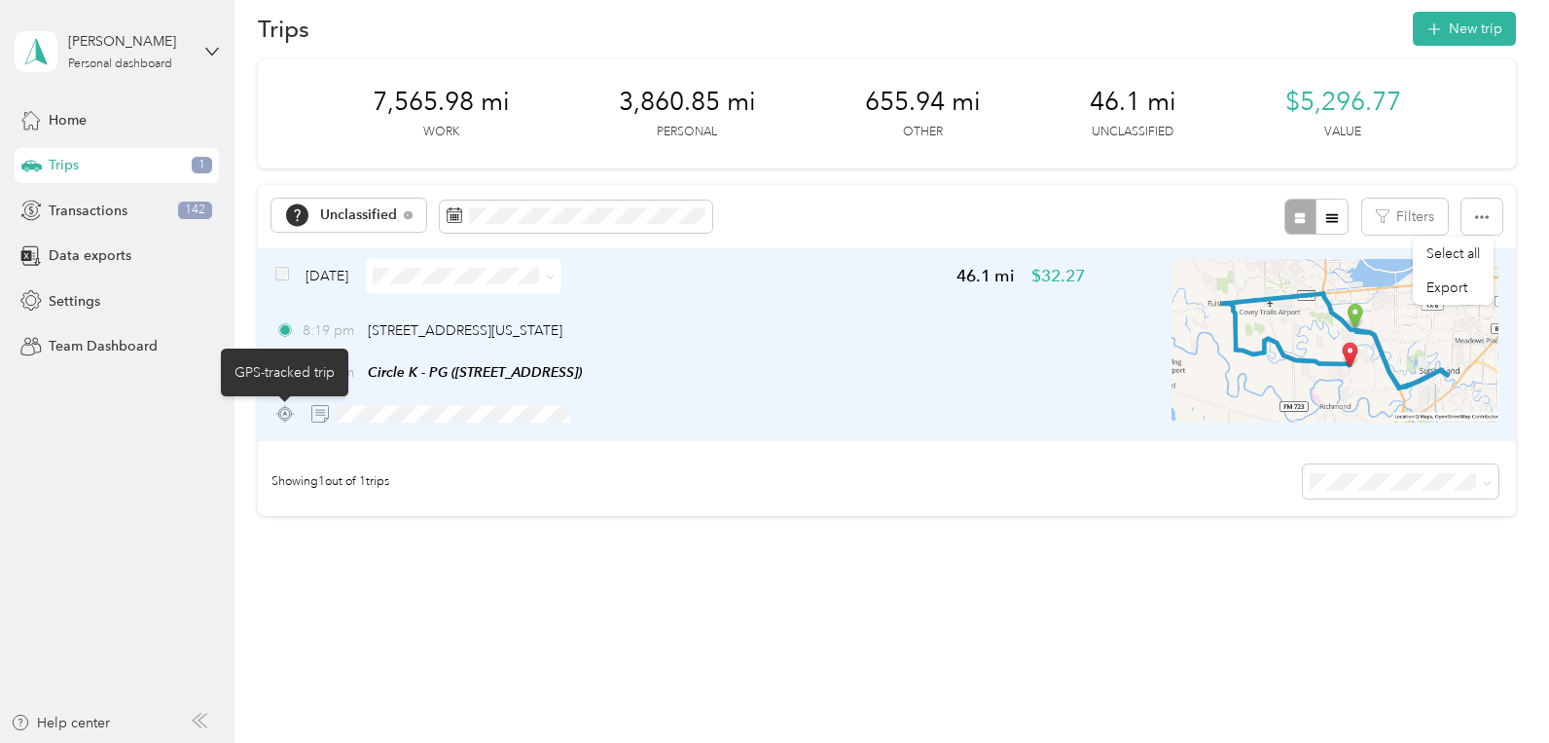
click at [290, 414] on icon at bounding box center [284, 413] width 19 height 19
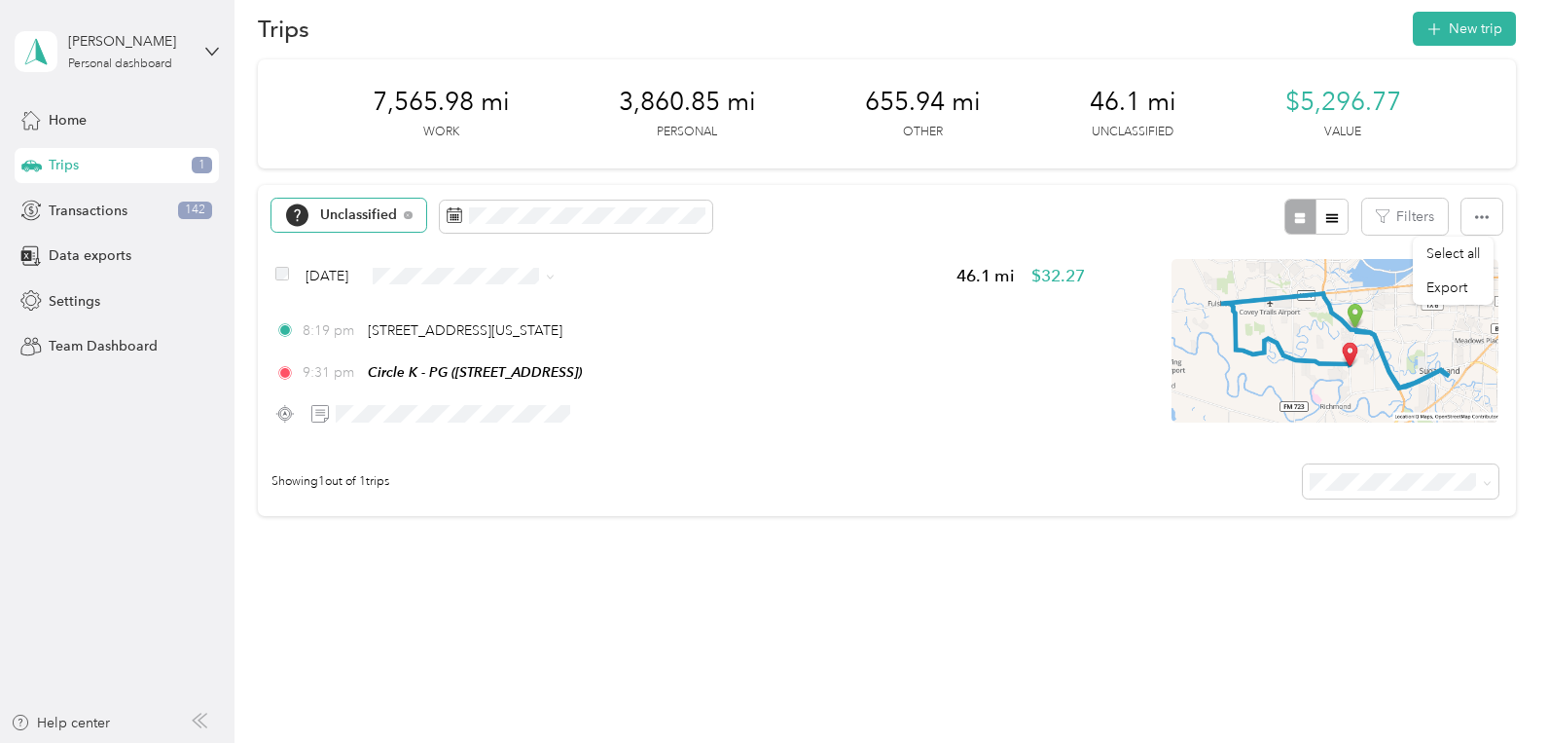
click at [373, 213] on span "Unclassified" at bounding box center [359, 215] width 78 height 14
click at [347, 461] on span "Doordash" at bounding box center [370, 461] width 101 height 20
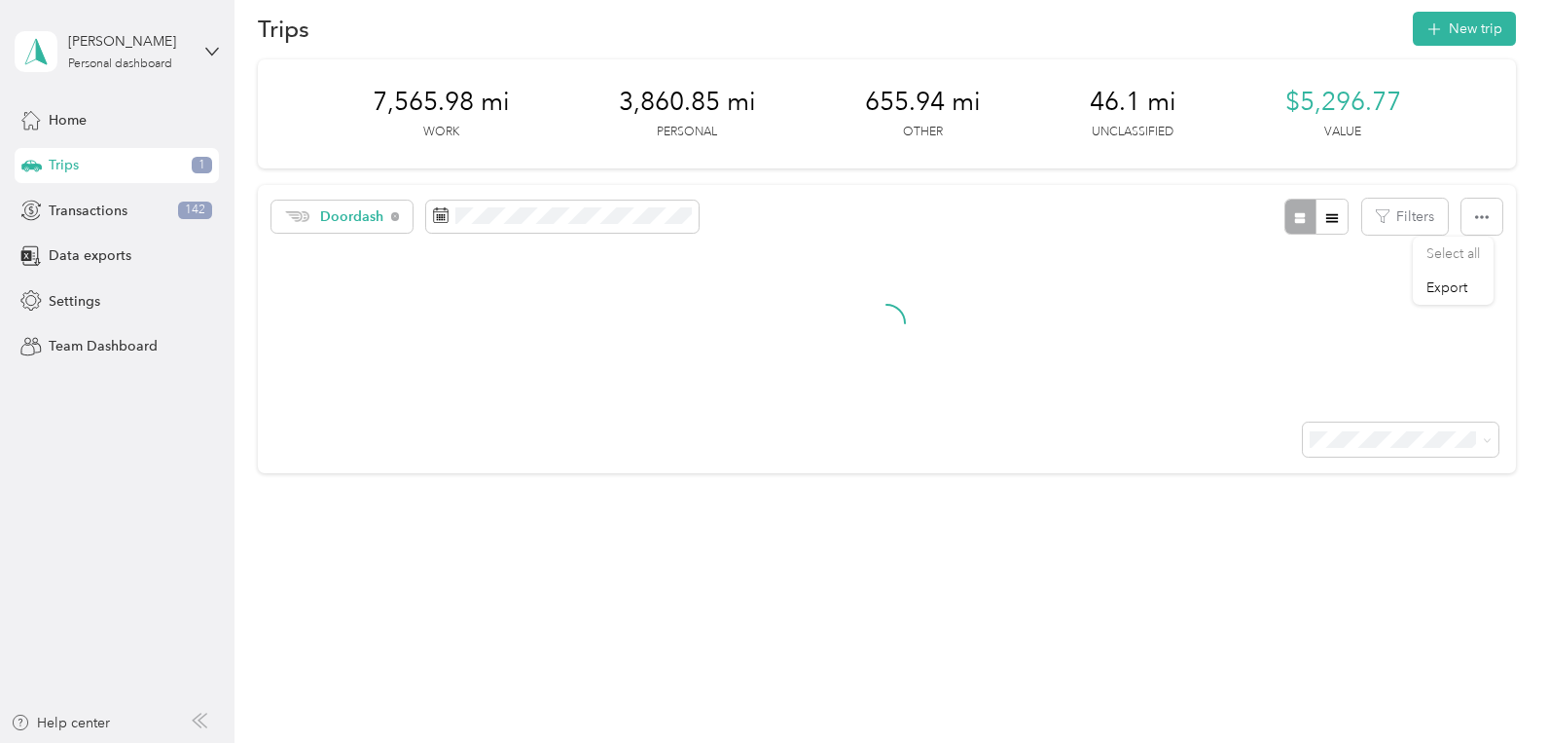
click at [138, 184] on div "Home Trips 1 Transactions 142 Data exports Settings Team Dashboard" at bounding box center [117, 233] width 204 height 262
click at [138, 166] on div "Trips 1" at bounding box center [117, 165] width 204 height 35
click at [368, 211] on span "Doordash" at bounding box center [352, 217] width 64 height 14
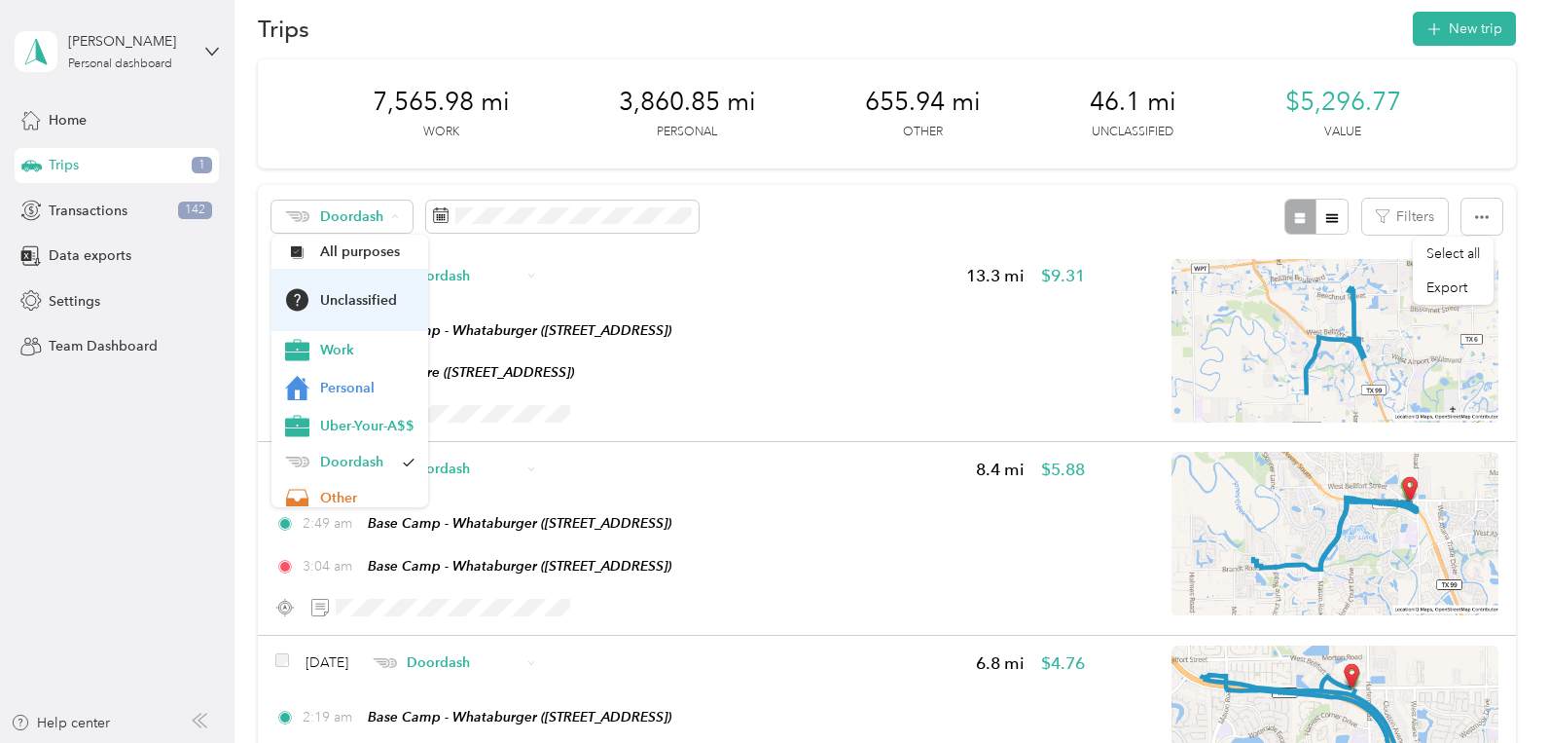
click at [357, 292] on span "Unclassified" at bounding box center [367, 300] width 94 height 20
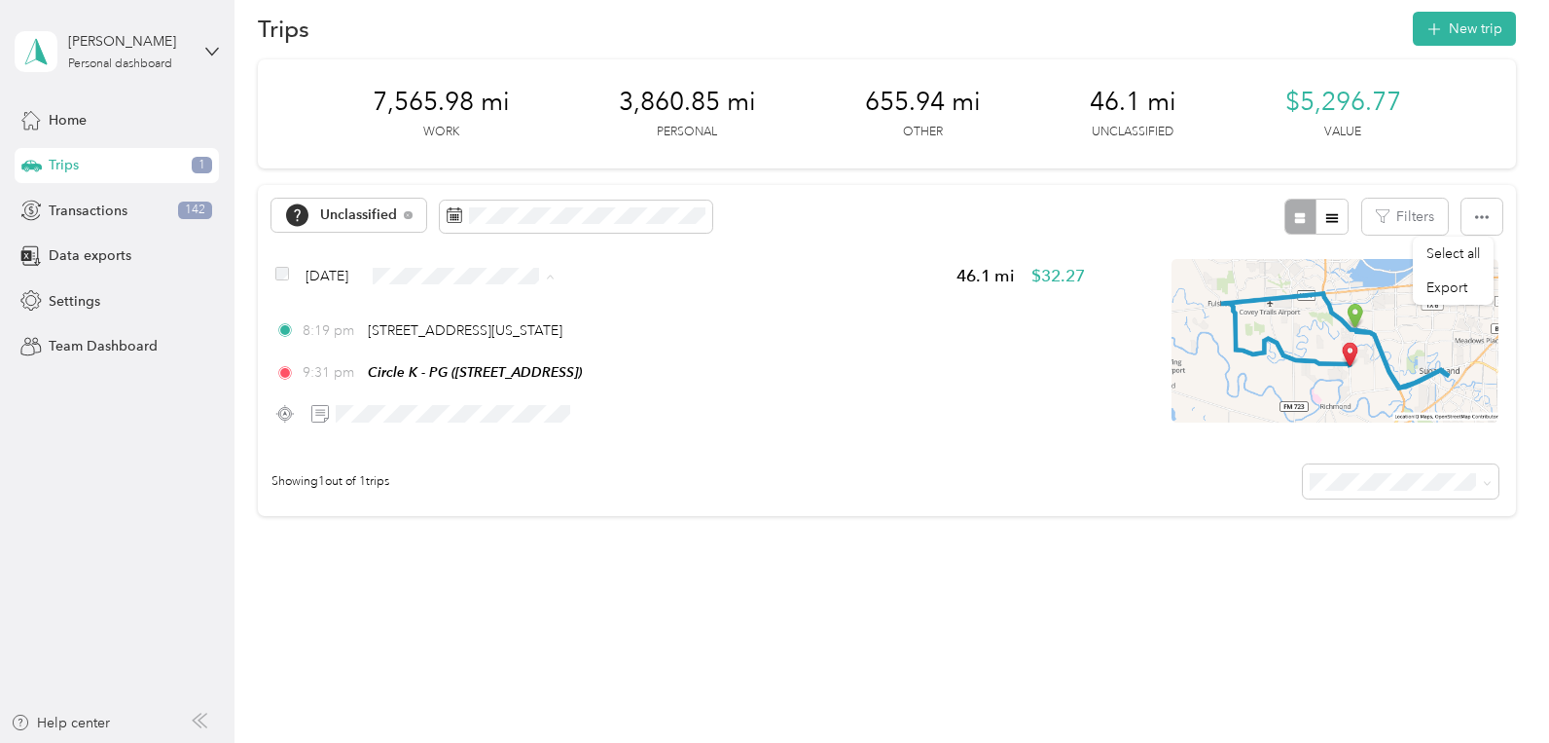
click at [478, 421] on span "Doordash" at bounding box center [521, 426] width 134 height 20
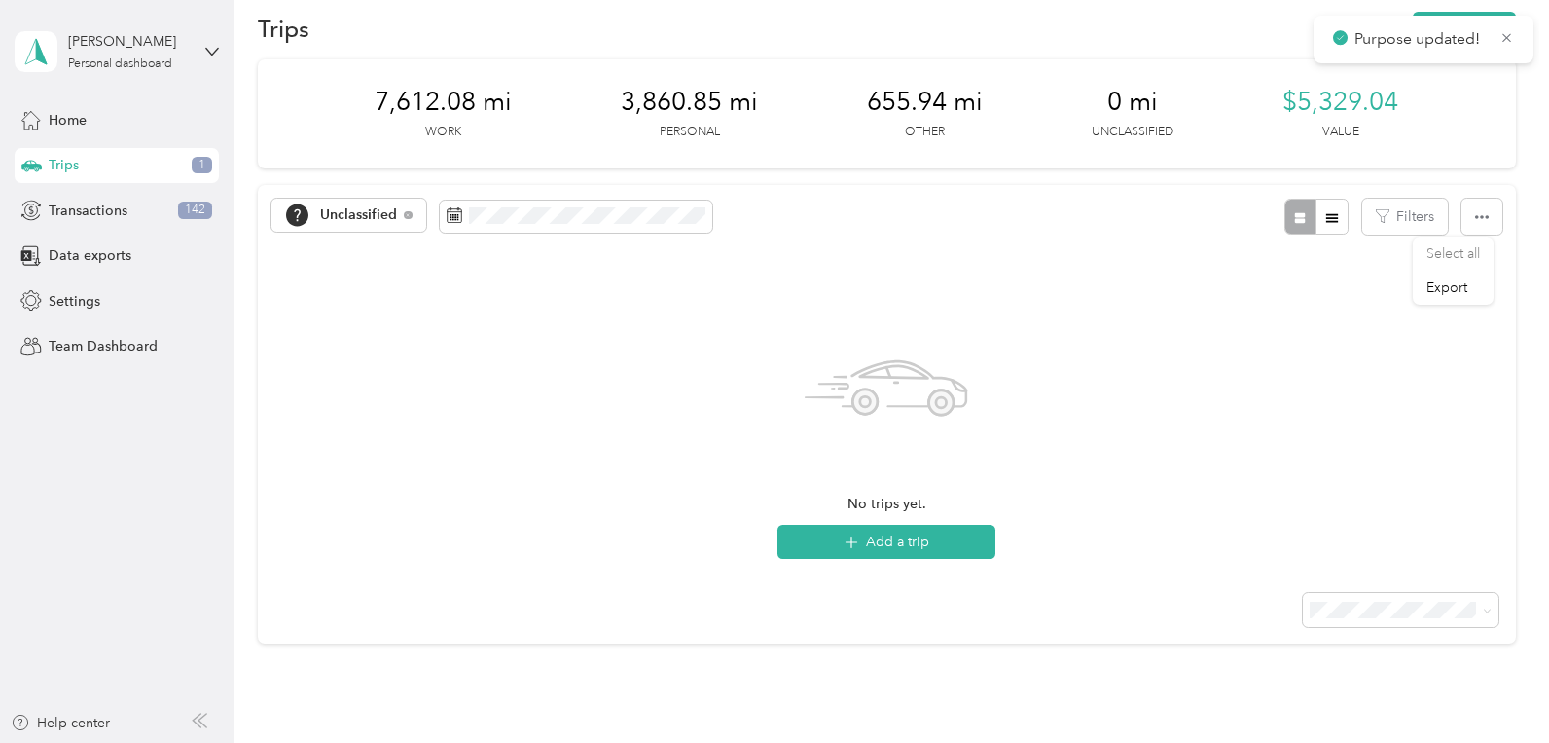
click at [92, 153] on div "Trips 1" at bounding box center [117, 165] width 204 height 35
click at [110, 208] on span "Transactions" at bounding box center [88, 210] width 79 height 20
